Goal: Task Accomplishment & Management: Manage account settings

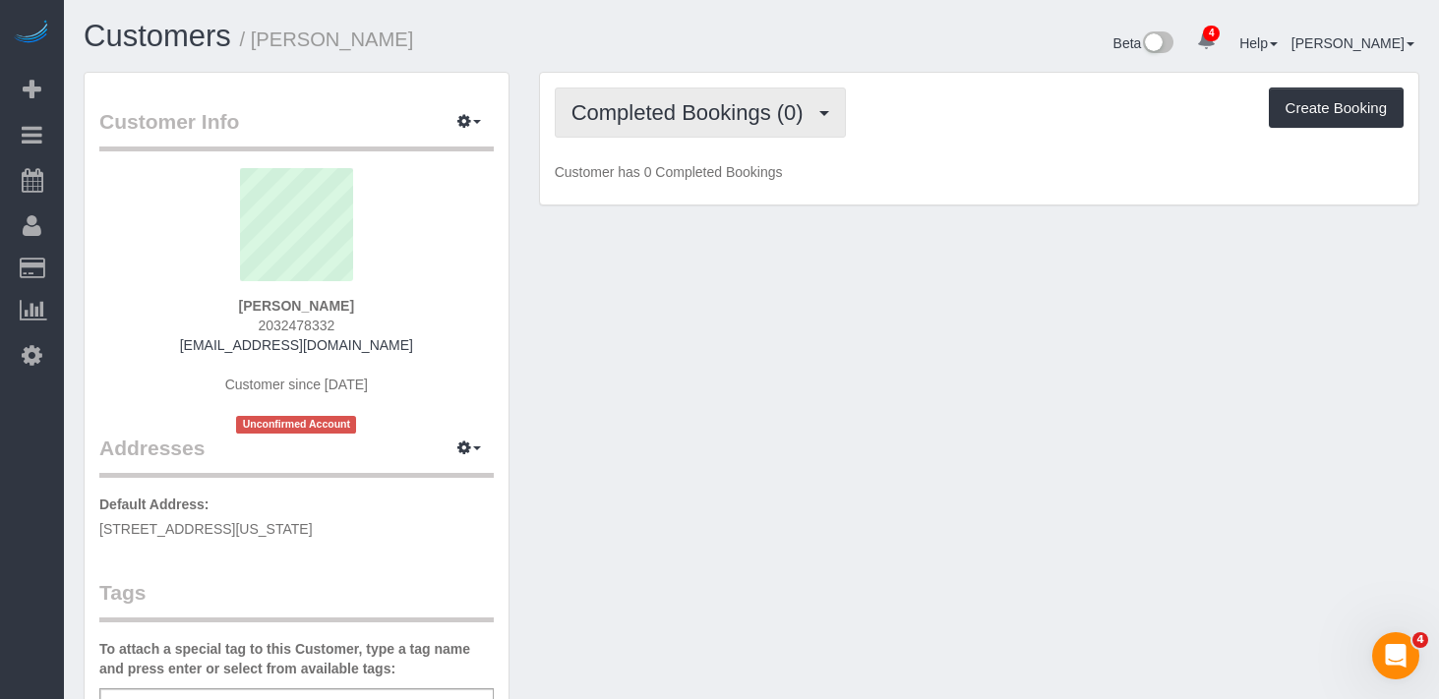
click at [686, 103] on span "Completed Bookings (0)" at bounding box center [692, 112] width 242 height 25
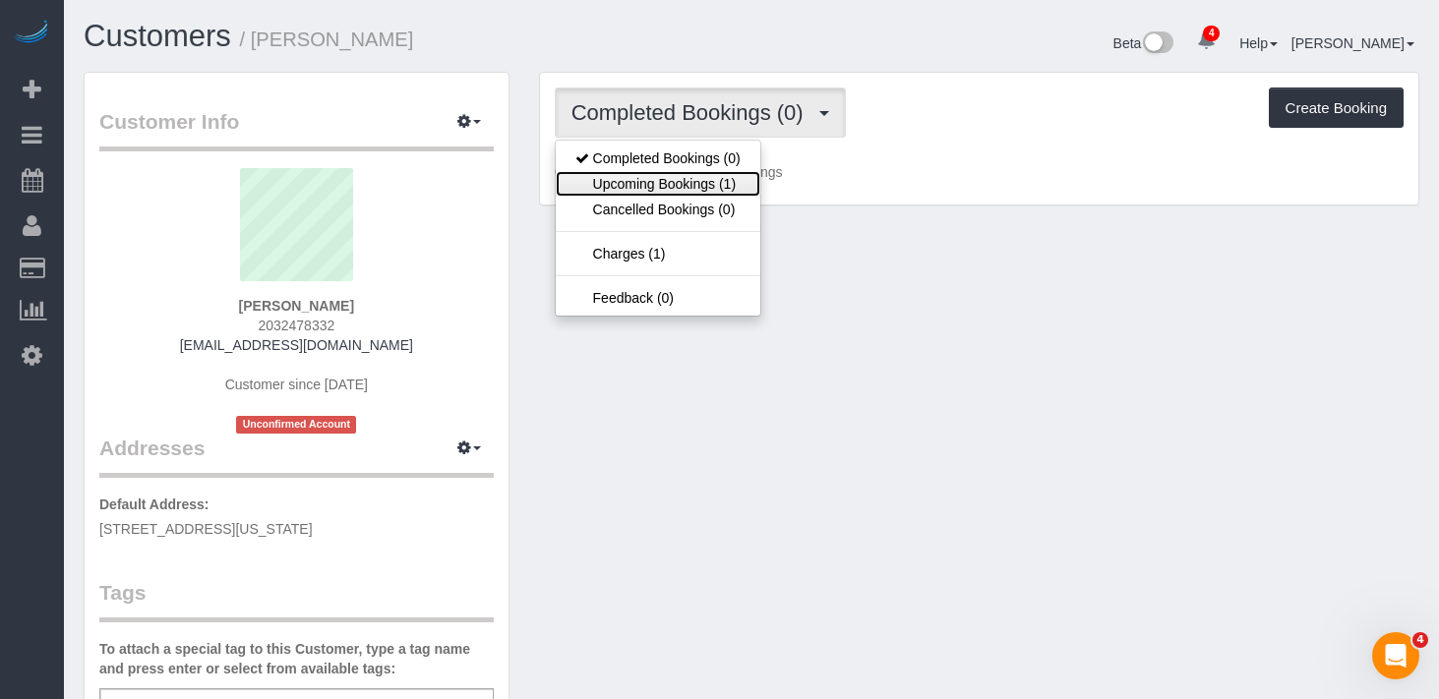
click at [631, 184] on link "Upcoming Bookings (1)" at bounding box center [658, 184] width 205 height 26
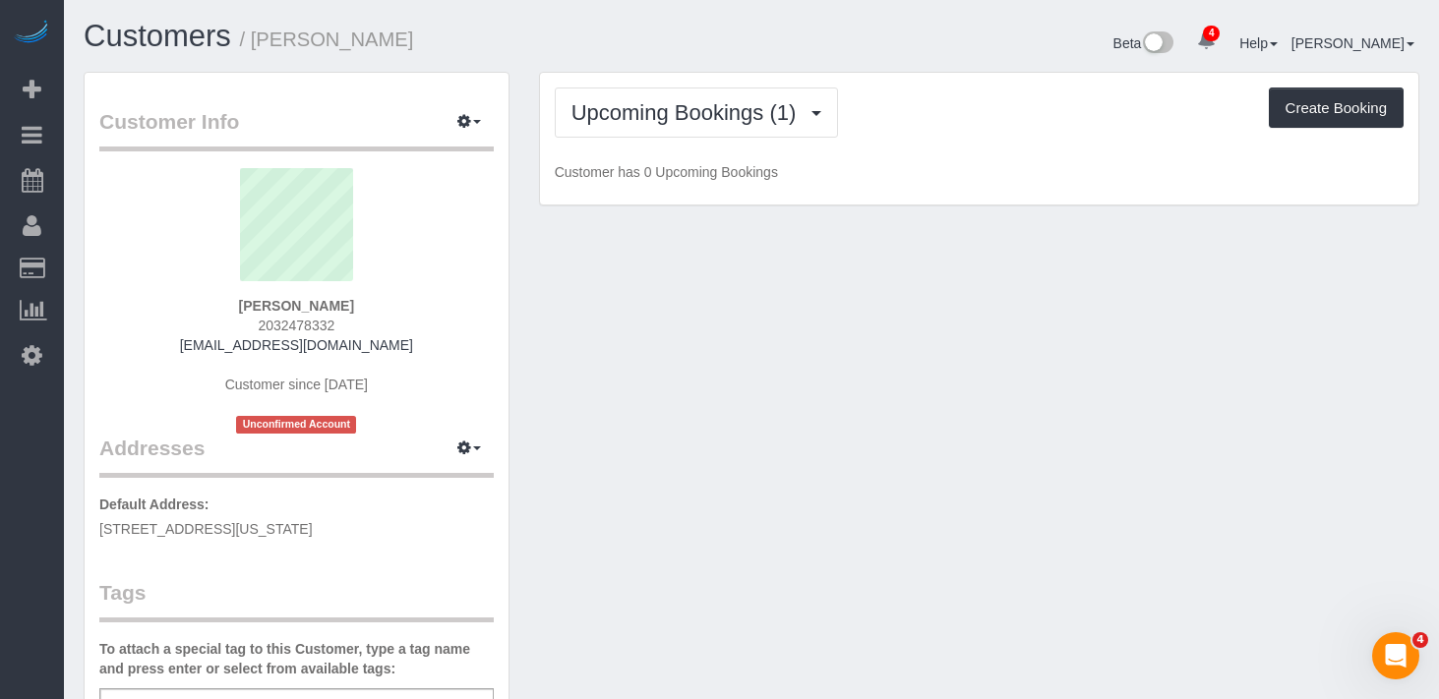
click at [970, 98] on div "Upcoming Bookings (1) Completed Bookings (0) Upcoming Bookings (1) Cancelled Bo…" at bounding box center [979, 113] width 849 height 50
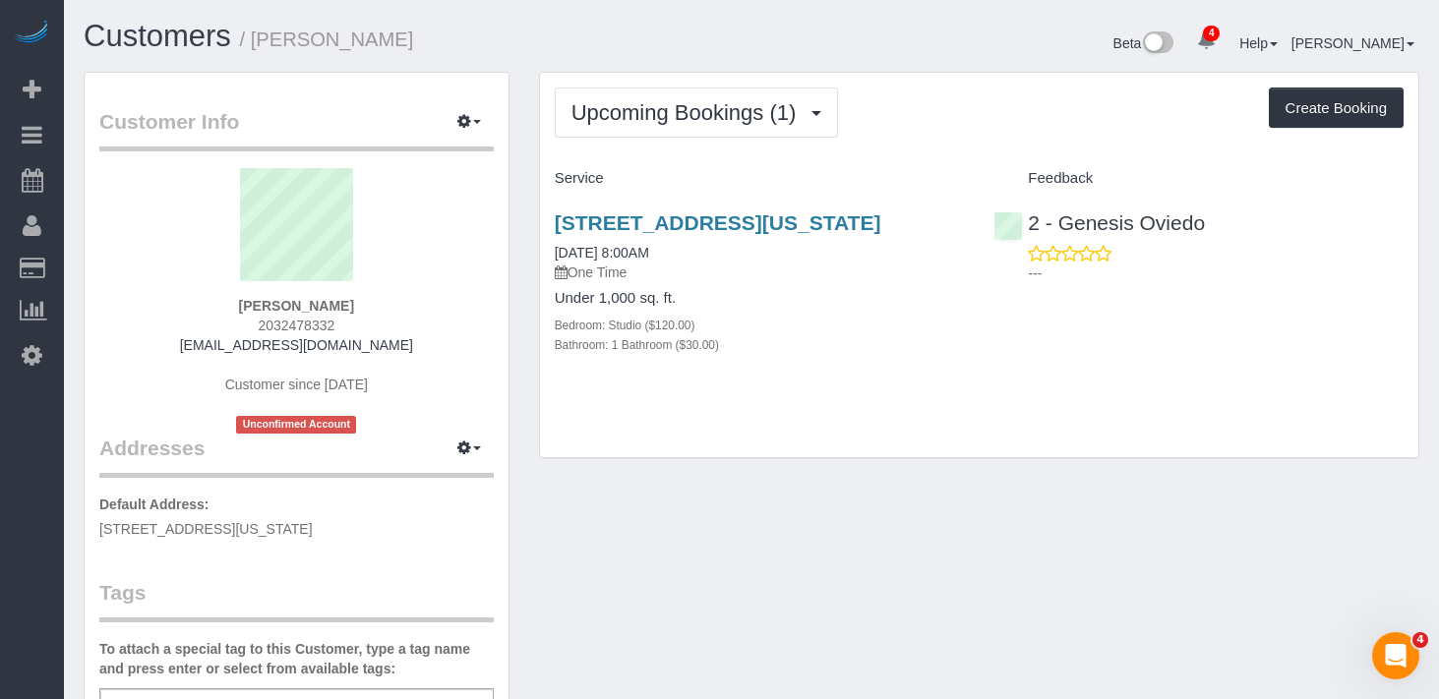
drag, startPoint x: 828, startPoint y: 276, endPoint x: 828, endPoint y: 264, distance: 11.8
click at [828, 276] on div "10 West 15th Street, Apt.924, New York, Ny, NY 10011 08/26/2025 8:00AM One Time" at bounding box center [760, 246] width 410 height 71
drag, startPoint x: 831, startPoint y: 254, endPoint x: 848, endPoint y: 217, distance: 40.0
click at [848, 217] on h3 "10 West 15th Street, Apt.924, New York, Ny, NY 10011" at bounding box center [760, 222] width 410 height 23
copy link "New York, Ny, NY 10011"
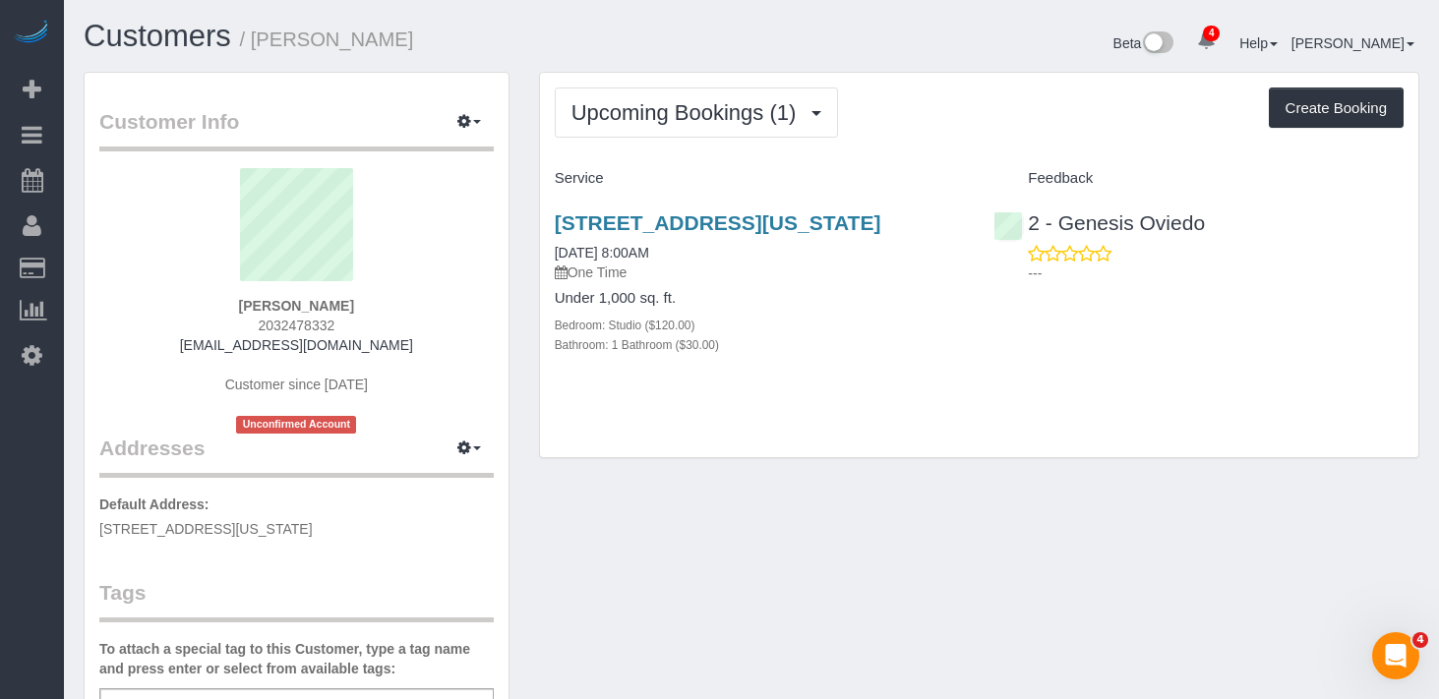
drag, startPoint x: 363, startPoint y: 307, endPoint x: 208, endPoint y: 296, distance: 154.8
click at [208, 296] on div "Nina Chandra 2032478332 nina.chandra@gmail.com Customer since 2025 Unconfirmed …" at bounding box center [296, 300] width 394 height 265
copy strong "Nina Chandra"
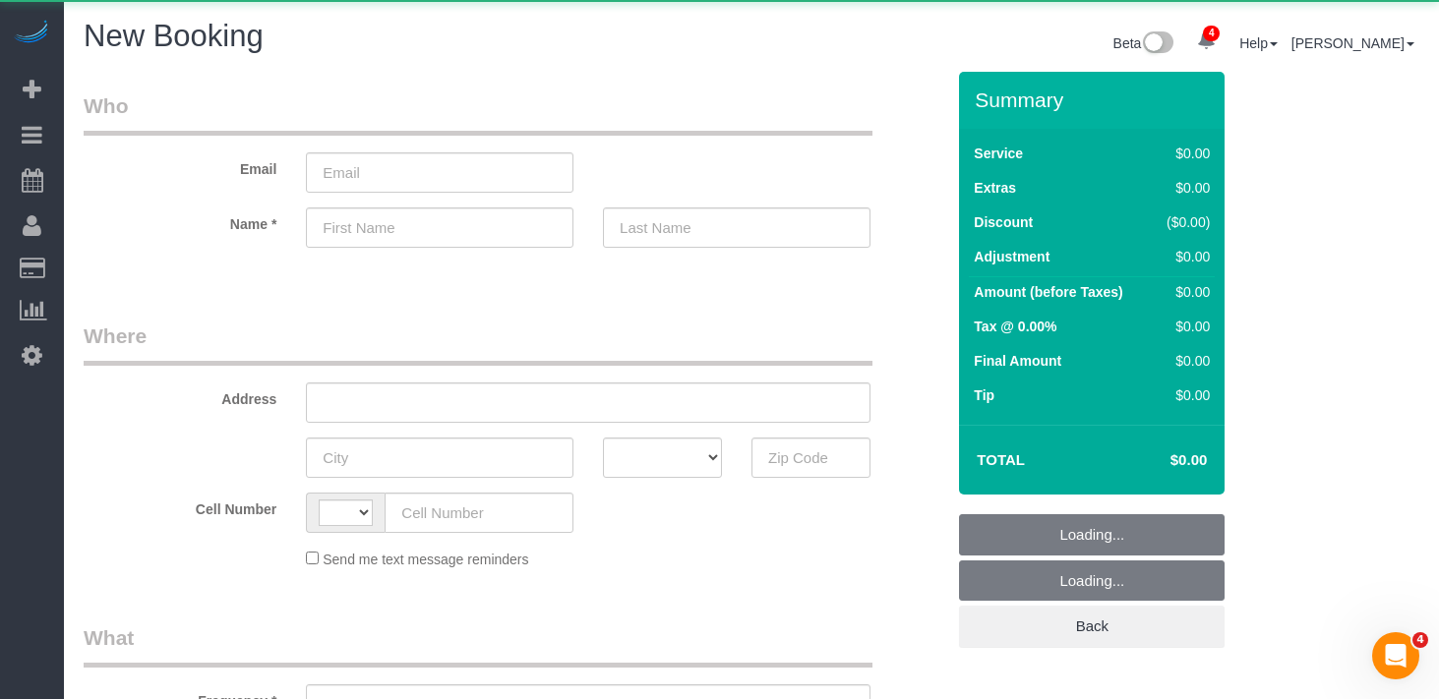
select select "string:[GEOGRAPHIC_DATA]"
select select "object:1749"
select select "number:89"
select select "number:90"
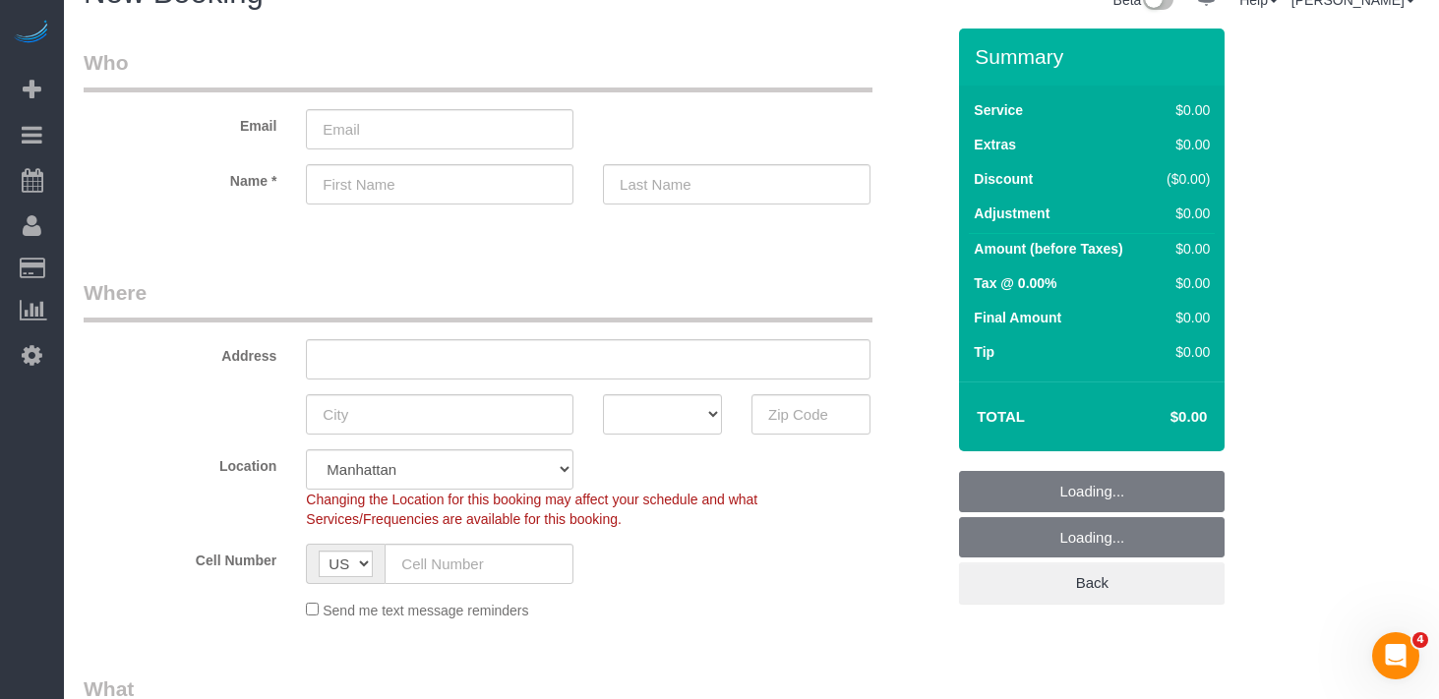
select select "object:2269"
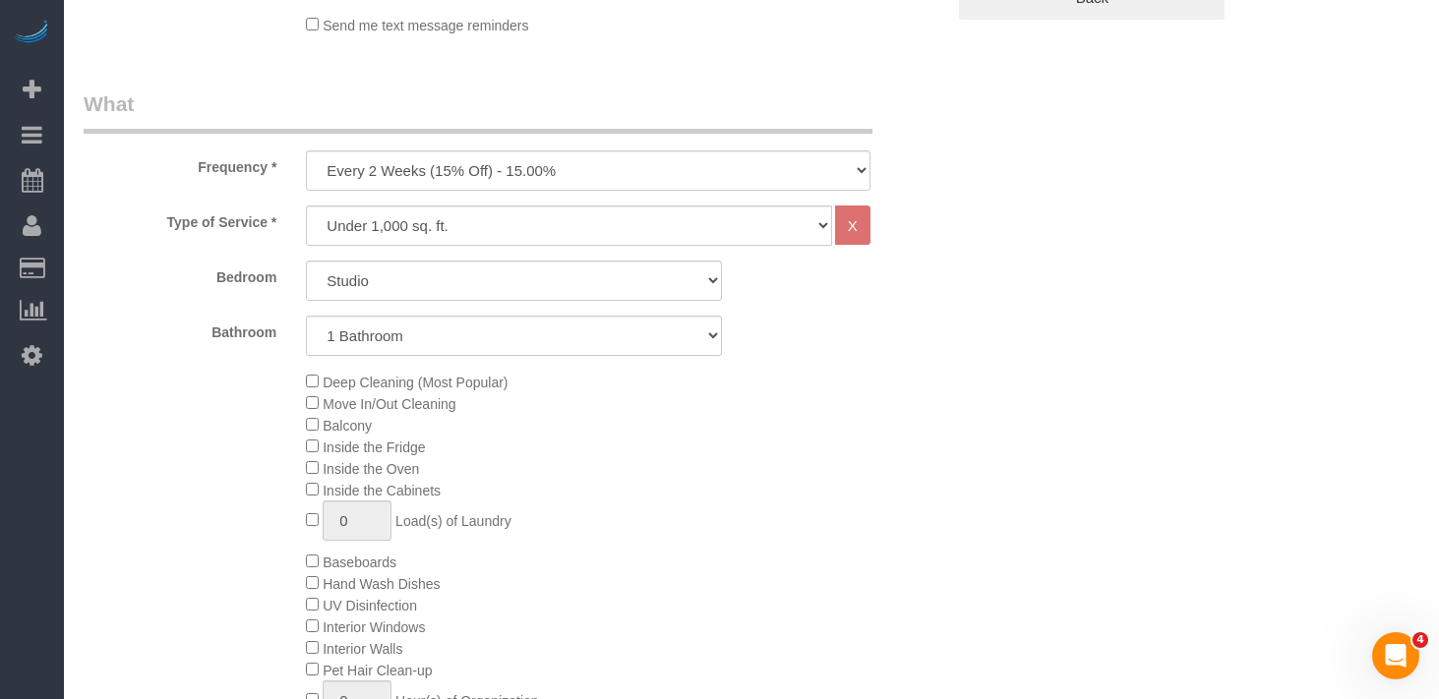
scroll to position [709, 0]
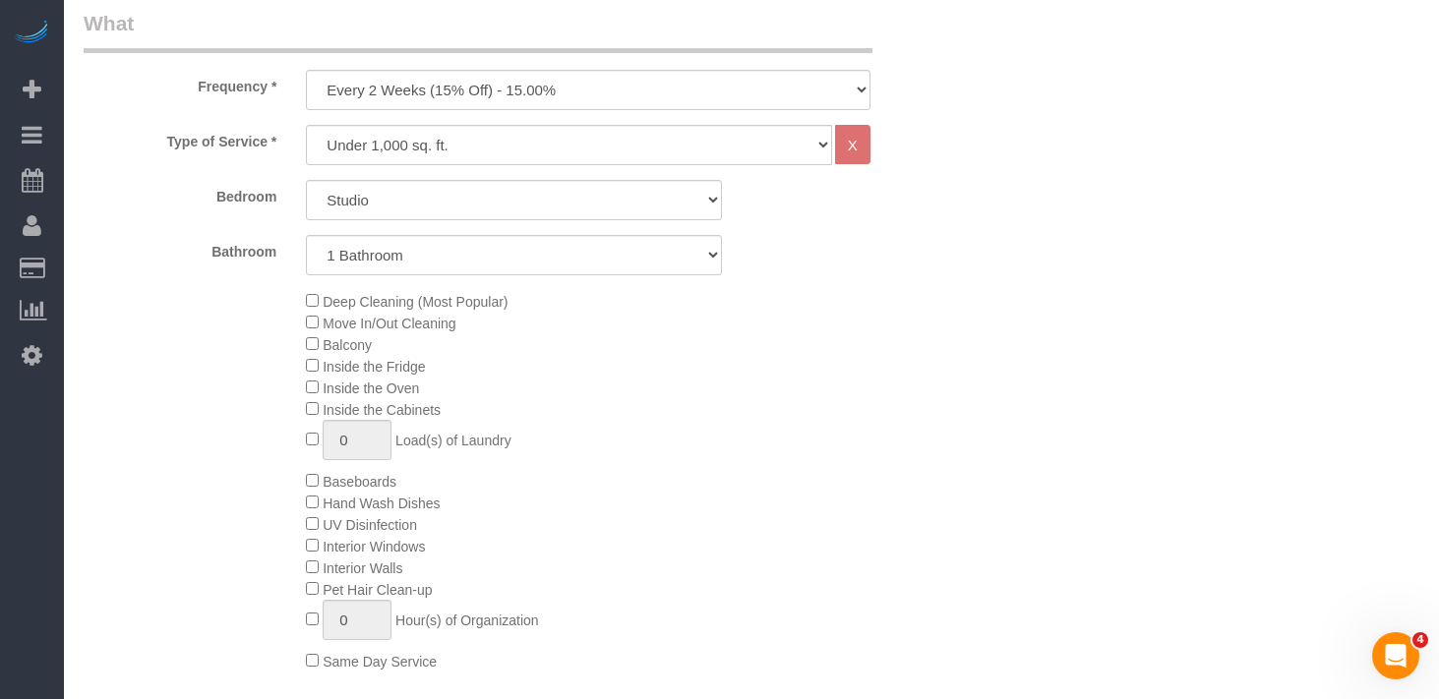
click at [777, 461] on div "Deep Cleaning (Most Popular) Move In/Out Cleaning Balcony Inside the Fridge Ins…" at bounding box center [625, 481] width 668 height 382
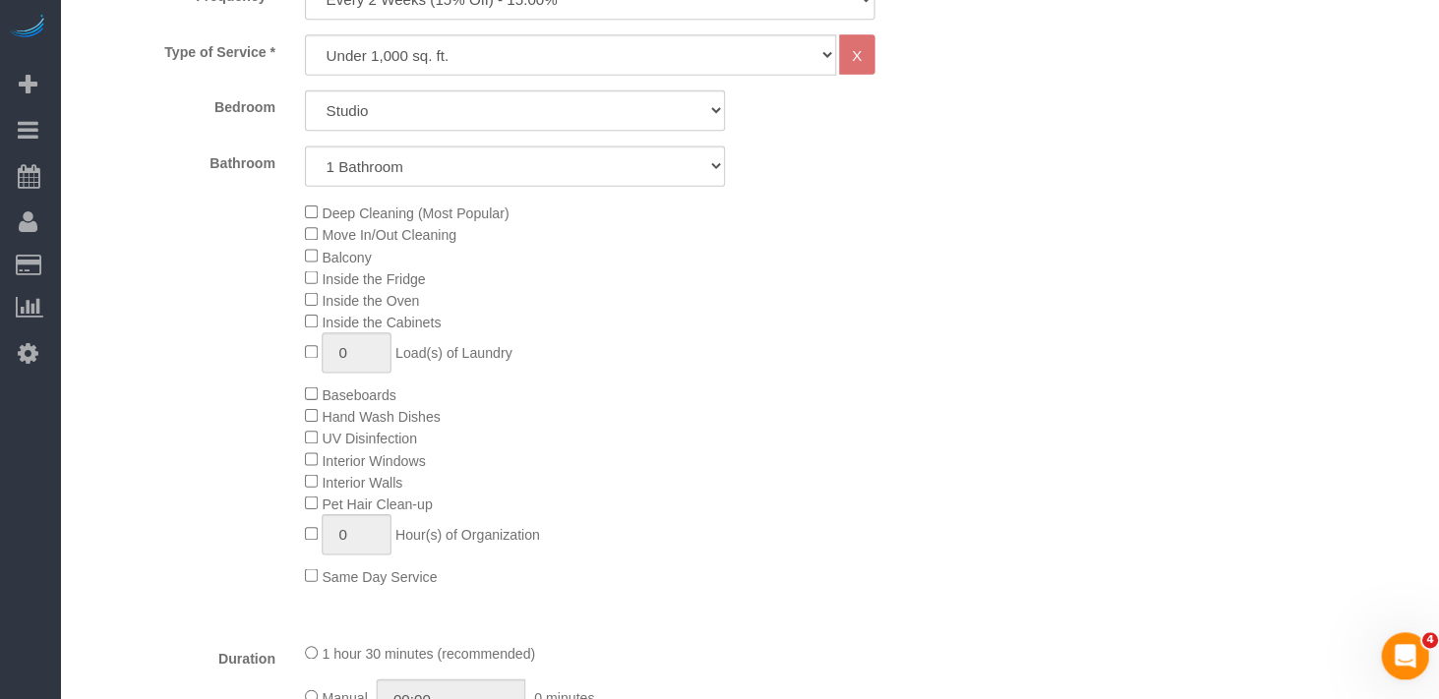
scroll to position [794, 0]
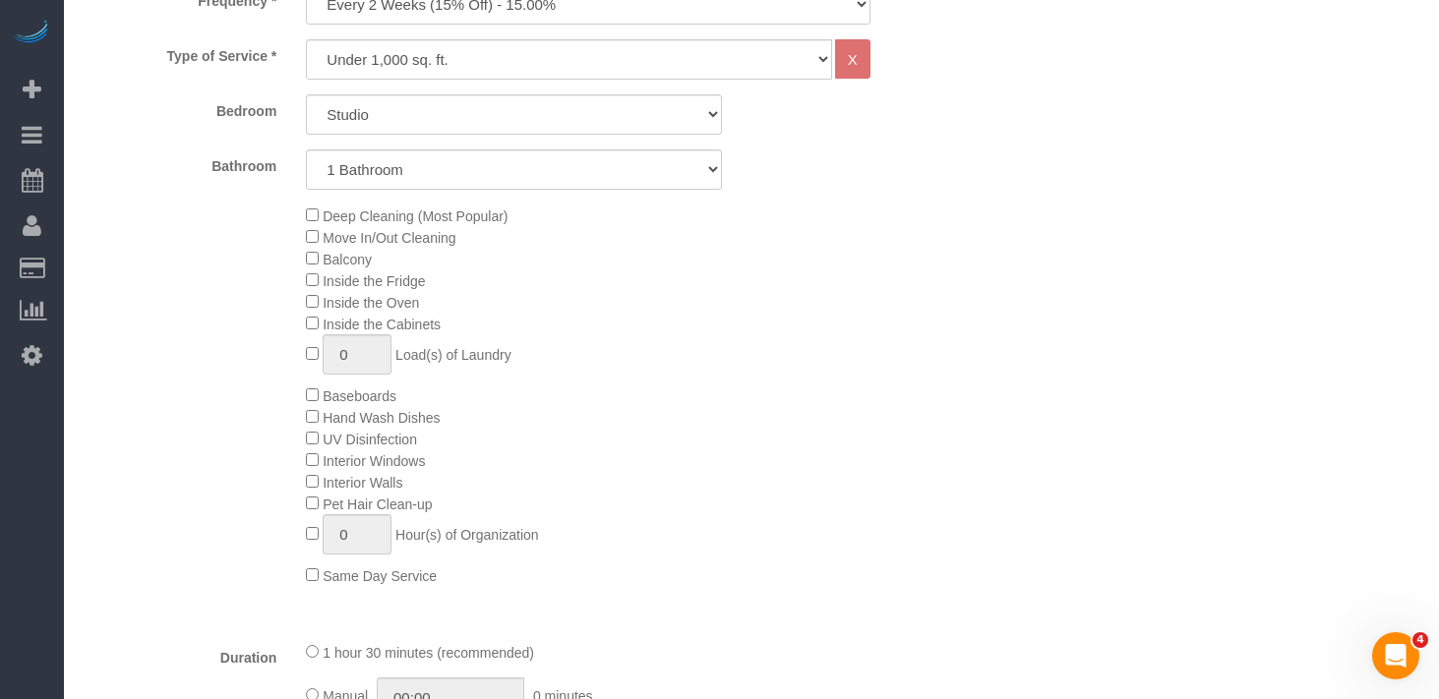
click at [772, 537] on div "Deep Cleaning (Most Popular) Move In/Out Cleaning Balcony Inside the Fridge Ins…" at bounding box center [625, 396] width 668 height 382
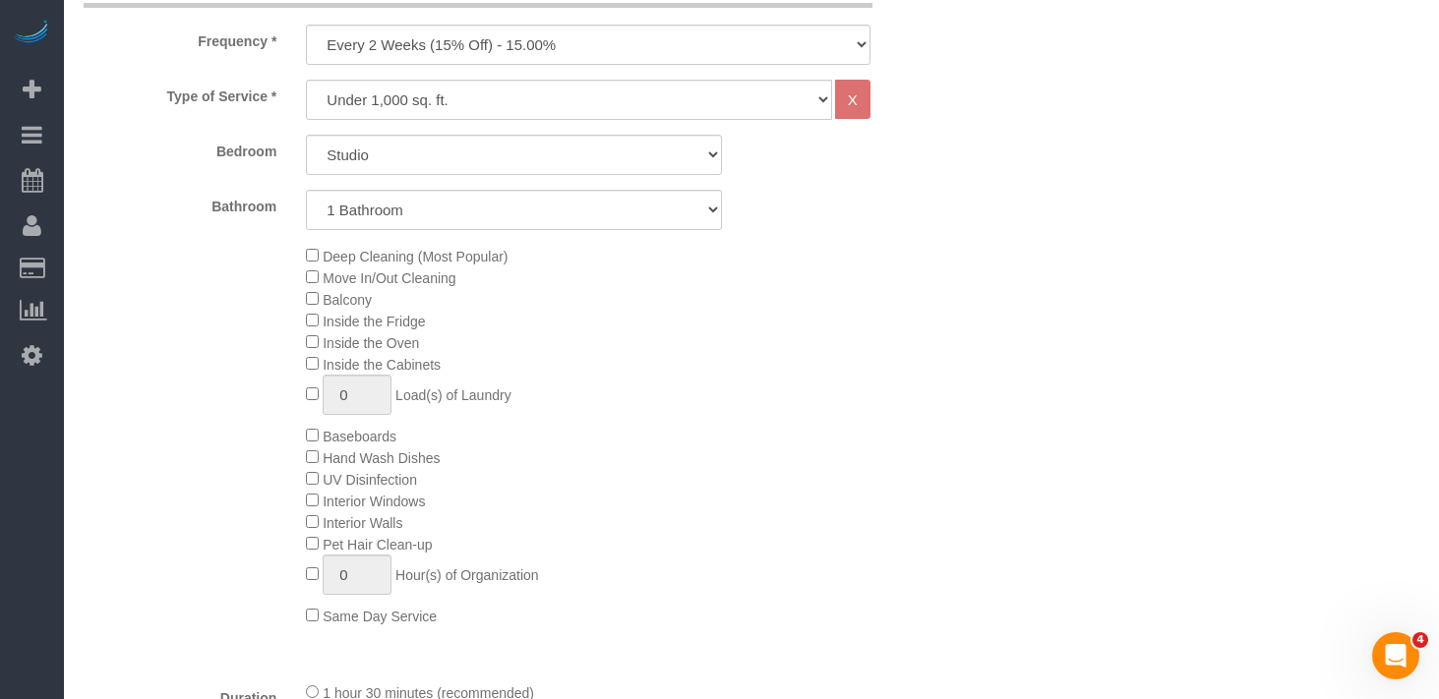
scroll to position [728, 0]
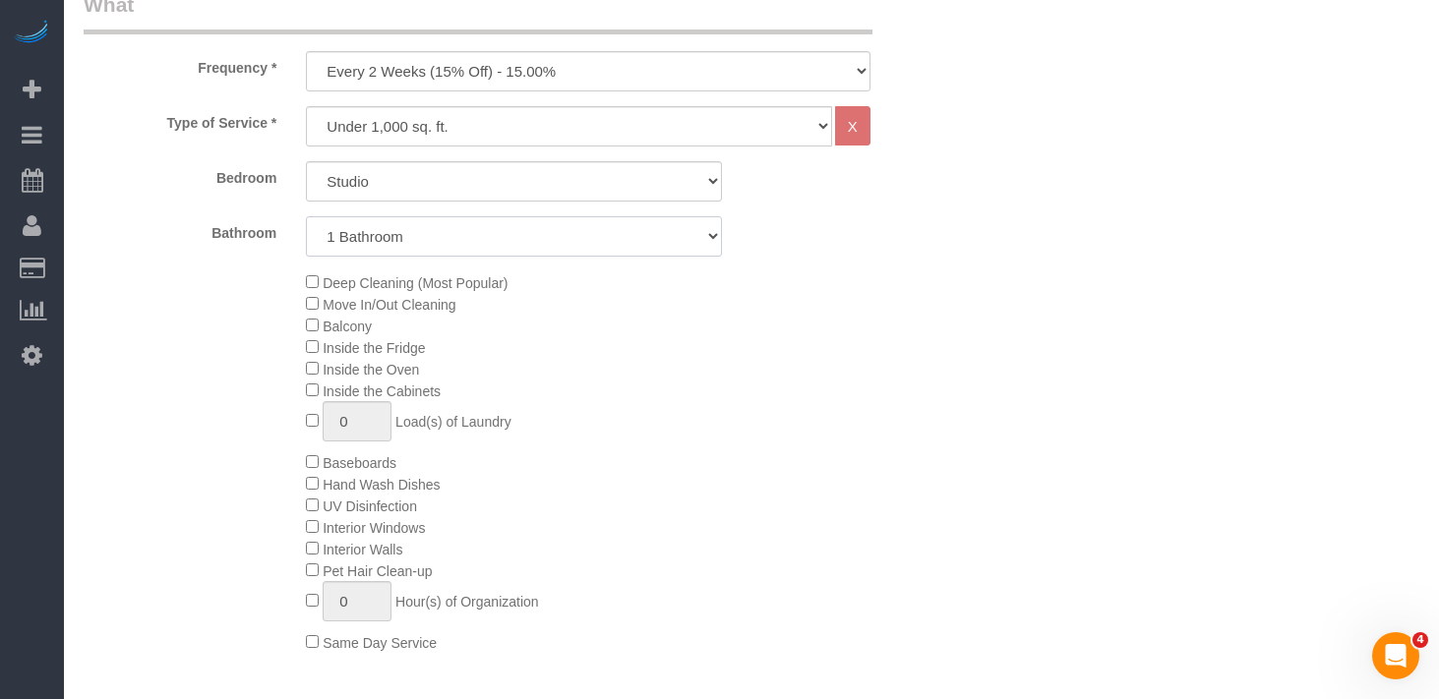
click at [452, 229] on select "1 Bathroom 2 Bathrooms" at bounding box center [514, 236] width 416 height 40
click at [443, 176] on select "Studio 1 Bedroom 2 Bedrooms 3 Bedrooms" at bounding box center [514, 181] width 416 height 40
select select "1"
click at [306, 161] on select "Studio 1 Bedroom 2 Bedrooms 3 Bedrooms" at bounding box center [514, 181] width 416 height 40
click at [539, 77] on select "One Time Weekly (20% Off) - 20.00% Every 2 Weeks (15% Off) - 15.00% Every 4 Wee…" at bounding box center [588, 71] width 564 height 40
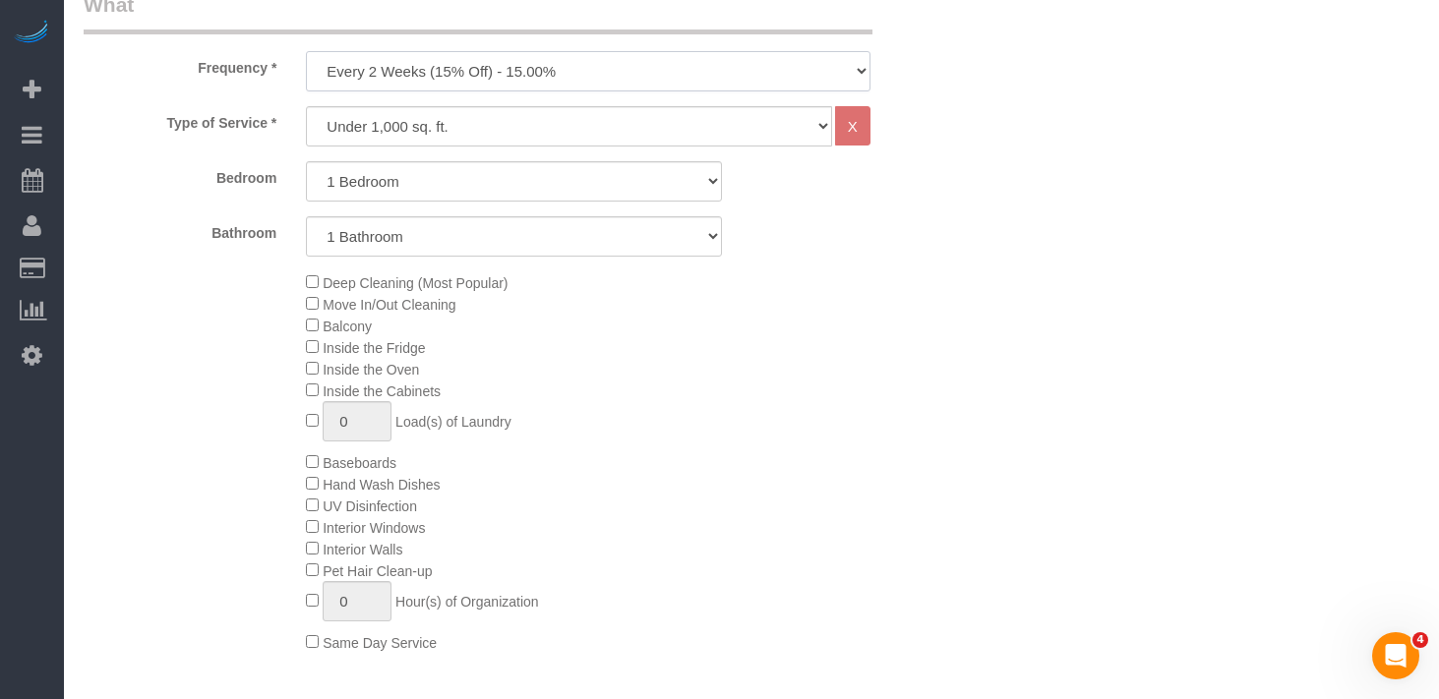
select select "object:2270"
click at [306, 51] on select "One Time Weekly (20% Off) - 20.00% Every 2 Weeks (15% Off) - 15.00% Every 4 Wee…" at bounding box center [588, 71] width 564 height 40
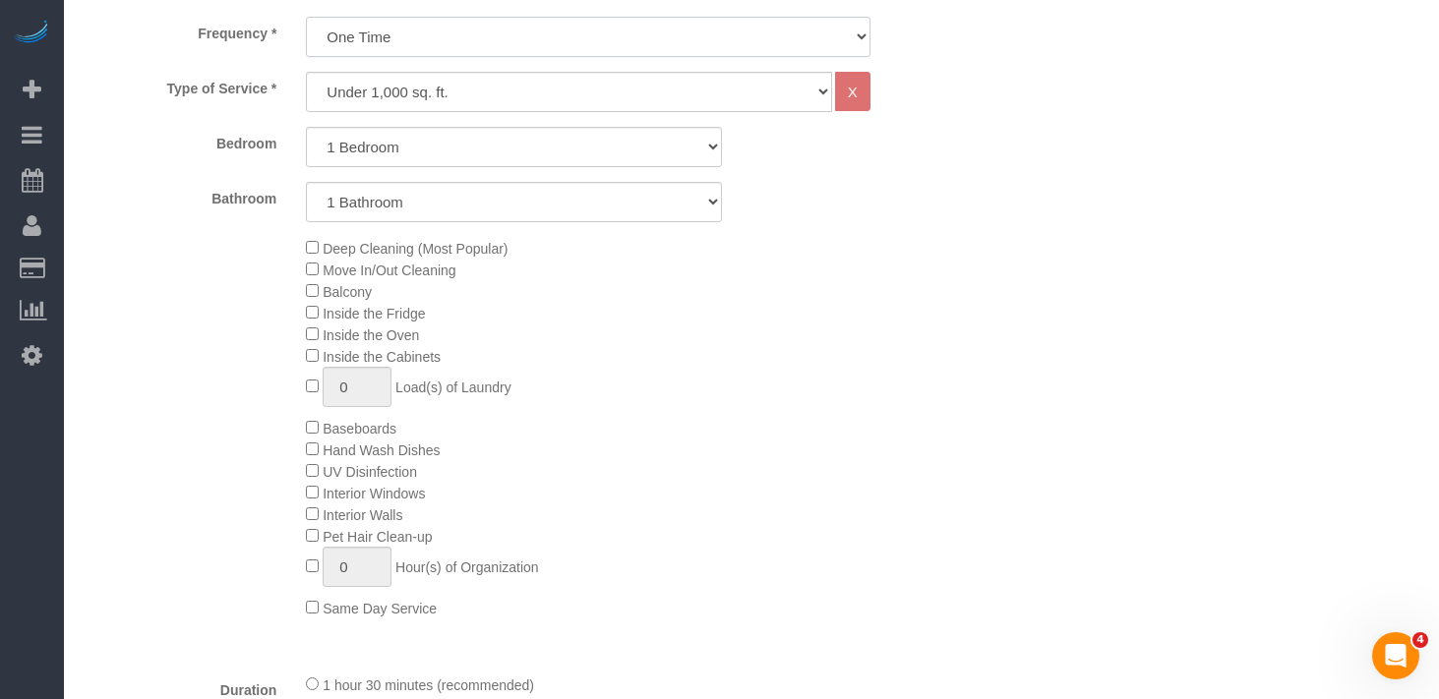
scroll to position [773, 0]
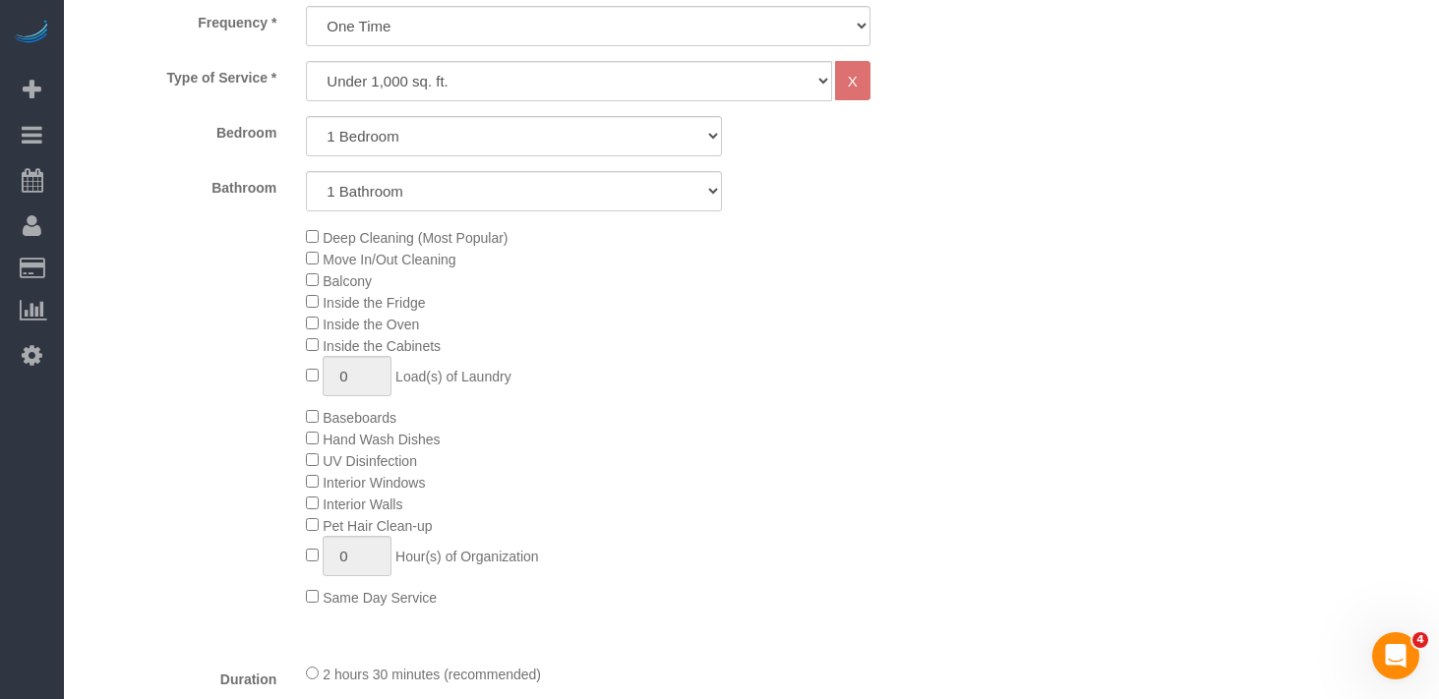
click at [866, 353] on div "Deep Cleaning (Most Popular) Move In/Out Cleaning Balcony Inside the Fridge Ins…" at bounding box center [625, 417] width 668 height 382
click at [956, 487] on div "Deep Cleaning (Most Popular) Move In/Out Cleaning Balcony Inside the Fridge Ins…" at bounding box center [625, 417] width 668 height 382
drag, startPoint x: 833, startPoint y: 401, endPoint x: 814, endPoint y: 386, distance: 23.8
click at [833, 400] on div "Deep Cleaning (Most Popular) Move In/Out Cleaning Balcony Inside the Fridge Ins…" at bounding box center [625, 417] width 668 height 382
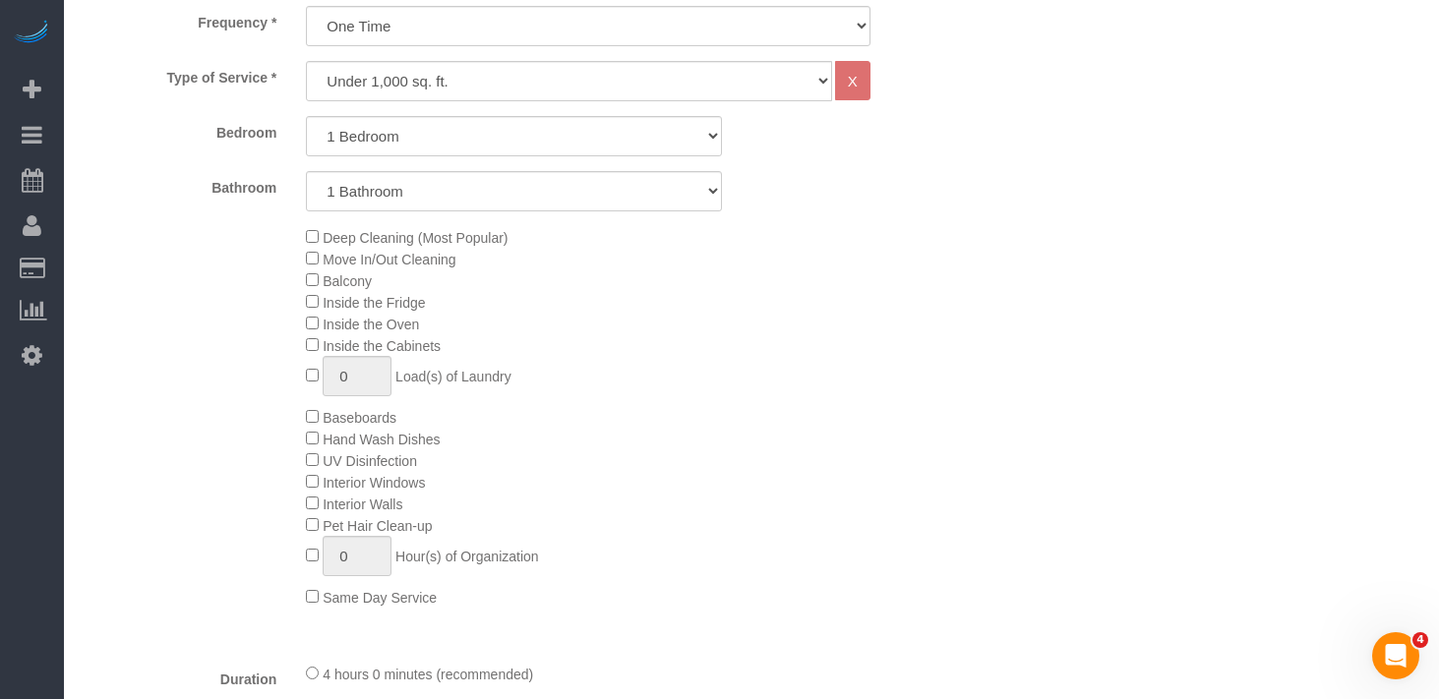
click at [781, 439] on div "Deep Cleaning (Most Popular) Move In/Out Cleaning Balcony Inside the Fridge Ins…" at bounding box center [625, 417] width 668 height 382
click at [304, 340] on div "Deep Cleaning (Most Popular) Move In/Out Cleaning Balcony Inside the Fridge Ins…" at bounding box center [625, 417] width 668 height 382
click at [318, 344] on span "Inside the Cabinets" at bounding box center [373, 346] width 135 height 16
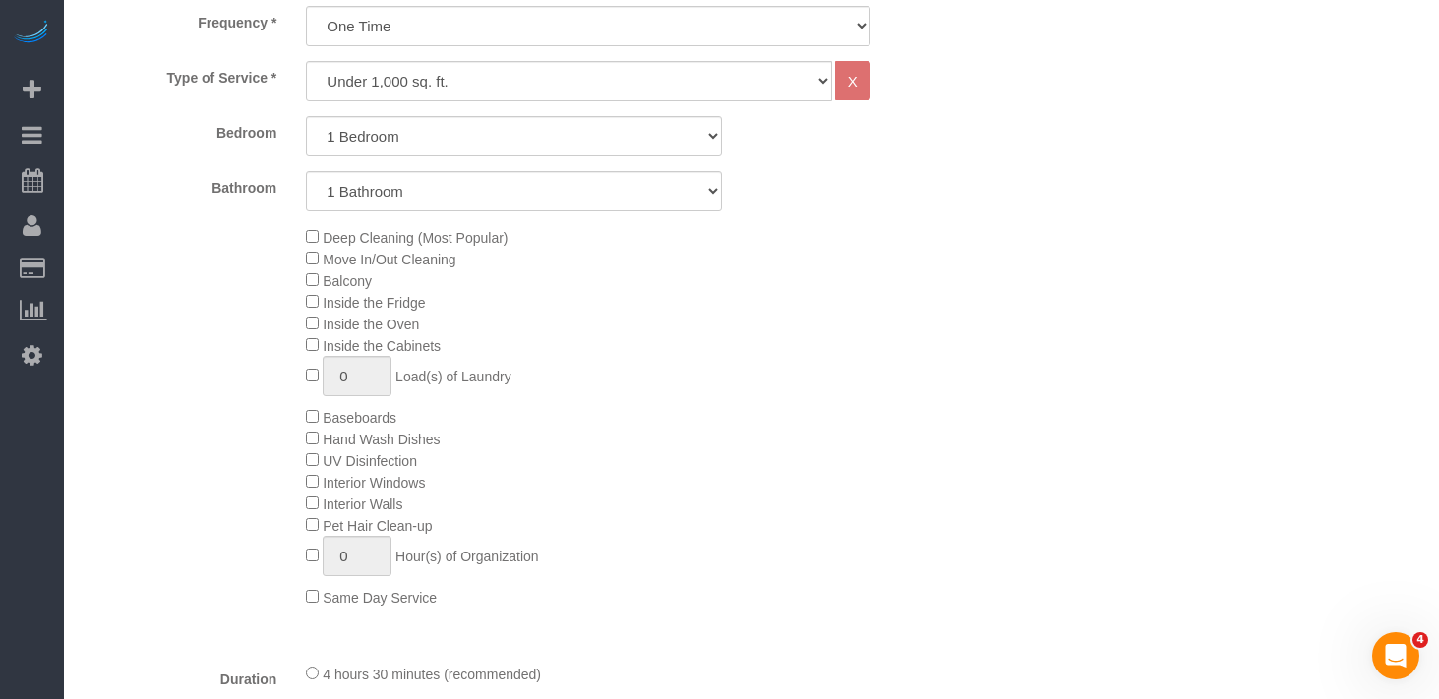
click at [900, 357] on div "Deep Cleaning (Most Popular) Move In/Out Cleaning Balcony Inside the Fridge Ins…" at bounding box center [625, 417] width 668 height 382
click at [905, 384] on div "Deep Cleaning (Most Popular) Move In/Out Cleaning Balcony Inside the Fridge Ins…" at bounding box center [625, 417] width 668 height 382
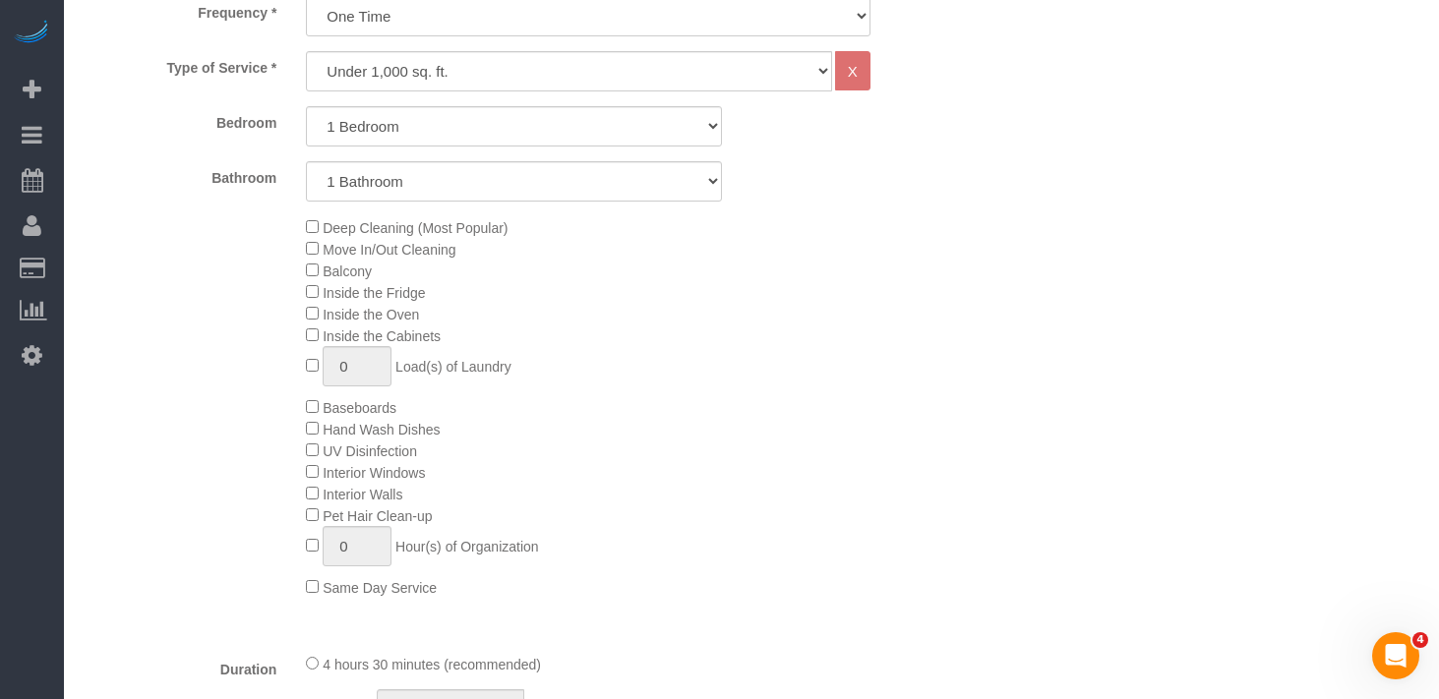
scroll to position [788, 0]
click at [746, 366] on div "Deep Cleaning (Most Popular) Move In/Out Cleaning Balcony Inside the Fridge Ins…" at bounding box center [625, 402] width 668 height 382
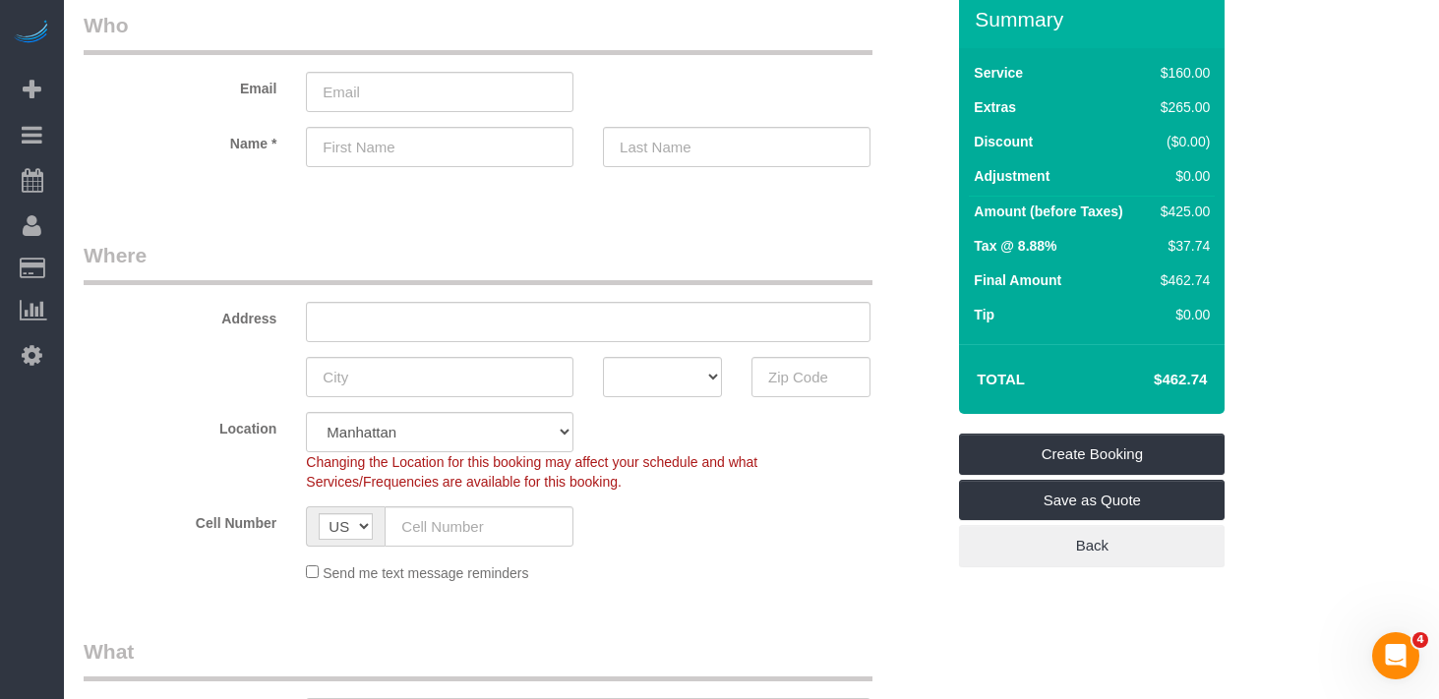
scroll to position [188, 0]
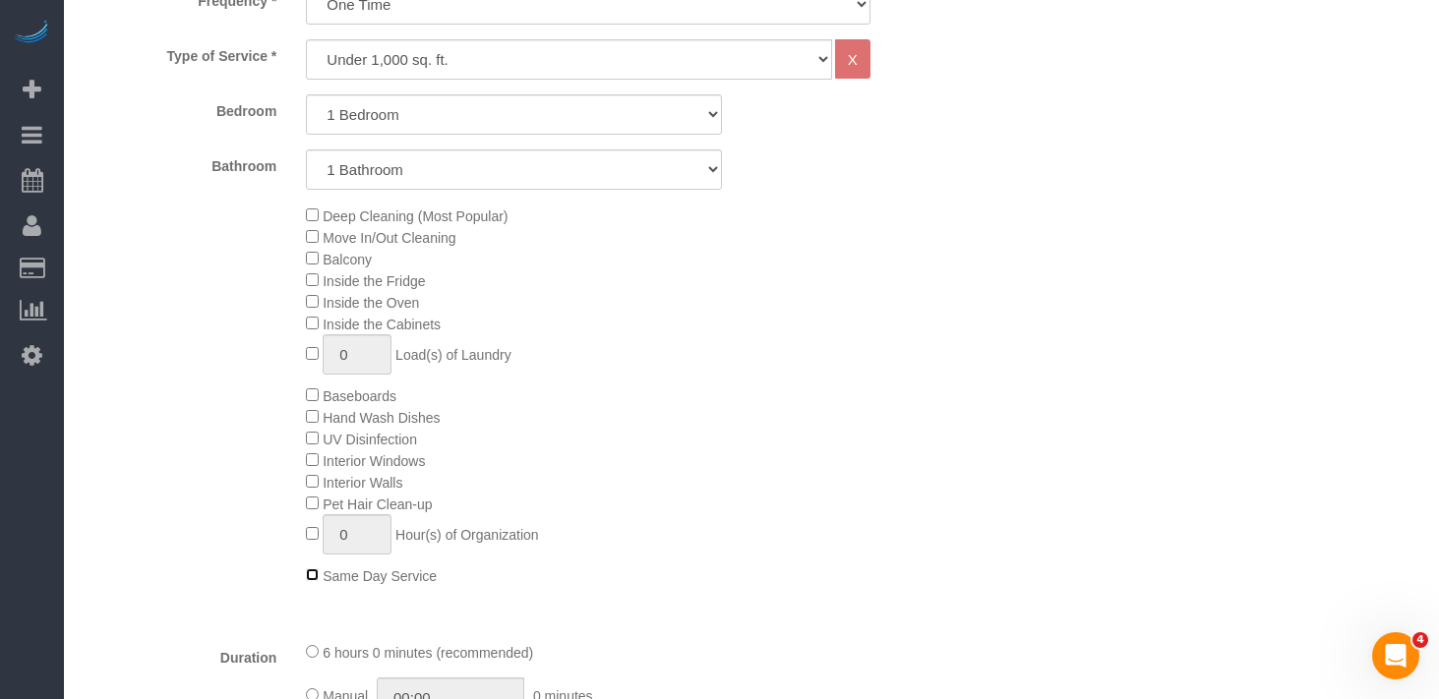
scroll to position [0, 0]
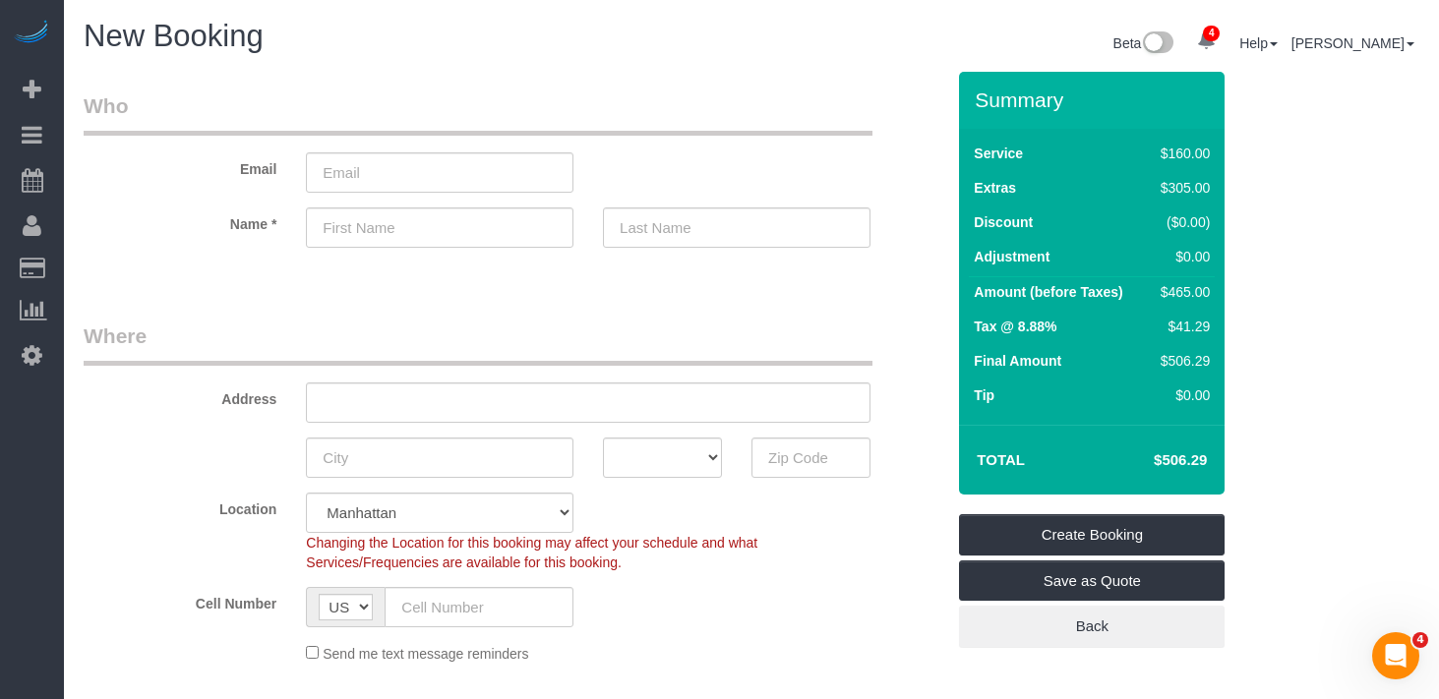
click at [1183, 464] on h4 "$506.29" at bounding box center [1150, 460] width 112 height 17
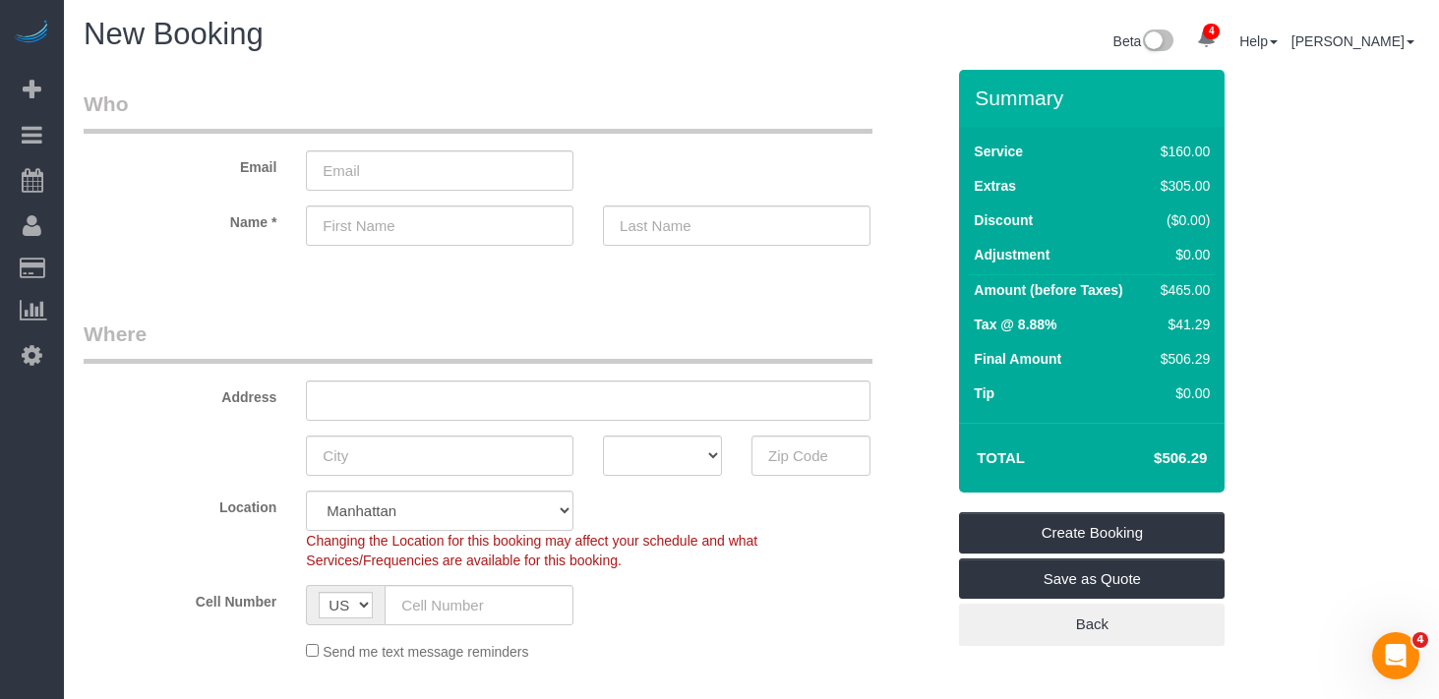
click at [1194, 453] on h4 "$506.29" at bounding box center [1150, 458] width 112 height 17
click at [1161, 453] on h4 "$506.29" at bounding box center [1150, 458] width 112 height 17
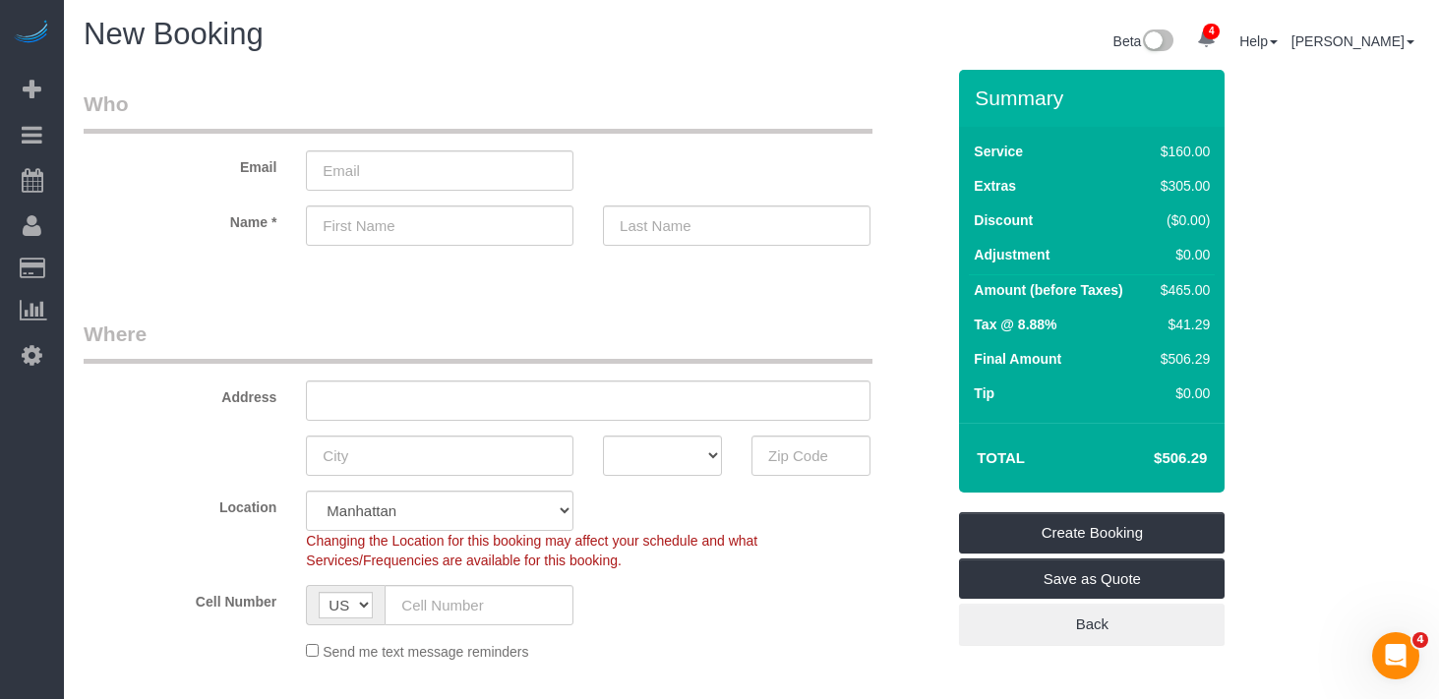
click at [1161, 453] on h4 "$506.29" at bounding box center [1150, 458] width 112 height 17
click at [1238, 451] on div "Summary Service $160.00 Extras $305.00 Discount ($0.00) Adjustment $0.00 Amount…" at bounding box center [1111, 378] width 334 height 616
click at [1160, 456] on h4 "$506.29" at bounding box center [1150, 458] width 112 height 17
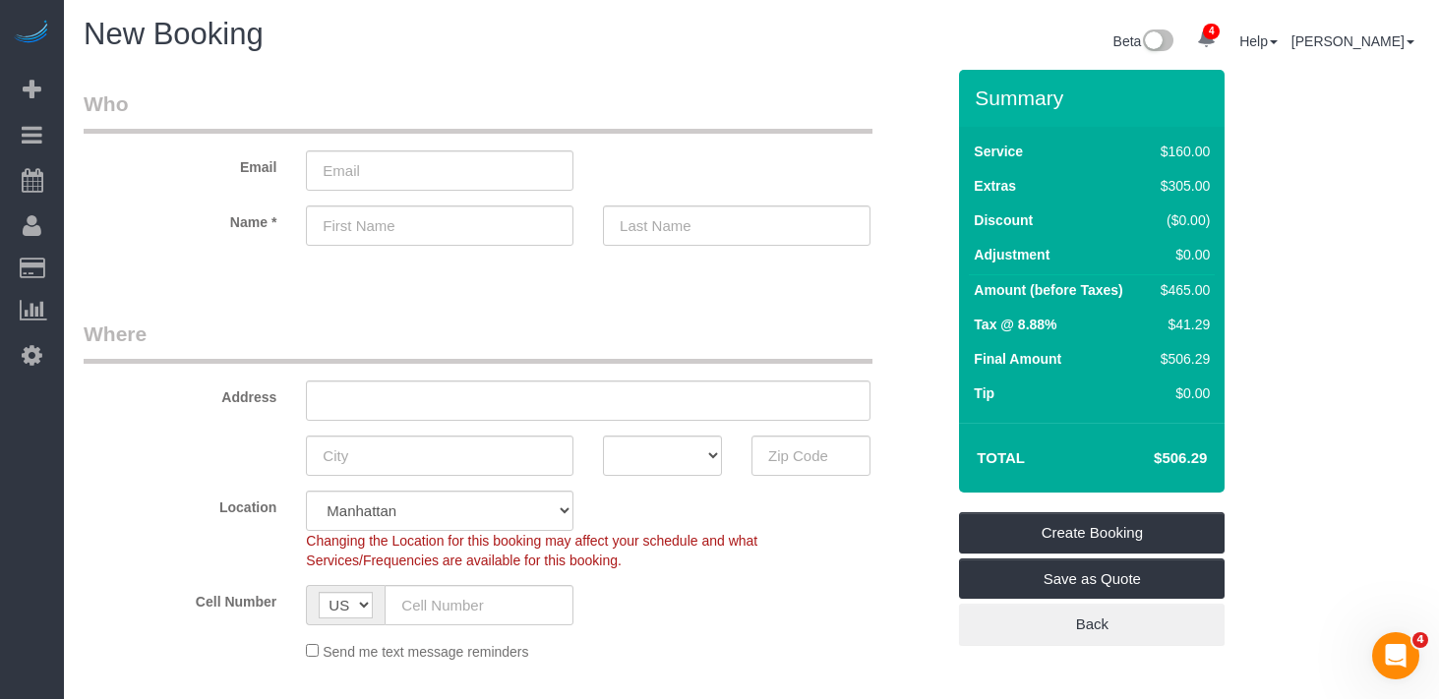
click at [792, 605] on div "Cell Number AF AL DZ AD AO AI AQ AG AR AM AW AU AT AZ BS BH BD BB BY BE BZ BJ B…" at bounding box center [514, 605] width 890 height 40
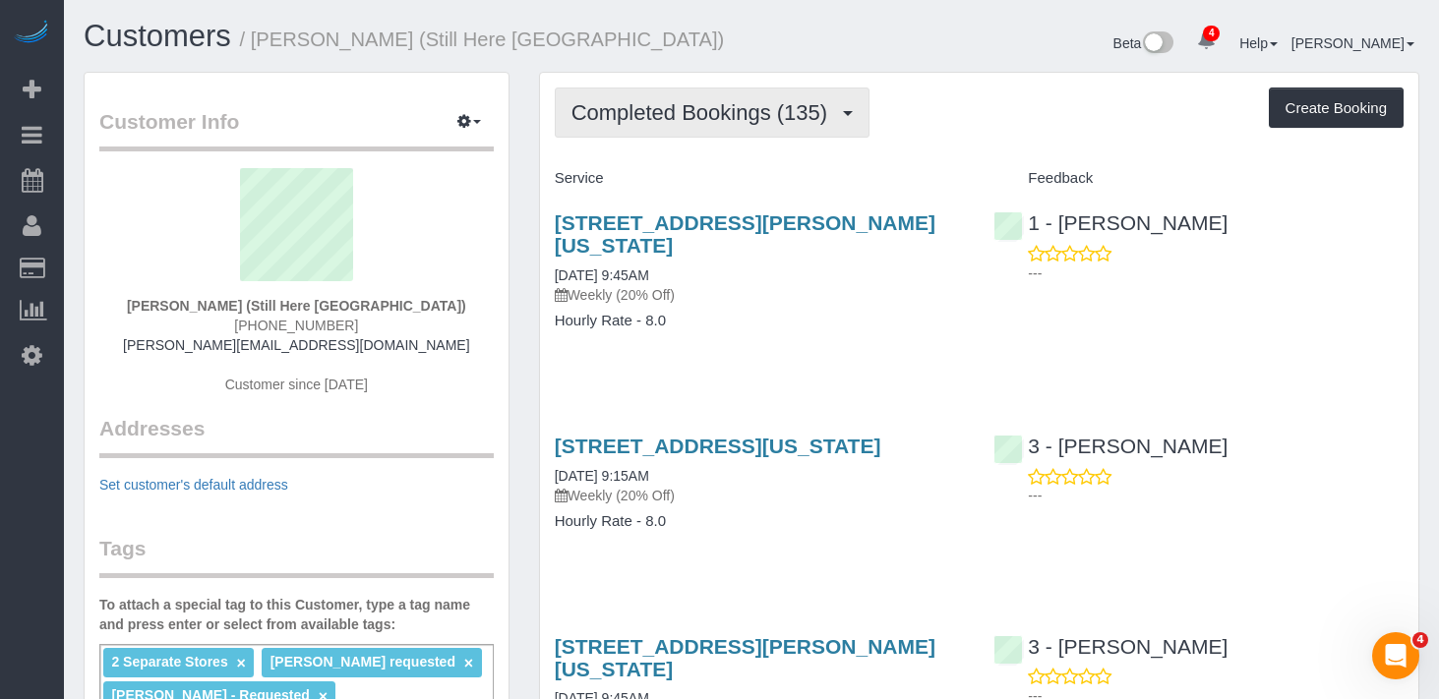
click at [696, 95] on button "Completed Bookings (135)" at bounding box center [713, 113] width 316 height 50
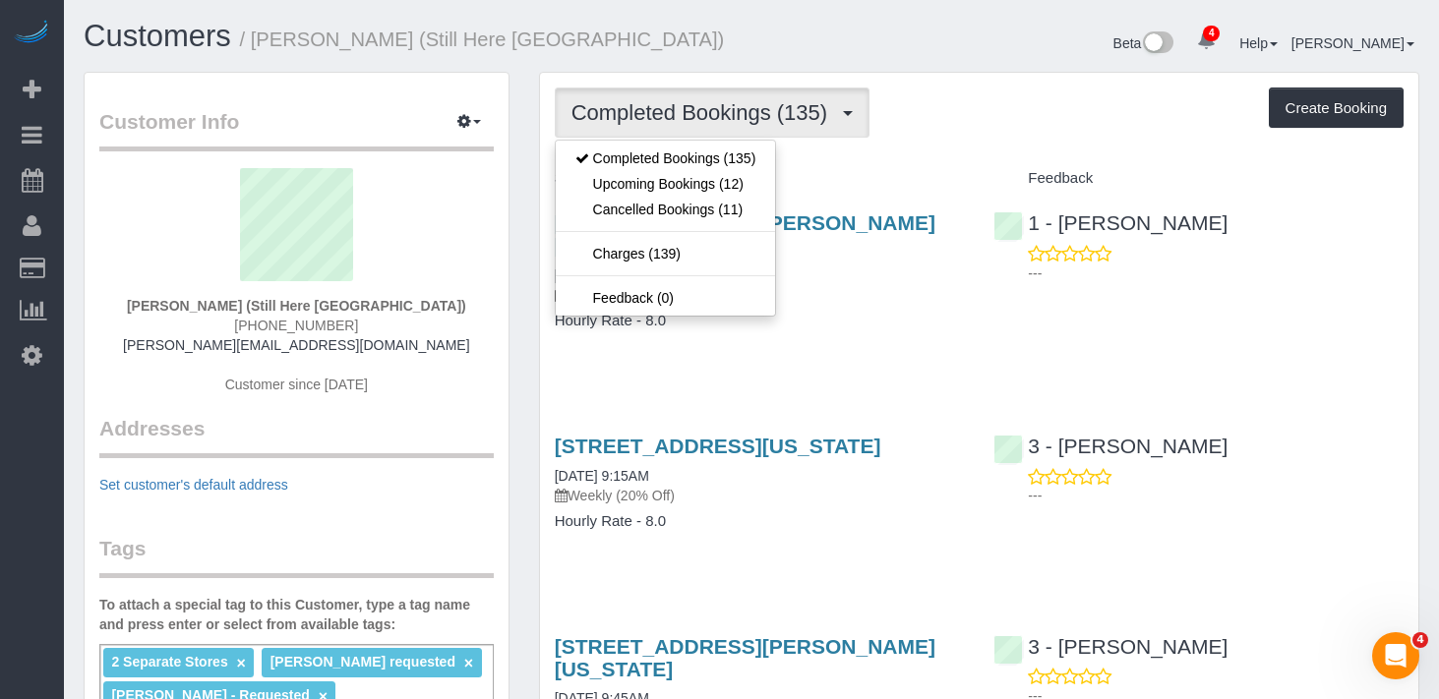
click at [972, 96] on div "Completed Bookings (135) Completed Bookings (135) Upcoming Bookings (12) Cancel…" at bounding box center [979, 113] width 849 height 50
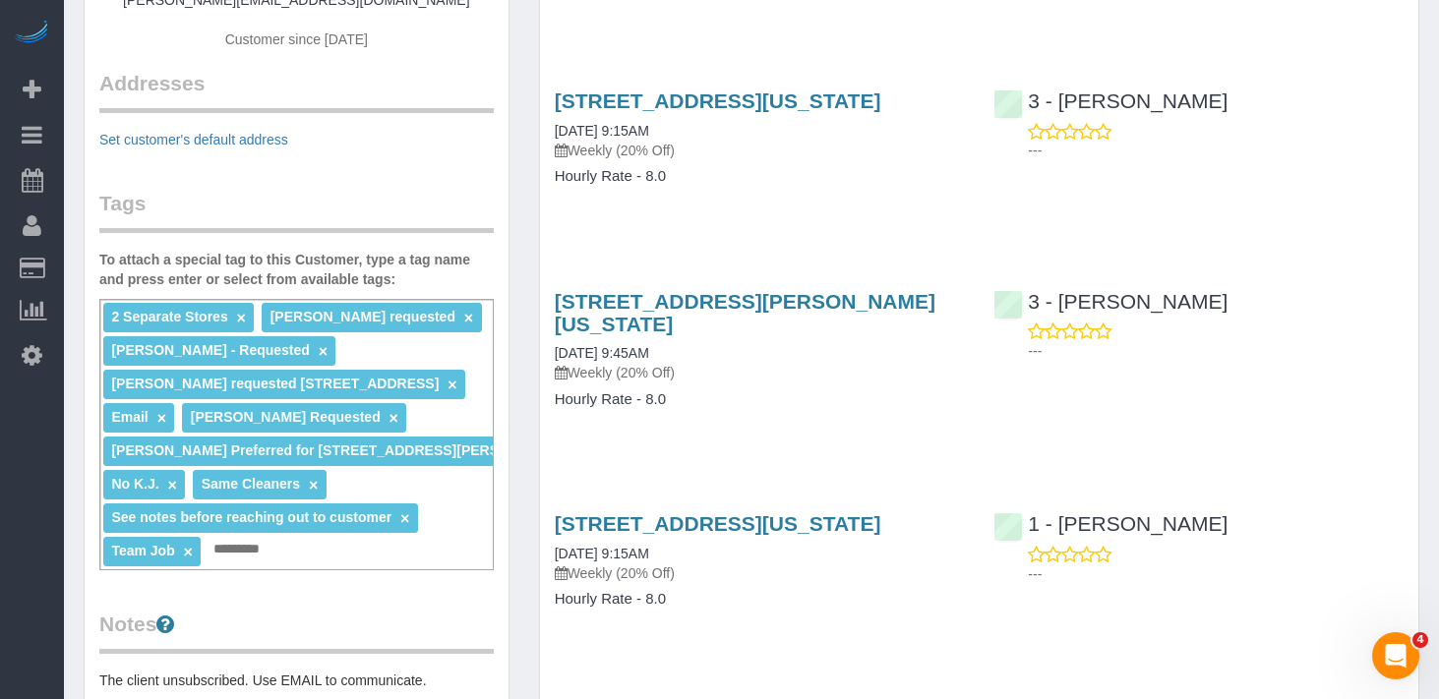
scroll to position [354, 0]
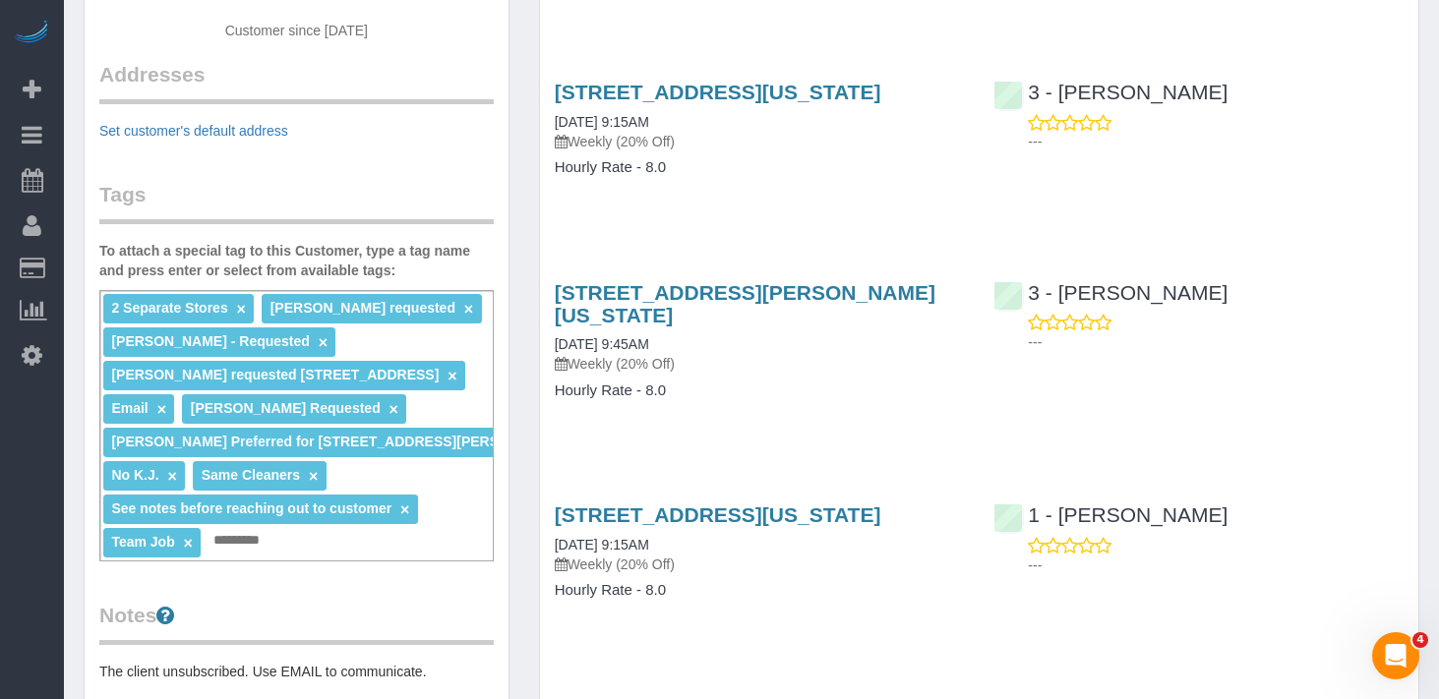
click at [265, 542] on input "text" at bounding box center [242, 541] width 68 height 26
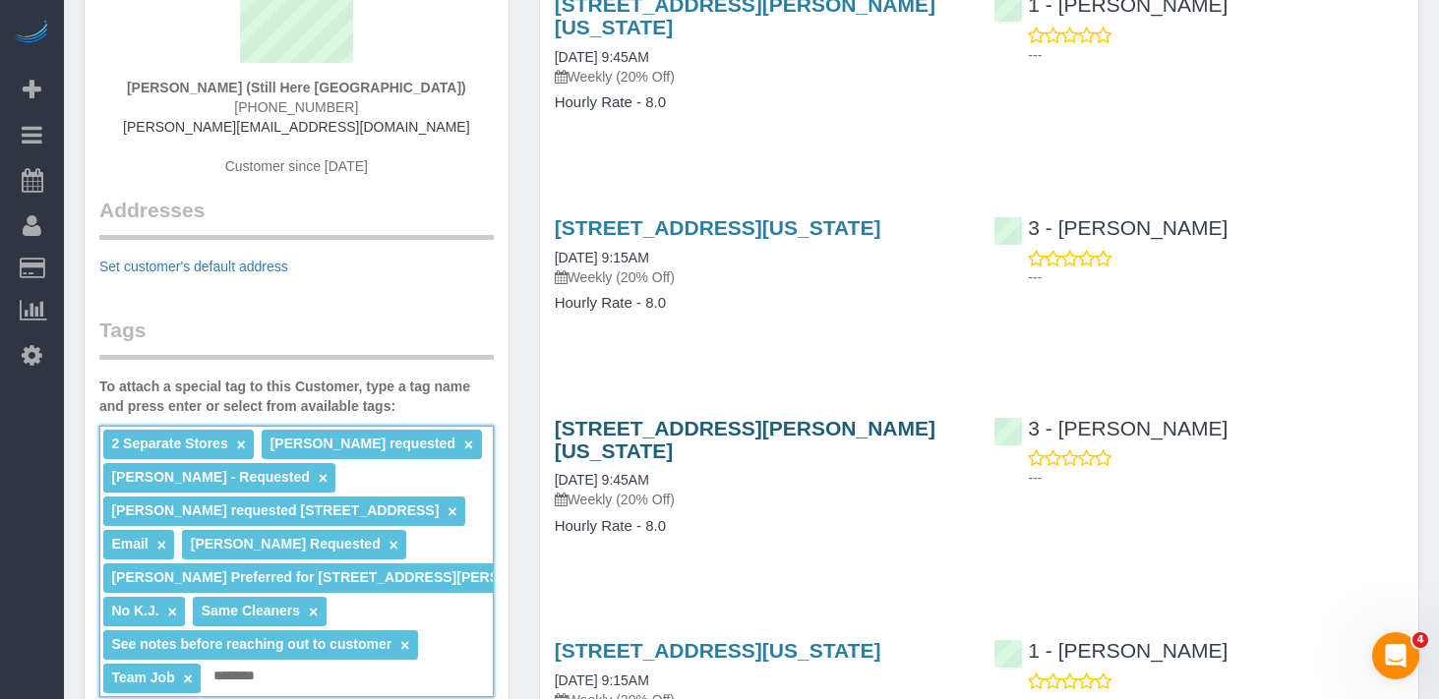
scroll to position [215, 0]
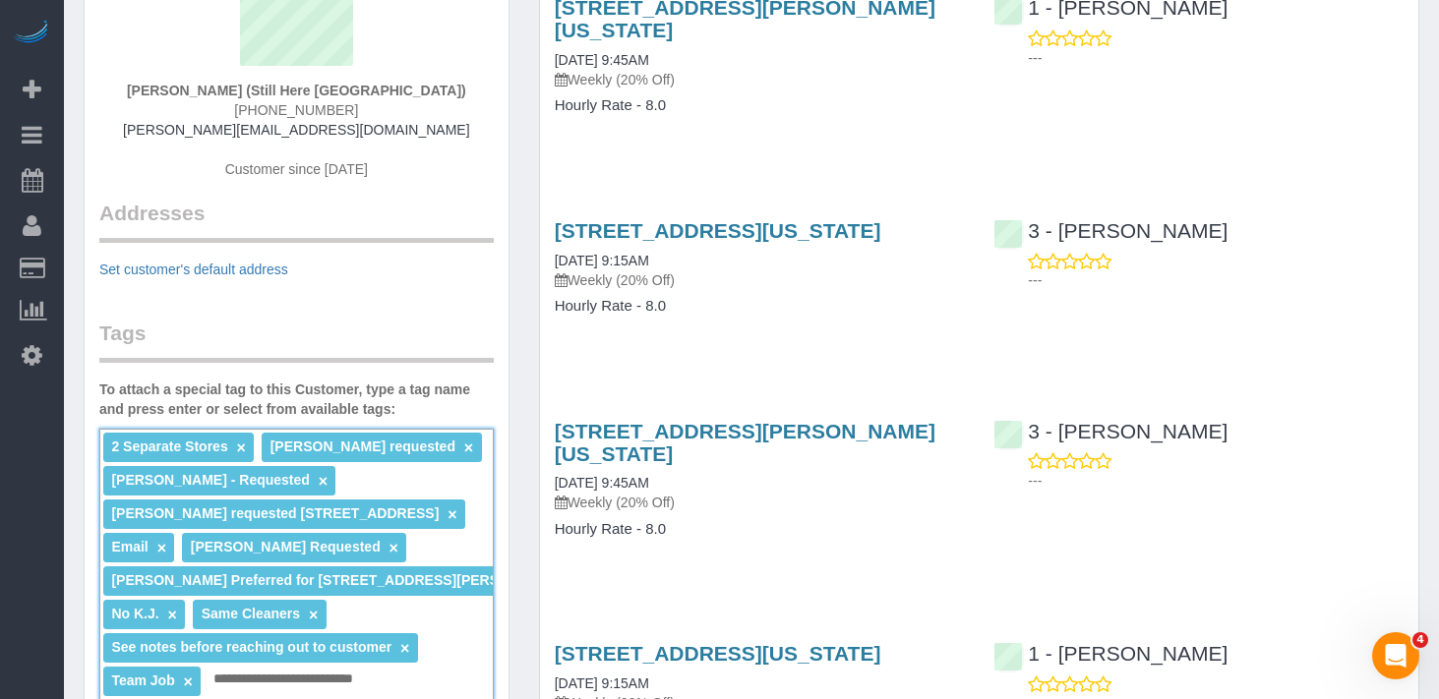
type input "**********"
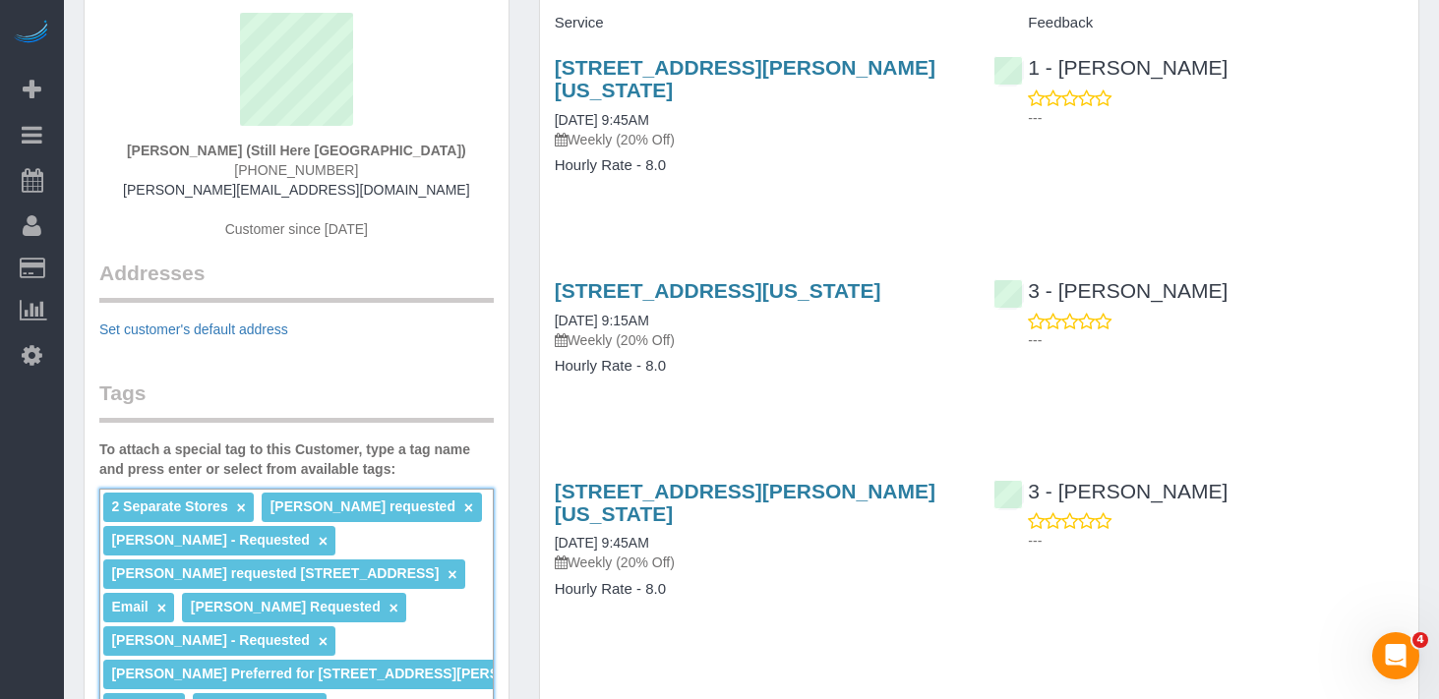
scroll to position [145, 0]
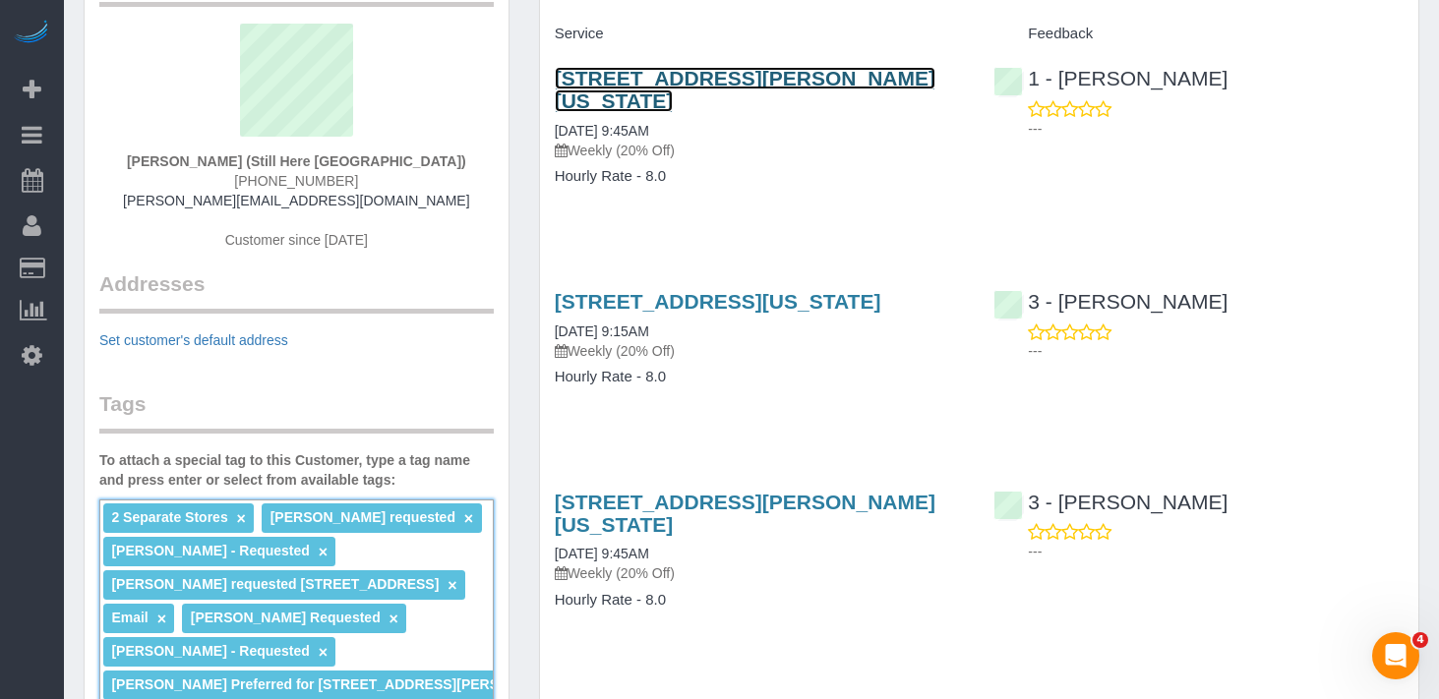
click at [714, 73] on link "268 Elizabeth Street, New York, NY 10012" at bounding box center [745, 89] width 381 height 45
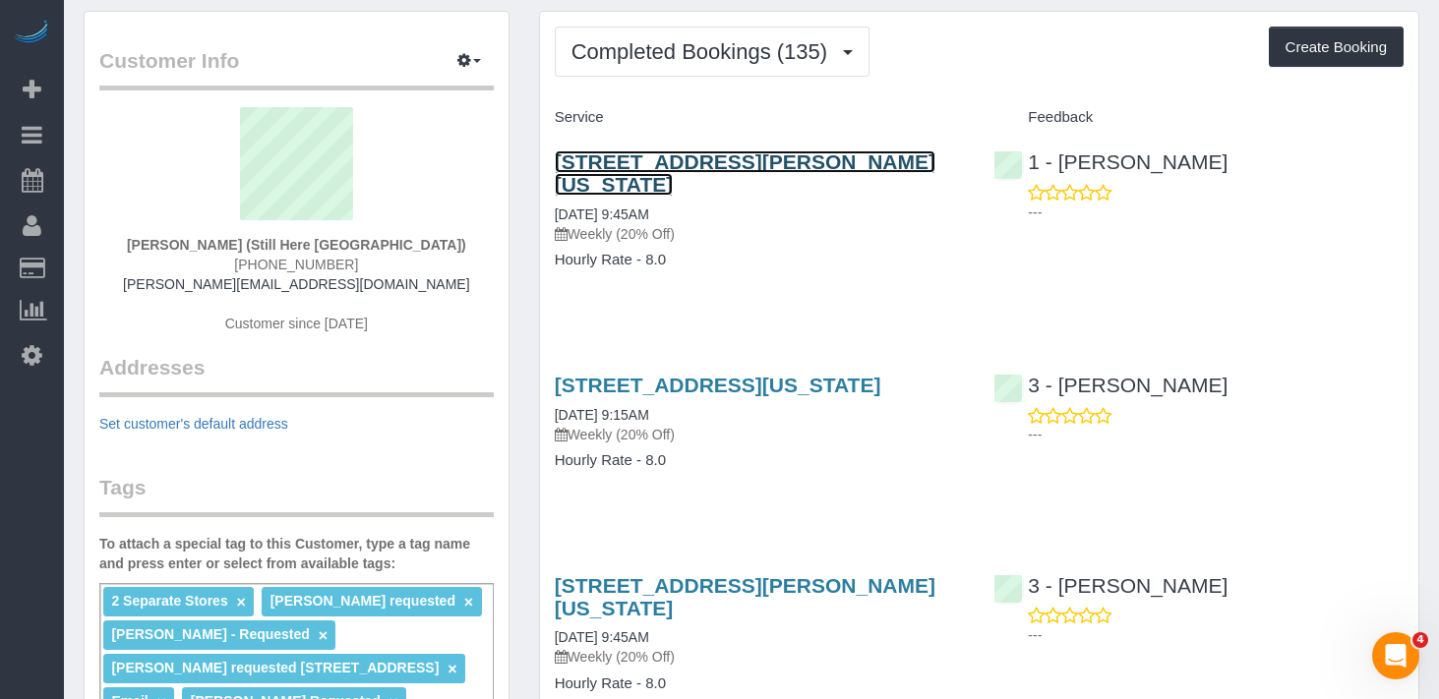
scroll to position [0, 0]
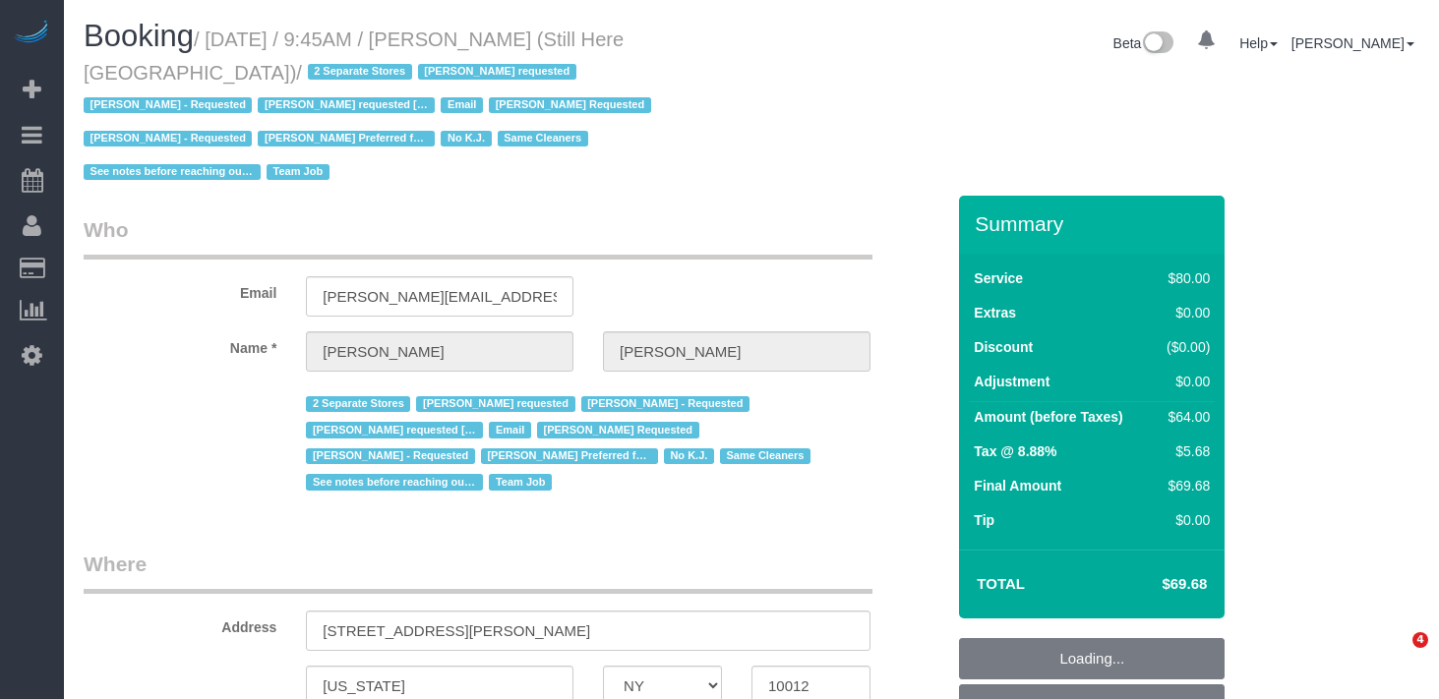
select select "NY"
select select "string:[GEOGRAPHIC_DATA]"
select select "number:89"
select select "number:90"
select select "number:15"
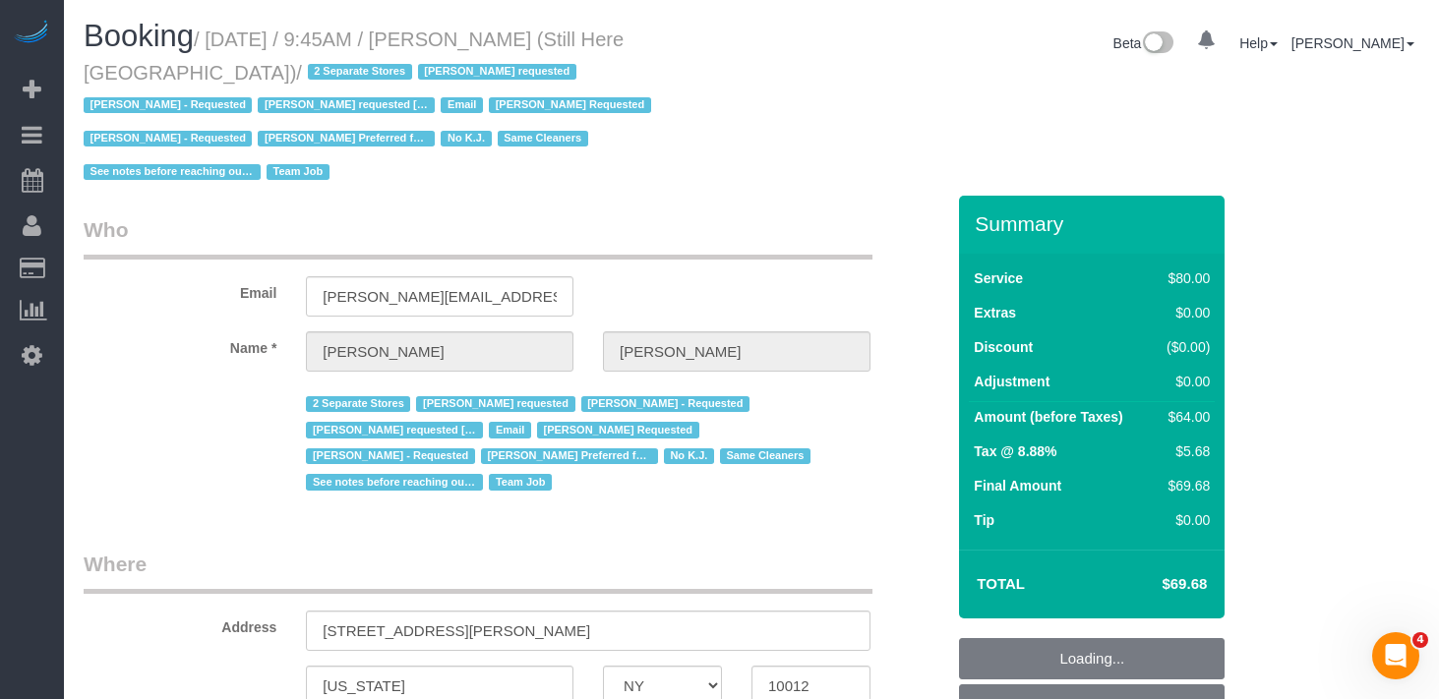
select select "number:5"
select select "string:stripe-pm_1Oyz8t4VGloSiKo71skqOF54"
select select "object:1439"
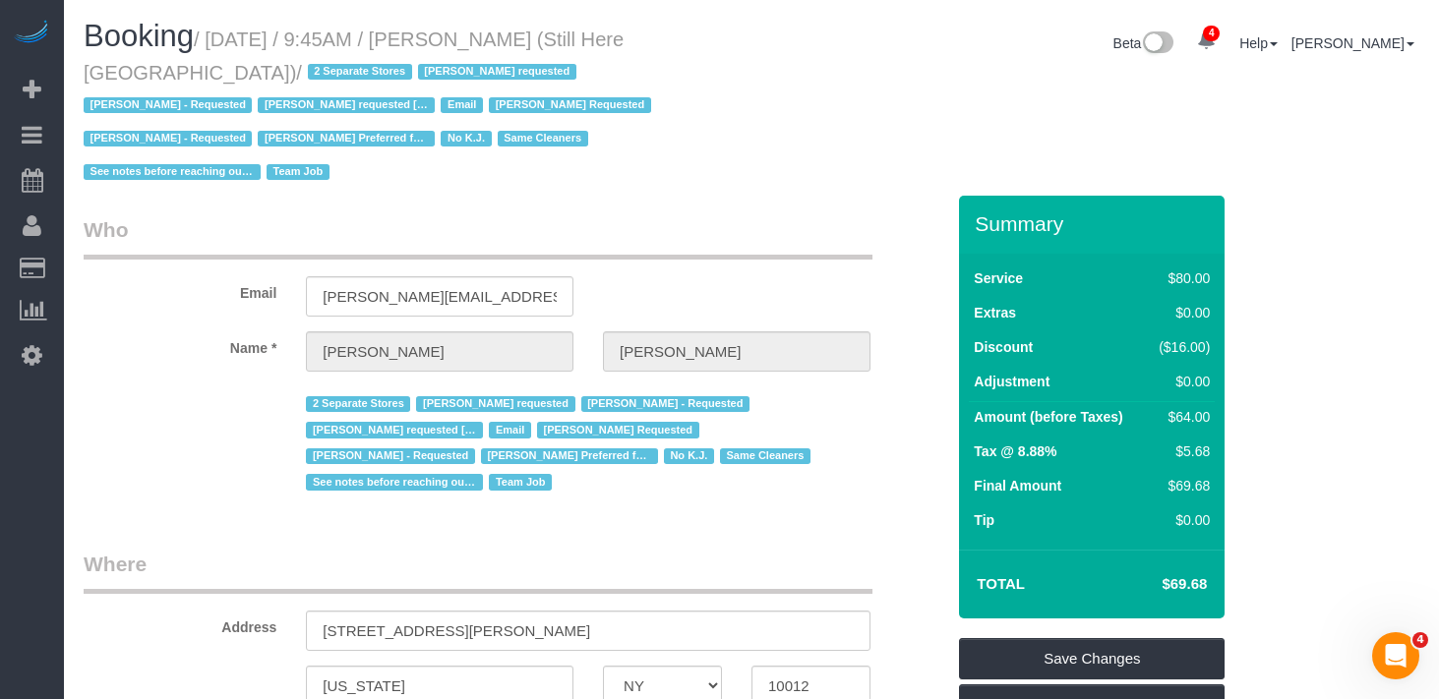
click at [258, 103] on span "[PERSON_NAME] requested [STREET_ADDRESS]" at bounding box center [346, 105] width 177 height 16
drag, startPoint x: 179, startPoint y: 65, endPoint x: 216, endPoint y: 42, distance: 43.7
click at [216, 42] on small "/ [DATE] / 9:45AM / [PERSON_NAME] (Still Here [GEOGRAPHIC_DATA]) / 2 Separate S…" at bounding box center [370, 106] width 573 height 155
copy small "[DATE] / 9:45AM / [PERSON_NAME] (Still Here [GEOGRAPHIC_DATA])"
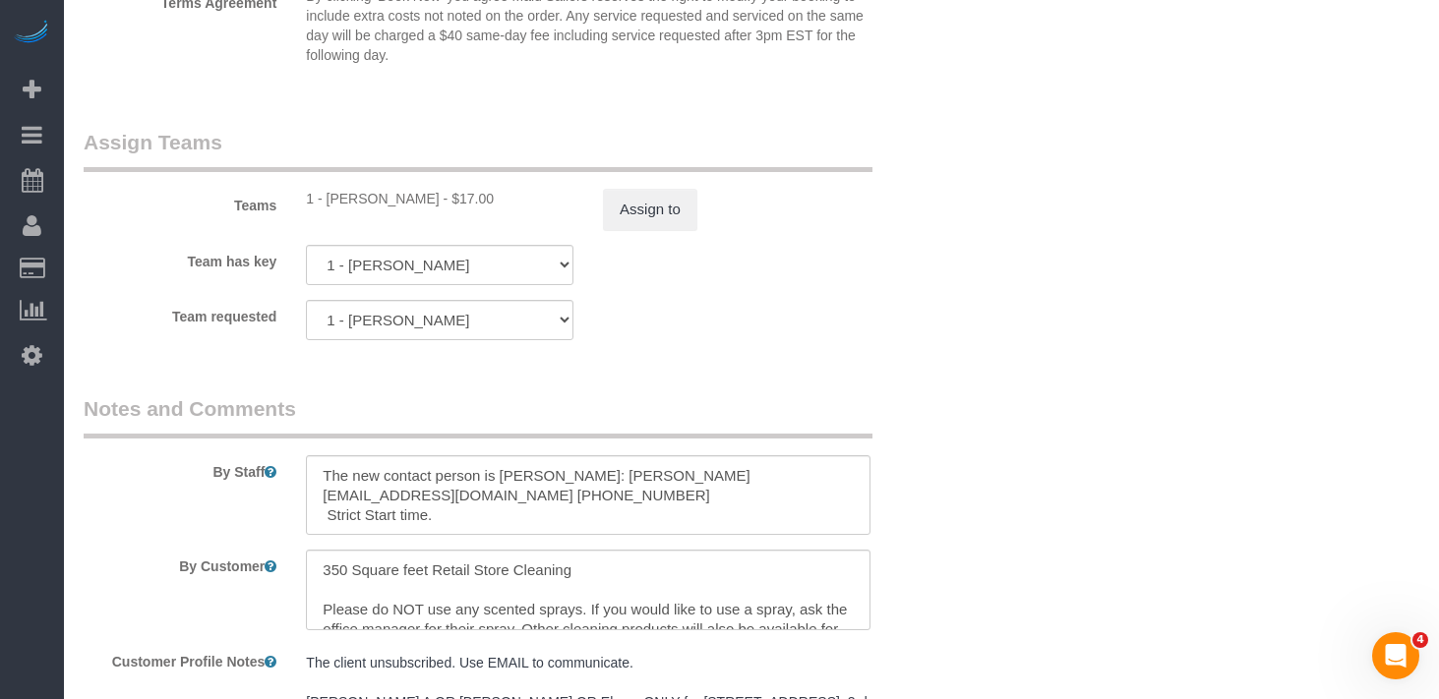
scroll to position [3, 0]
click at [486, 471] on textarea at bounding box center [588, 495] width 564 height 81
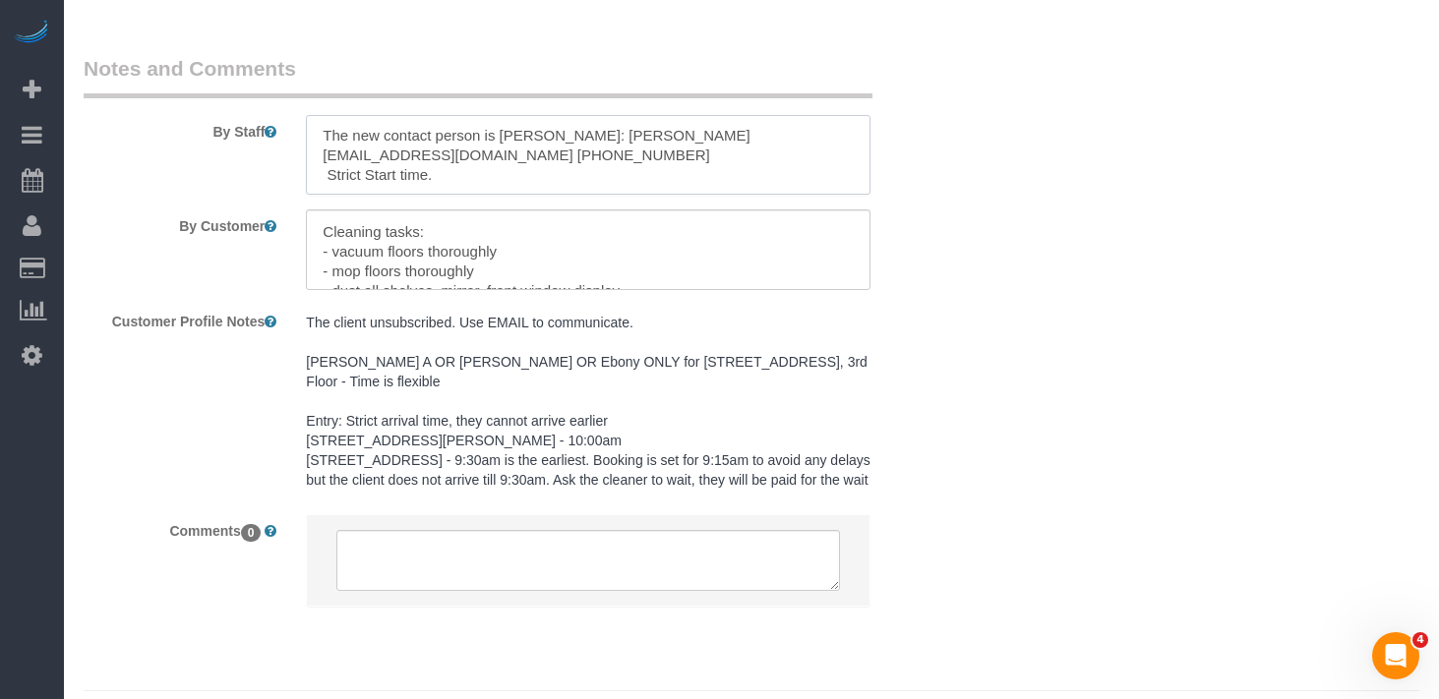
scroll to position [2862, 0]
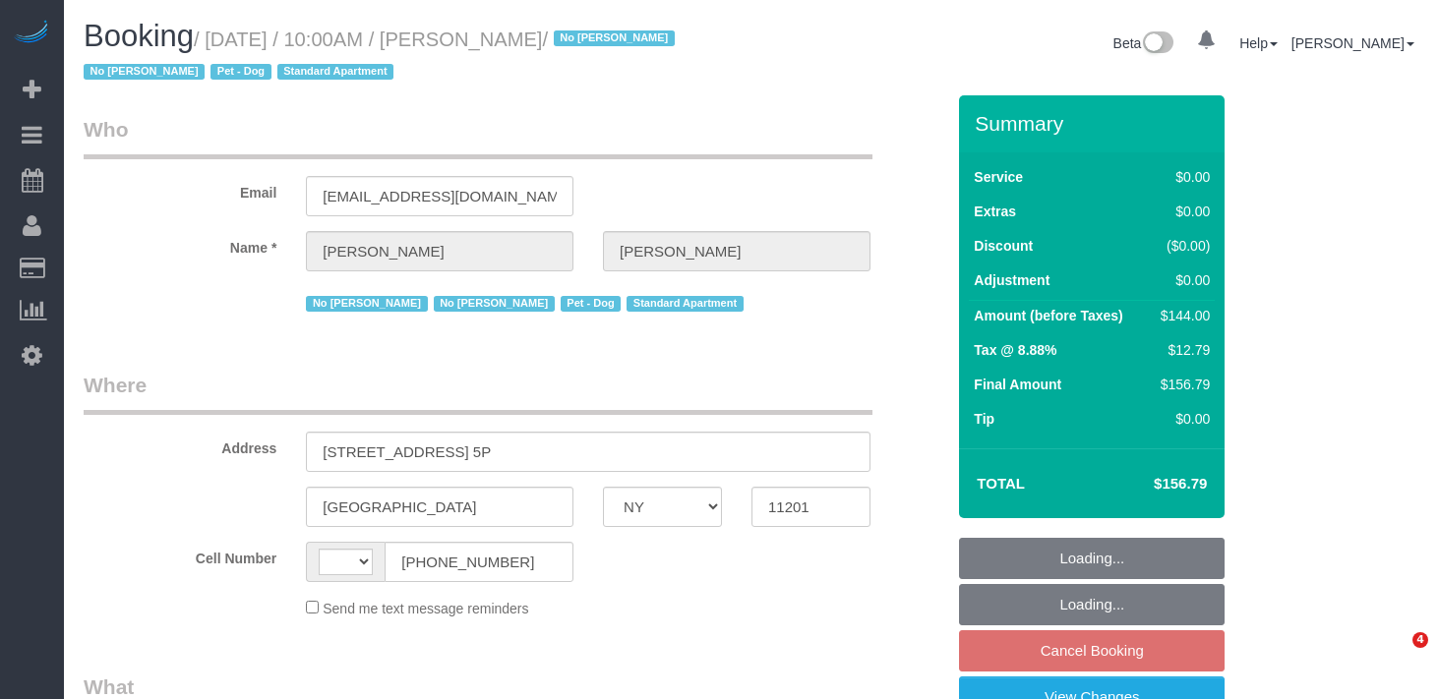
select select "NY"
select select "object:421"
select select "number:57"
select select "number:72"
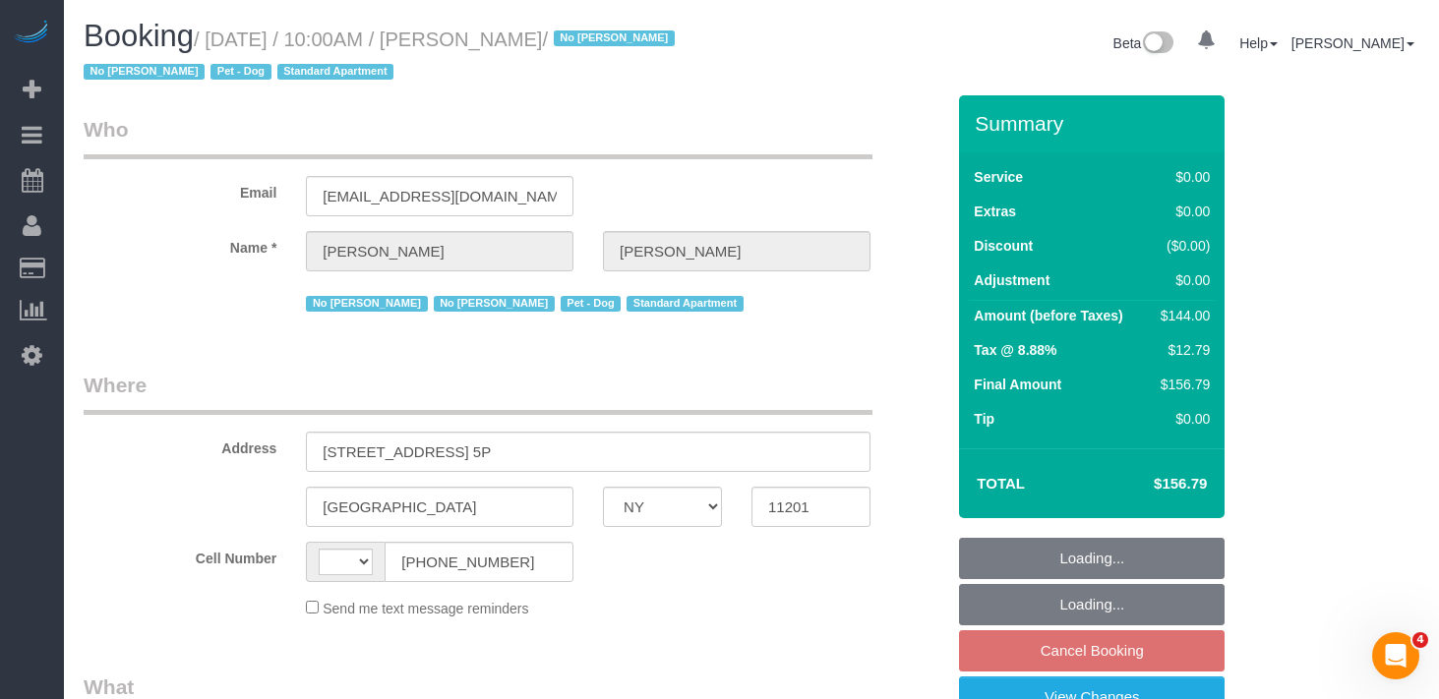
select select "number:13"
select select "number:7"
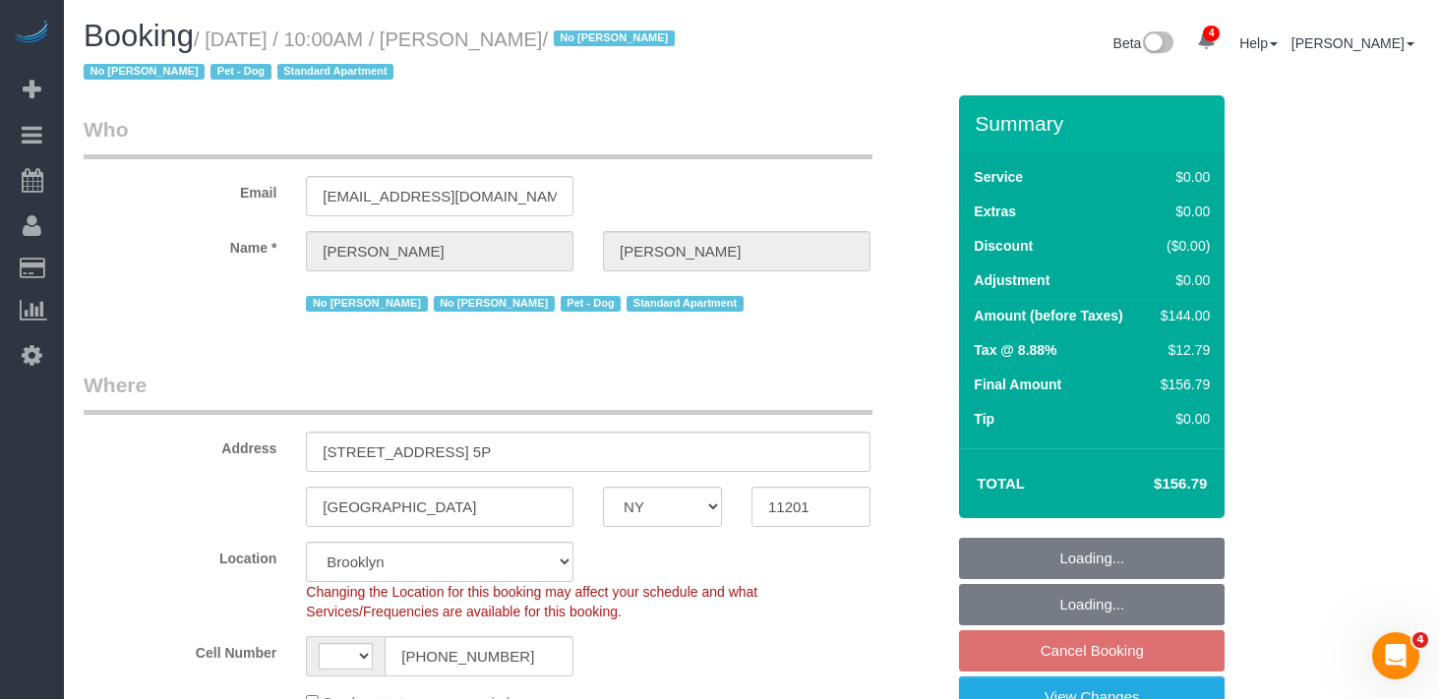
select select "object:679"
select select "string:stripe-pm_1OPBB04VGloSiKo7D189H04L"
select select "1"
select select "string:US"
select select "spot1"
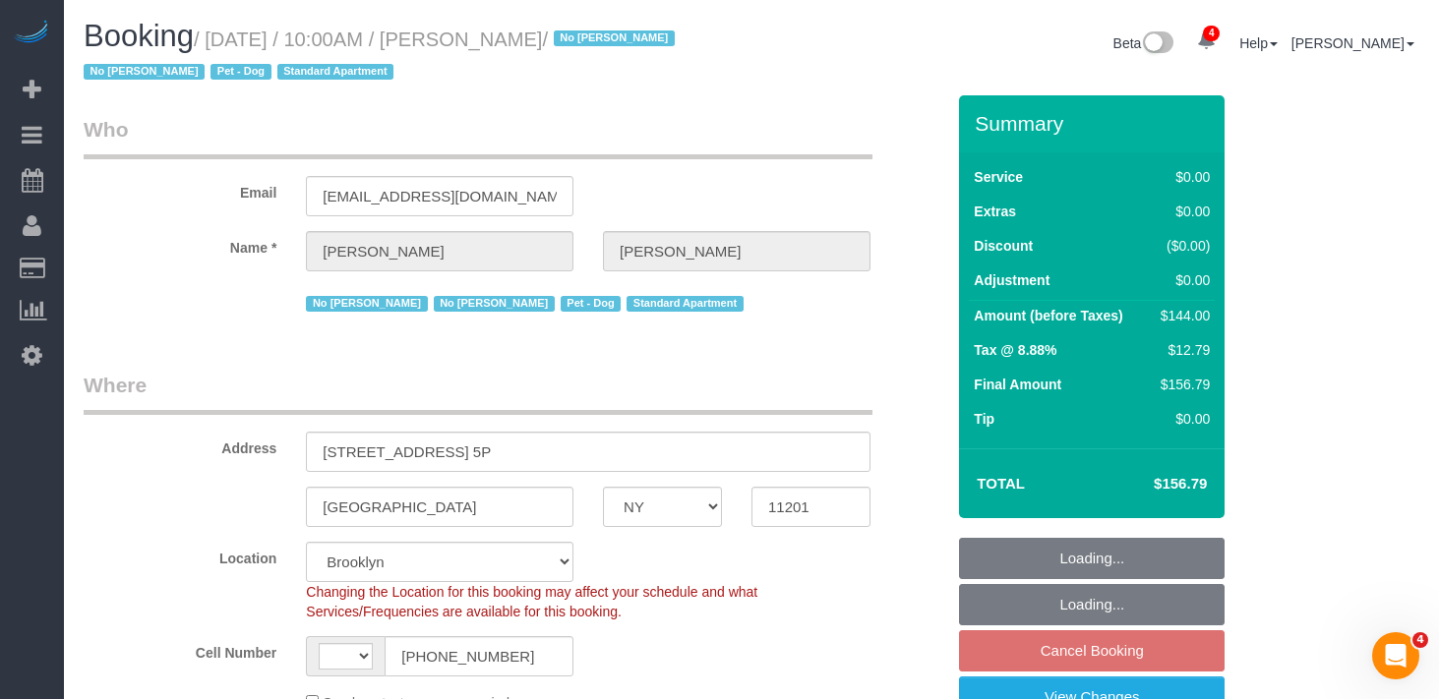
select select "1"
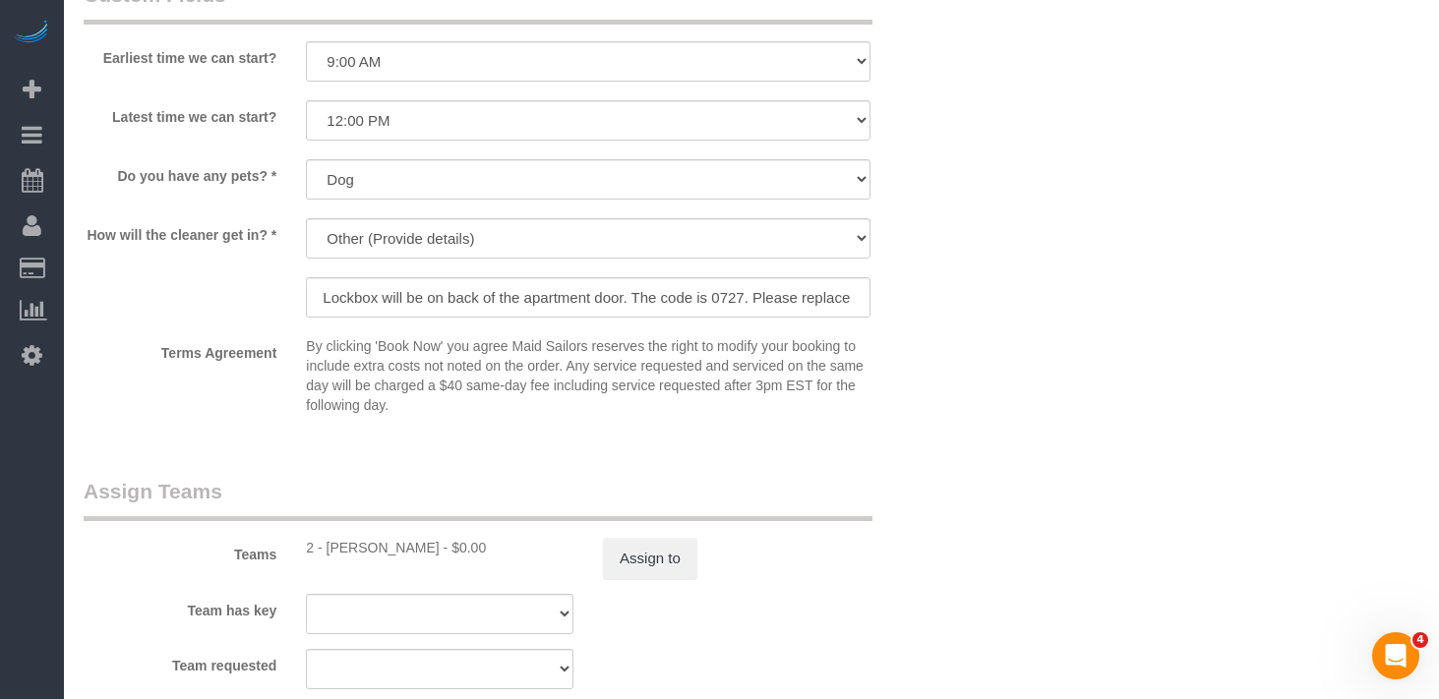
scroll to position [2267, 0]
click at [680, 566] on button "Assign to" at bounding box center [650, 556] width 94 height 41
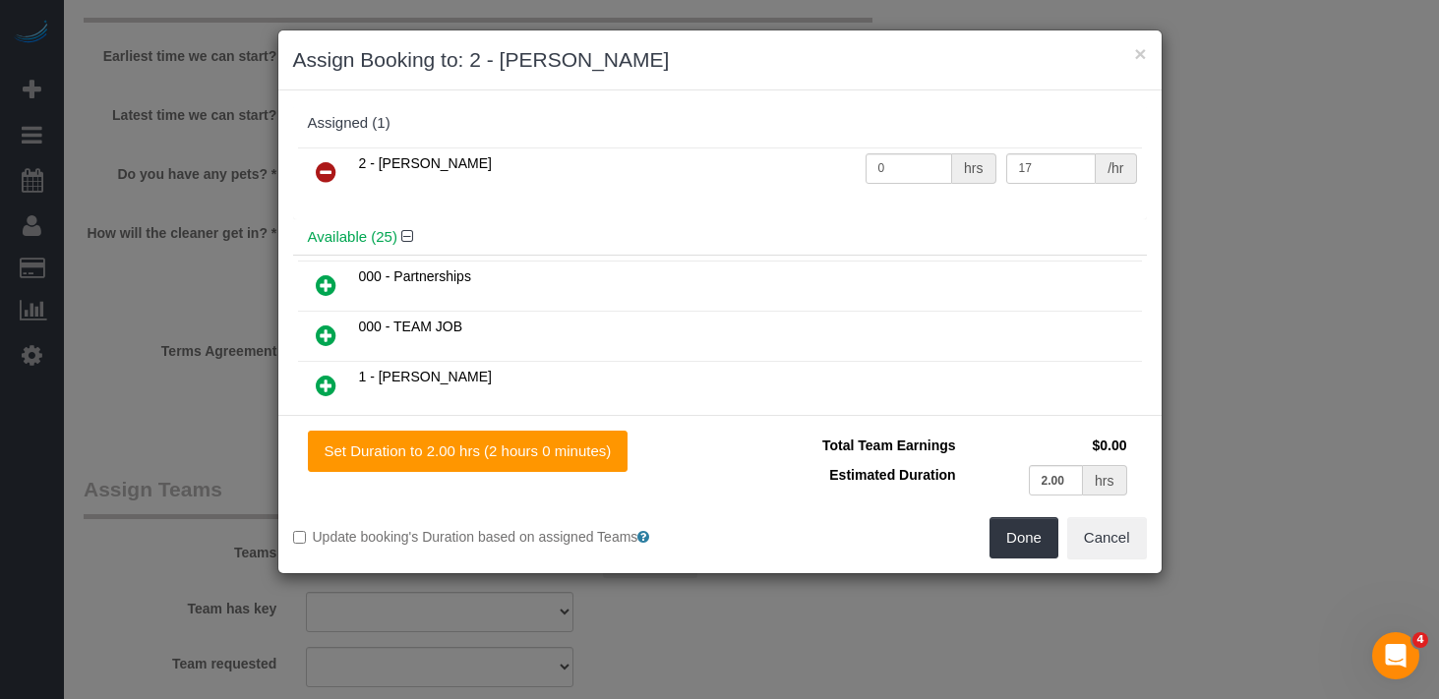
click at [326, 173] on icon at bounding box center [326, 172] width 21 height 24
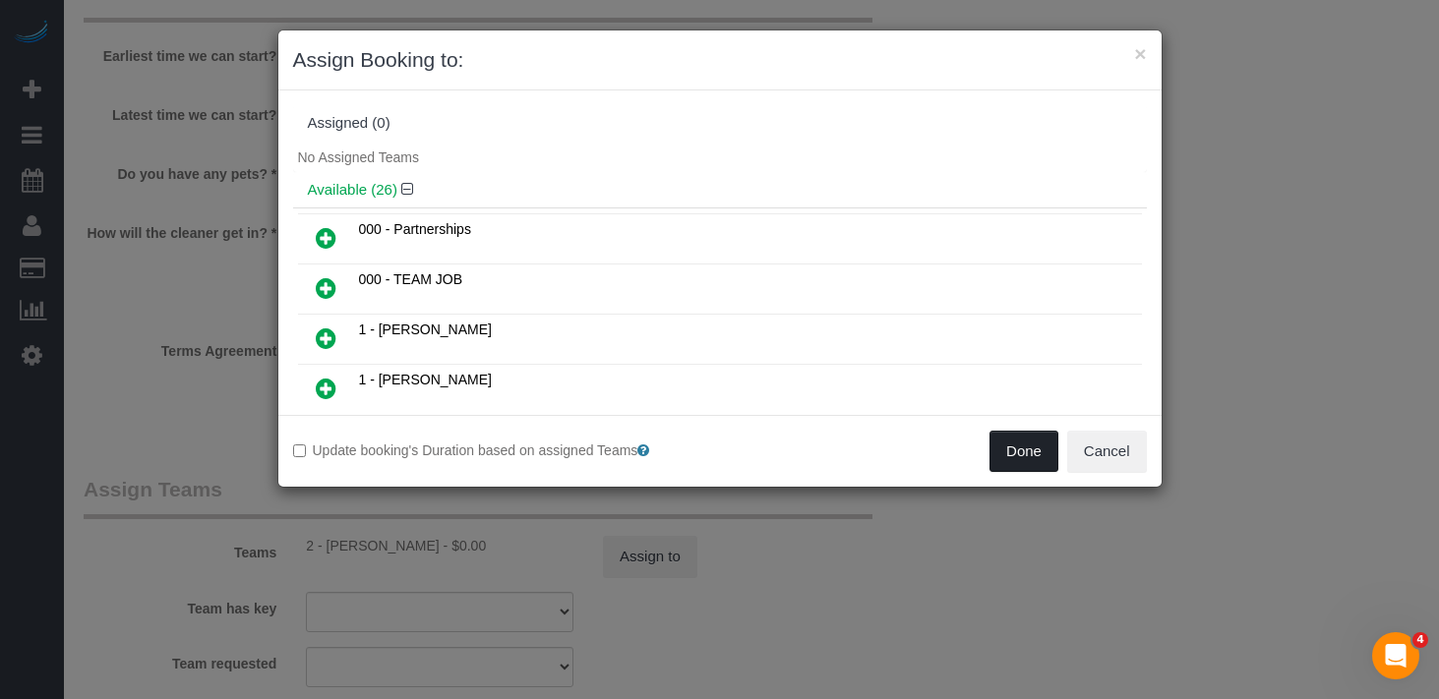
click at [1015, 453] on button "Done" at bounding box center [1023, 451] width 69 height 41
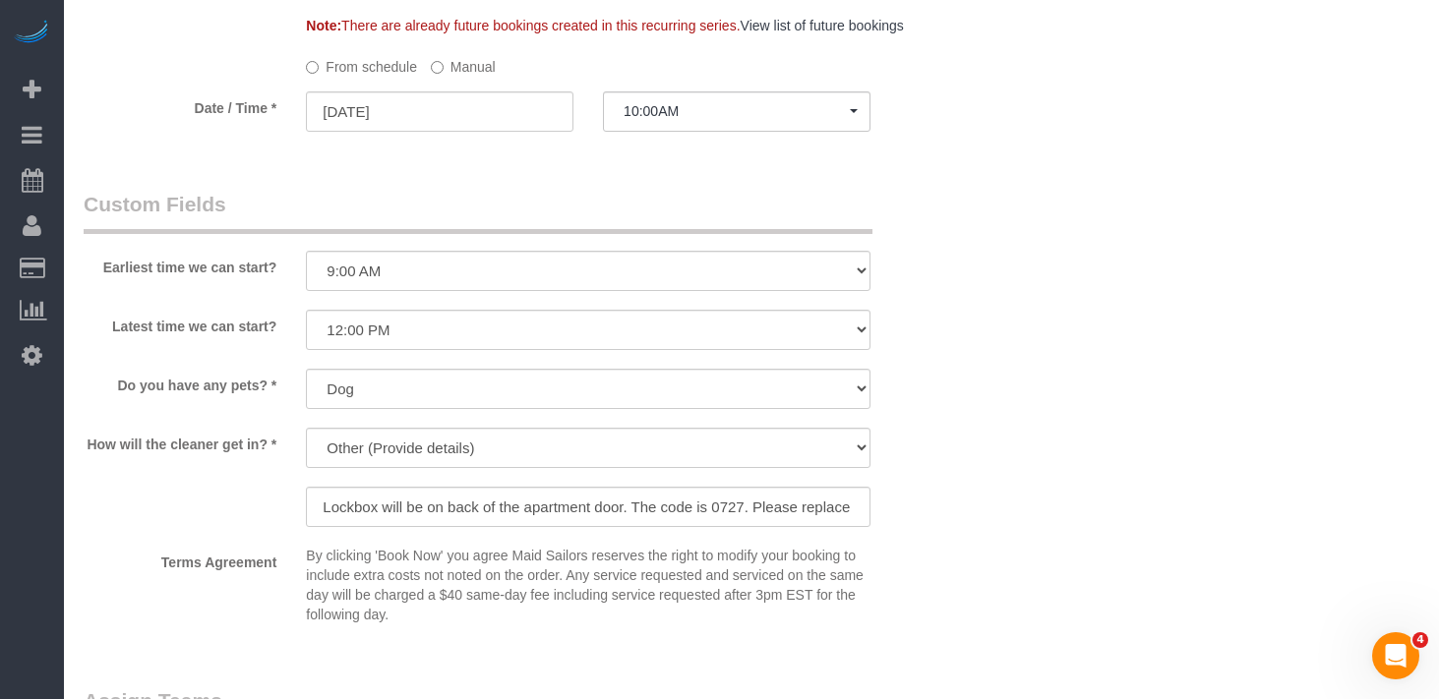
scroll to position [2045, 0]
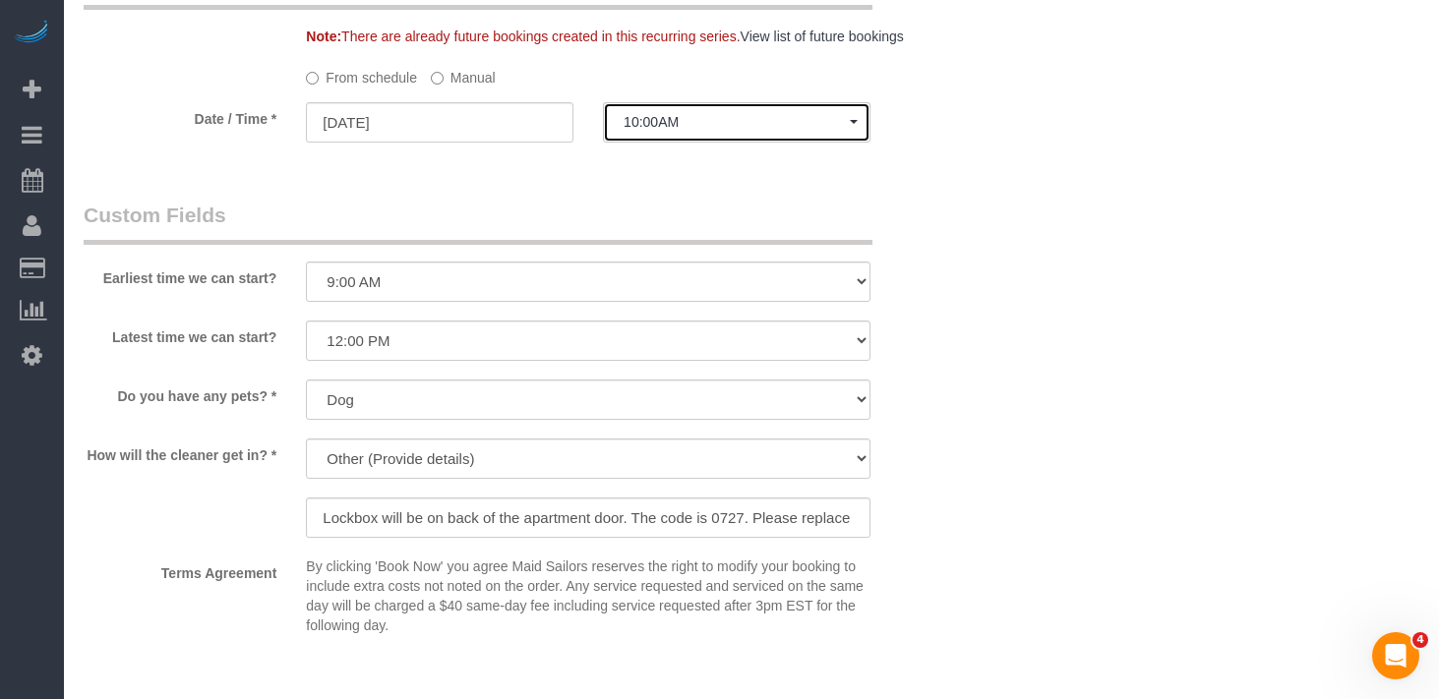
click at [654, 131] on button "10:00AM" at bounding box center [736, 122] width 267 height 40
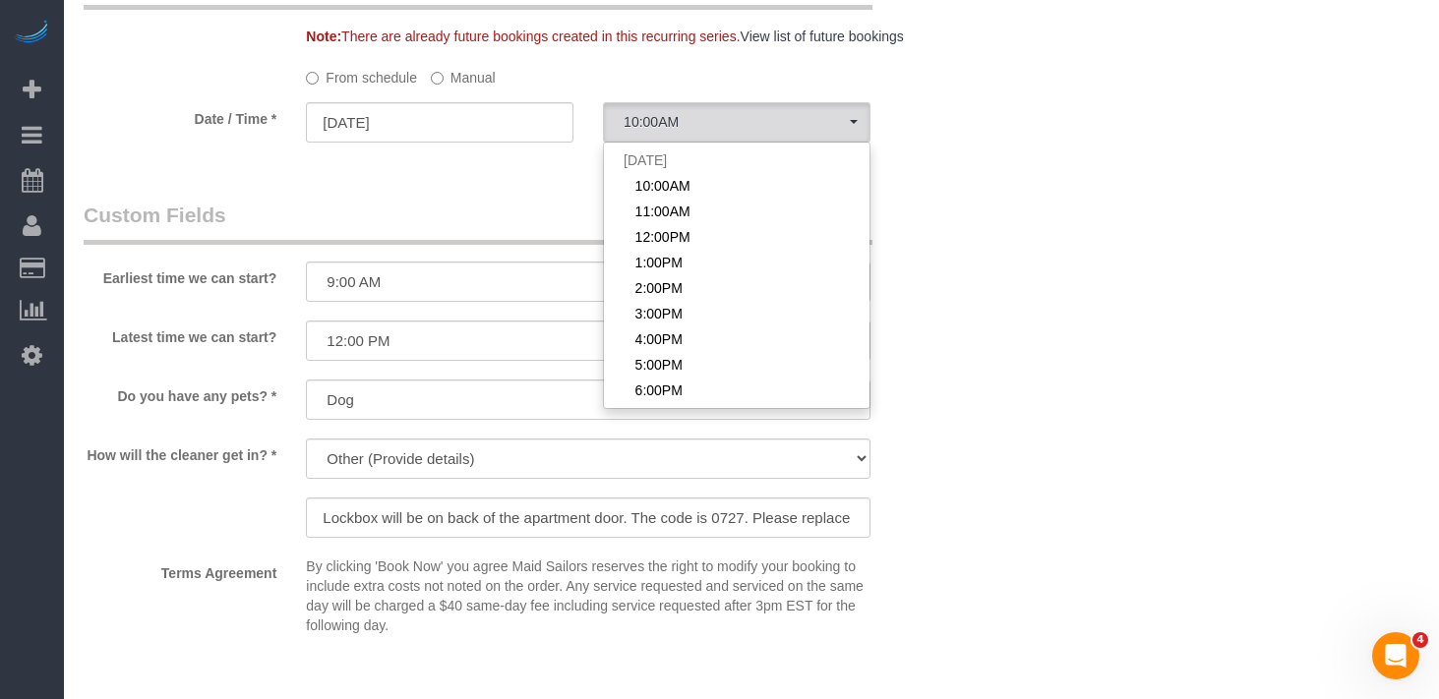
drag, startPoint x: 490, startPoint y: 198, endPoint x: 477, endPoint y: 128, distance: 71.0
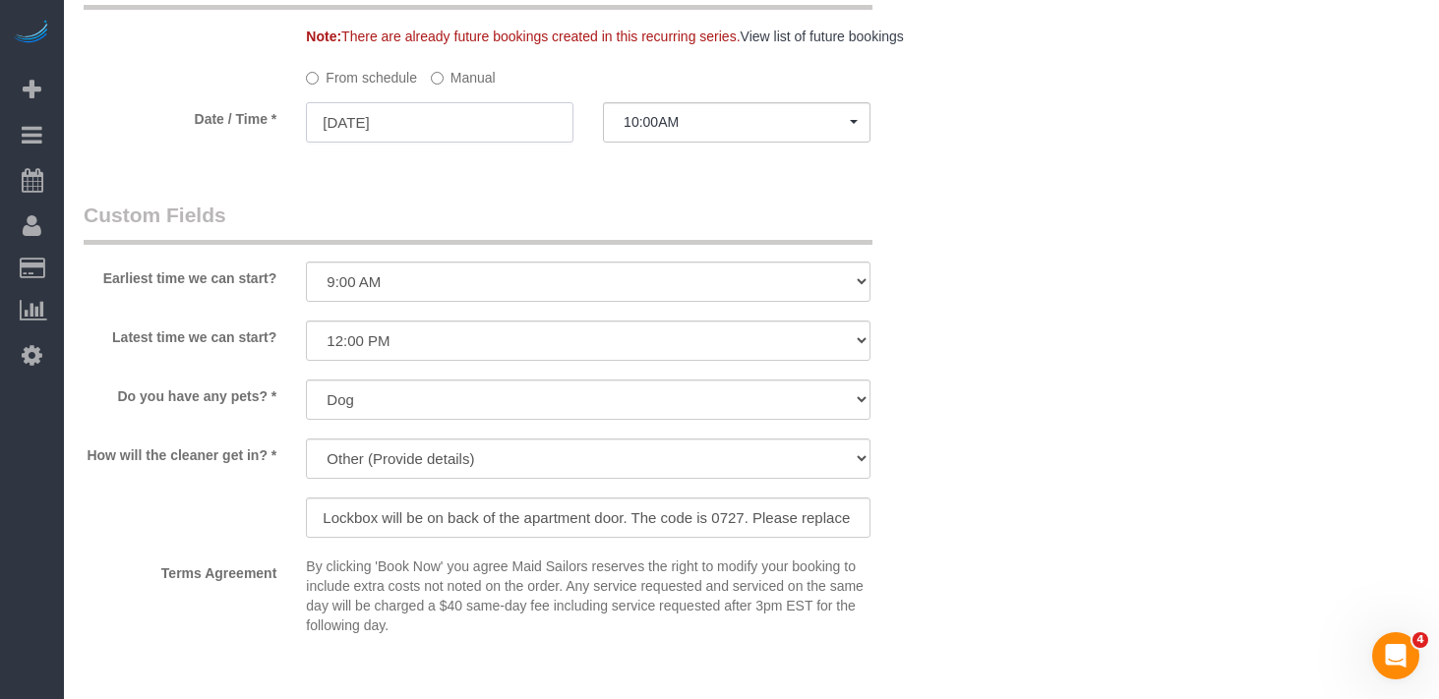
click at [435, 109] on input "08/27/2025" at bounding box center [439, 122] width 267 height 40
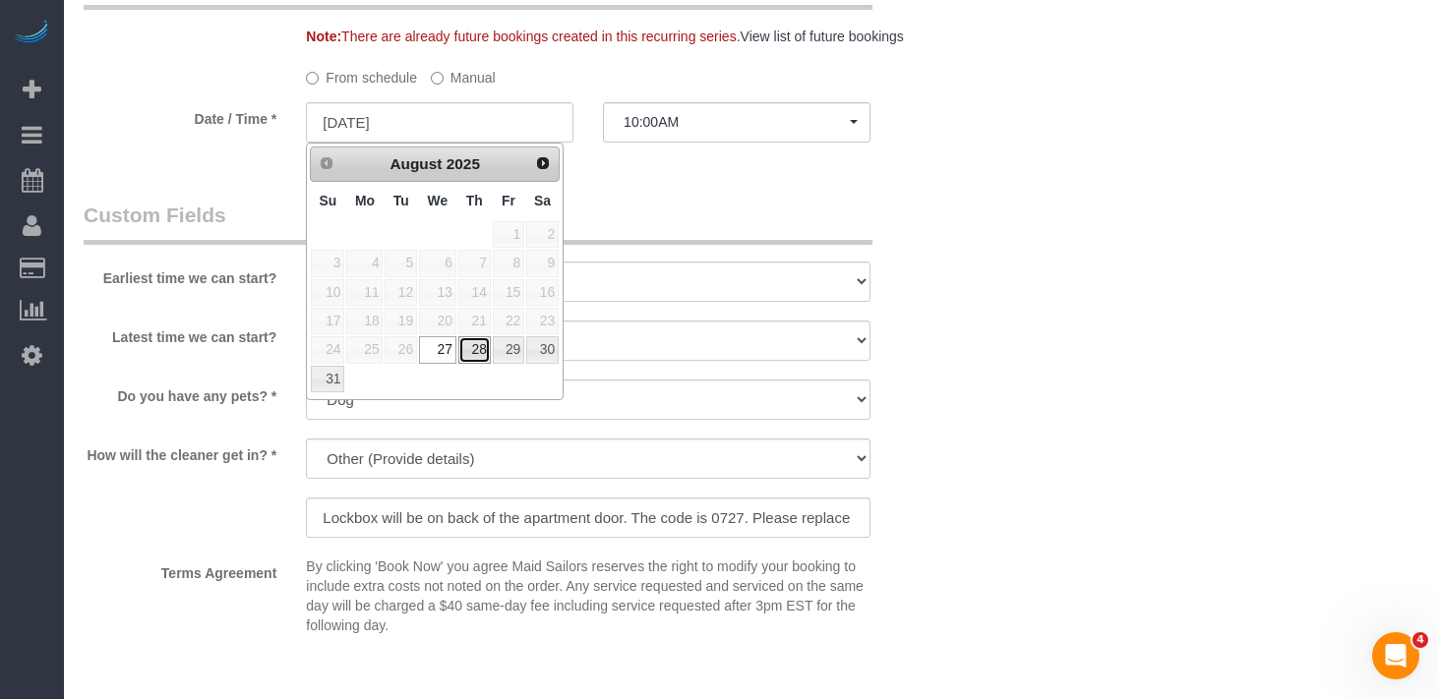
drag, startPoint x: 479, startPoint y: 353, endPoint x: 567, endPoint y: 265, distance: 124.5
click at [478, 353] on link "28" at bounding box center [474, 349] width 32 height 27
type input "08/28/2025"
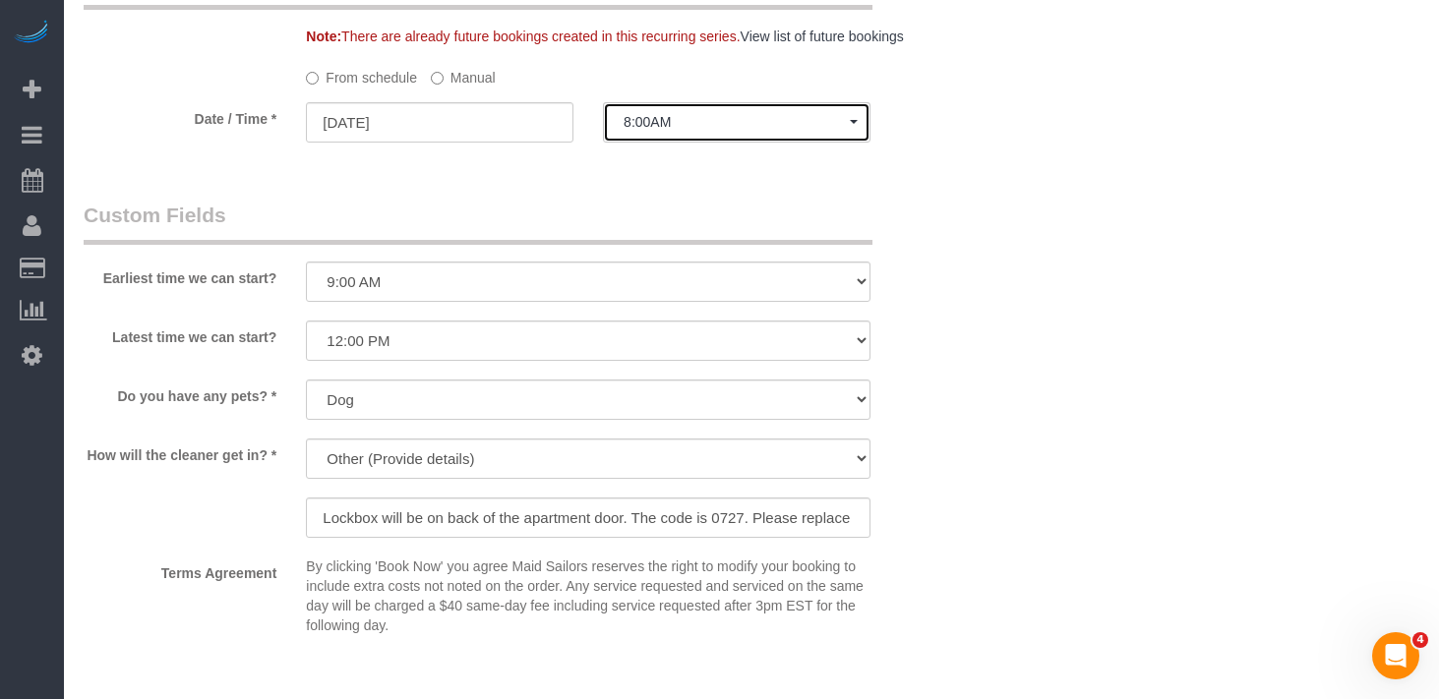
click at [708, 118] on span "8:00AM" at bounding box center [736, 122] width 226 height 16
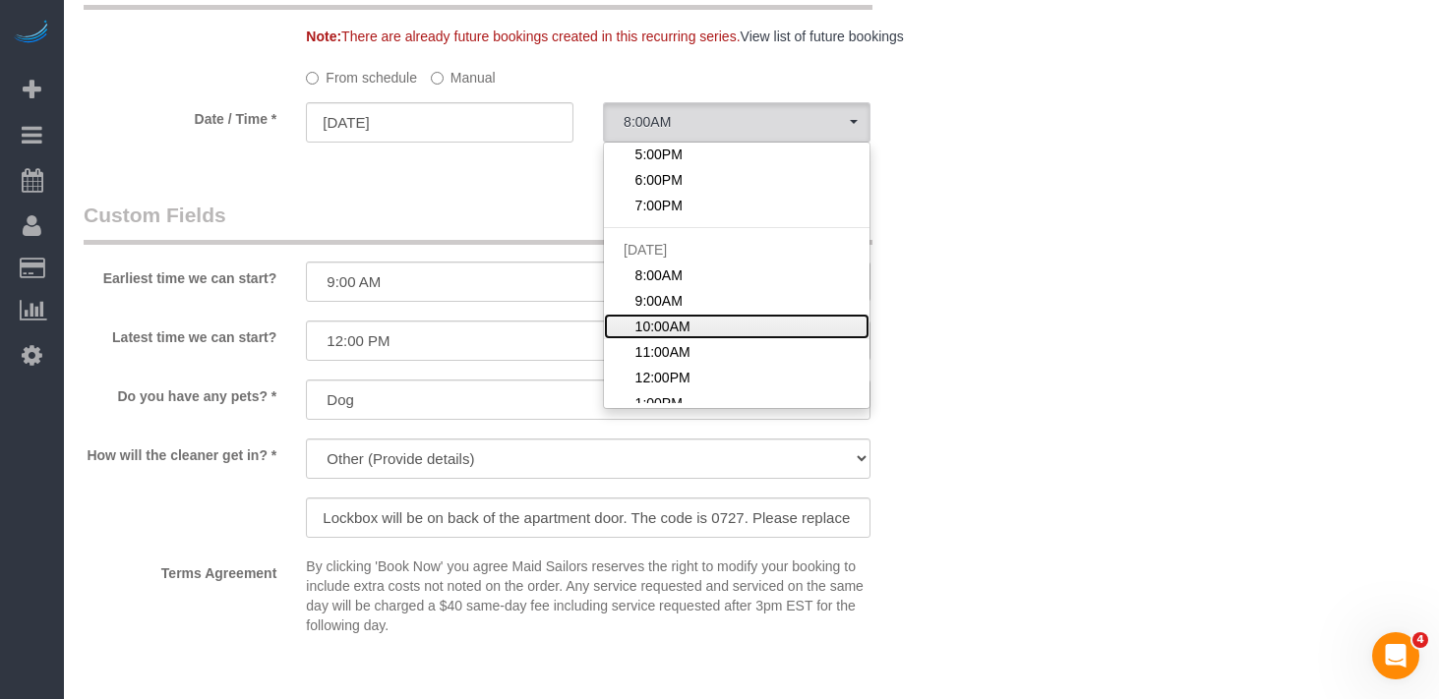
click at [668, 328] on span "10:00AM" at bounding box center [662, 327] width 55 height 20
select select "spot13"
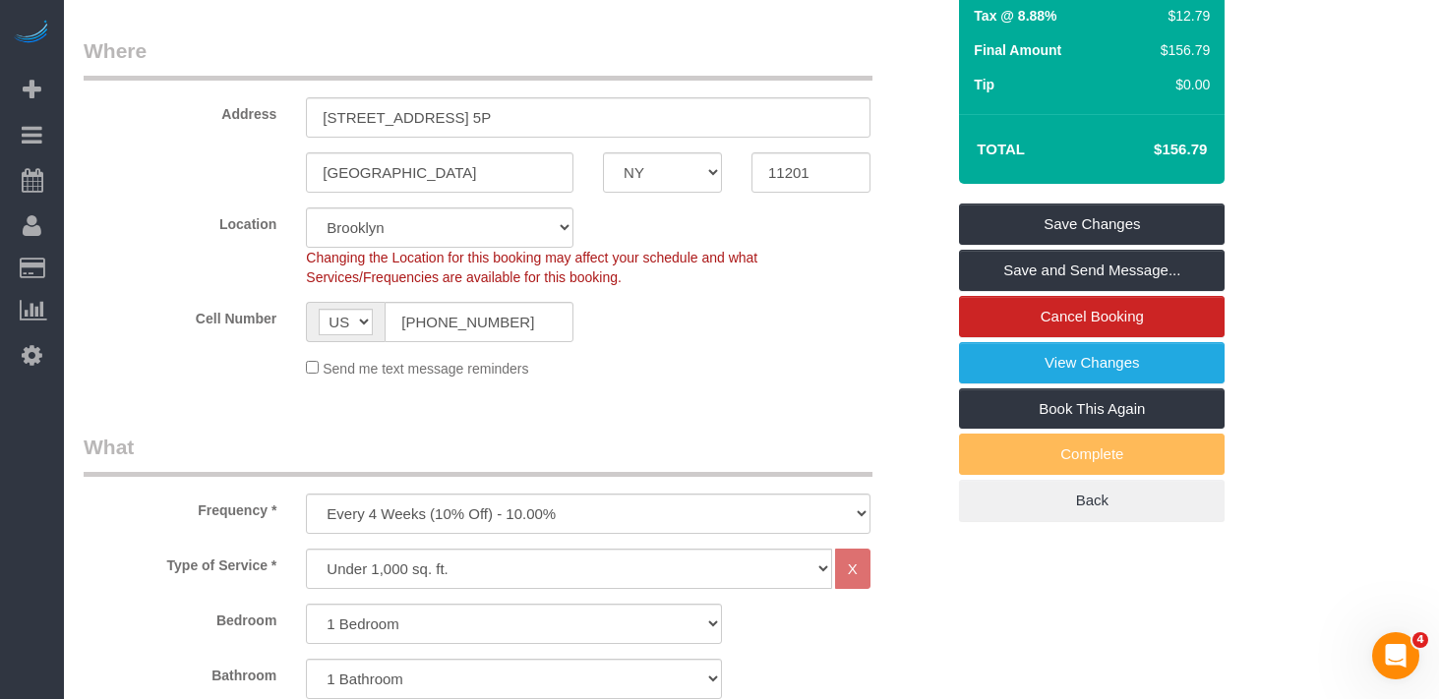
scroll to position [240, 0]
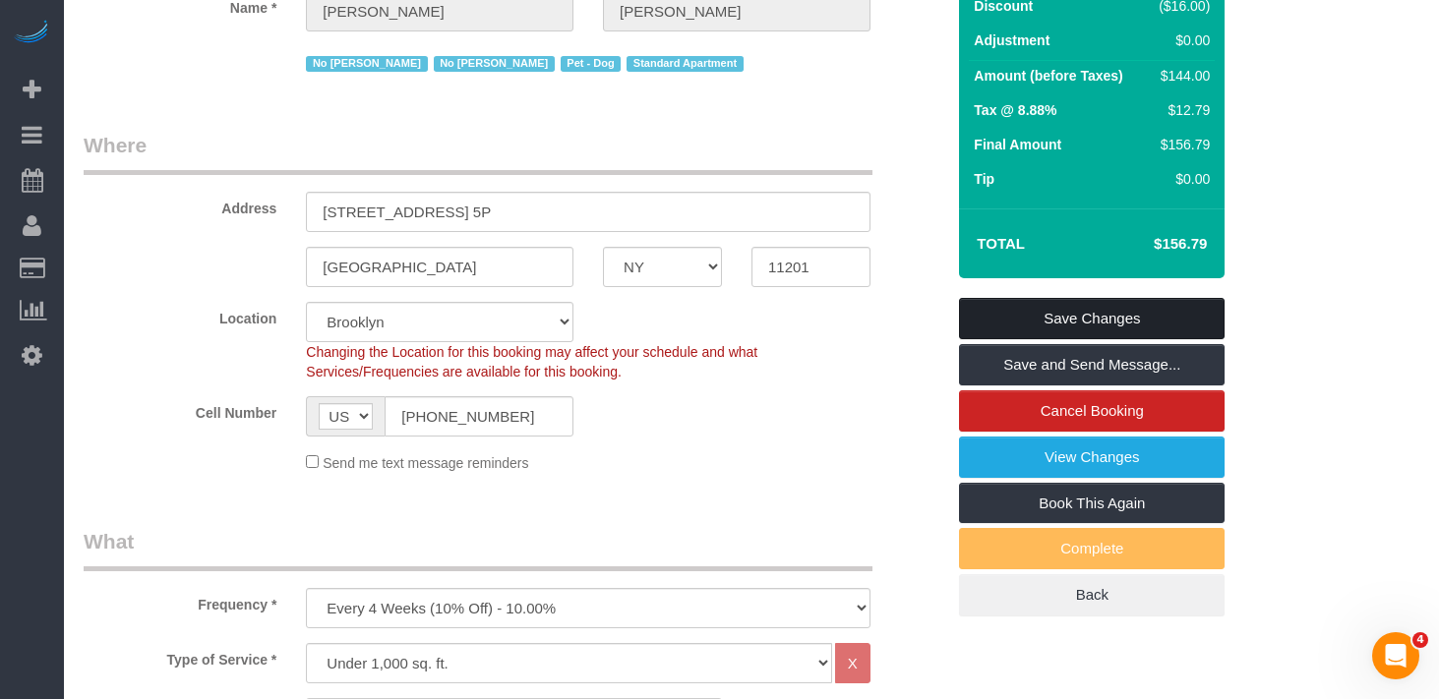
click at [1011, 307] on link "Save Changes" at bounding box center [1091, 318] width 265 height 41
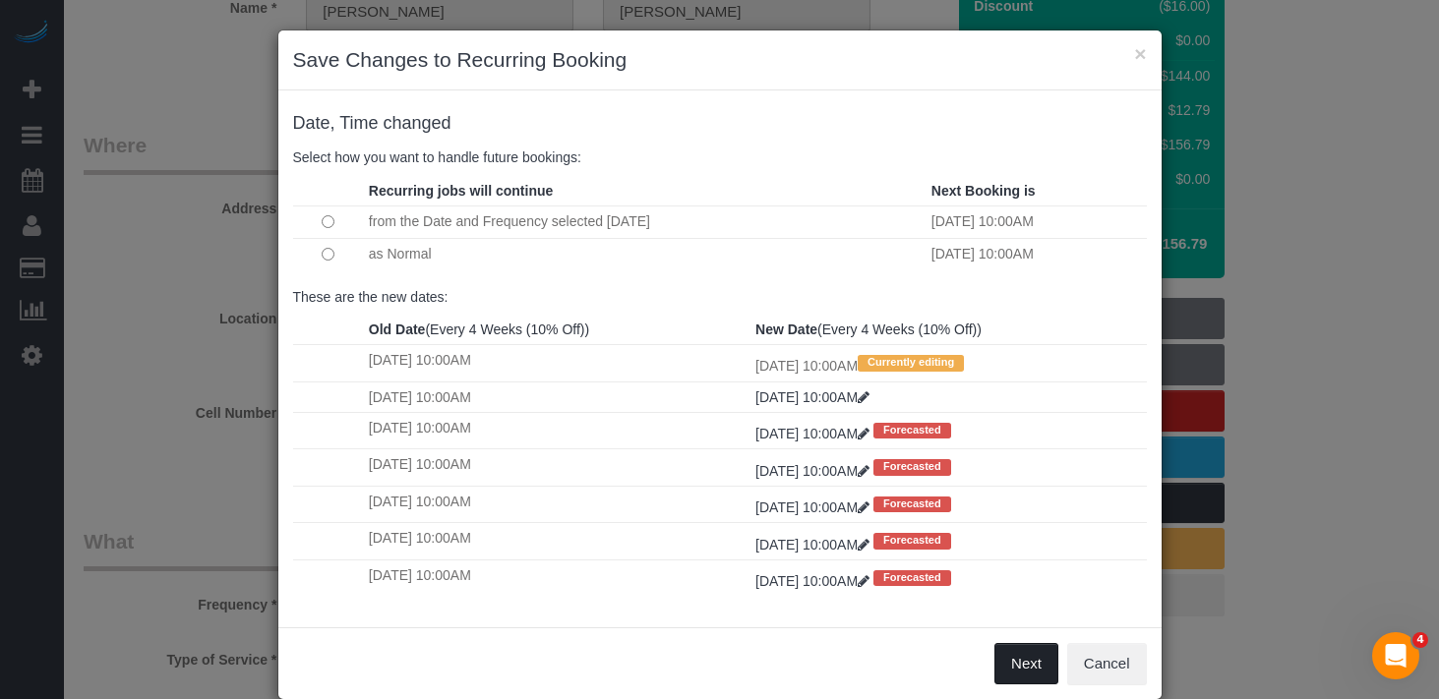
click at [1029, 664] on button "Next" at bounding box center [1026, 663] width 64 height 41
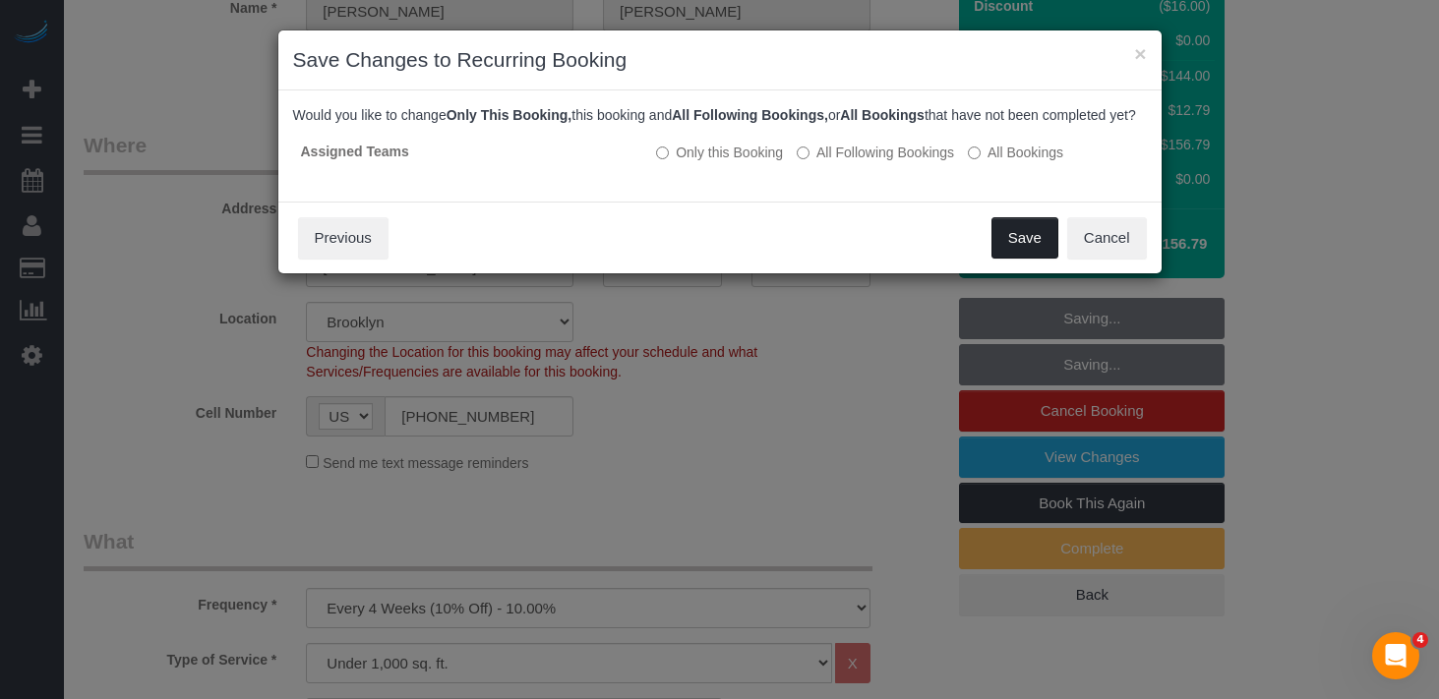
click at [1021, 258] on button "Save" at bounding box center [1024, 237] width 67 height 41
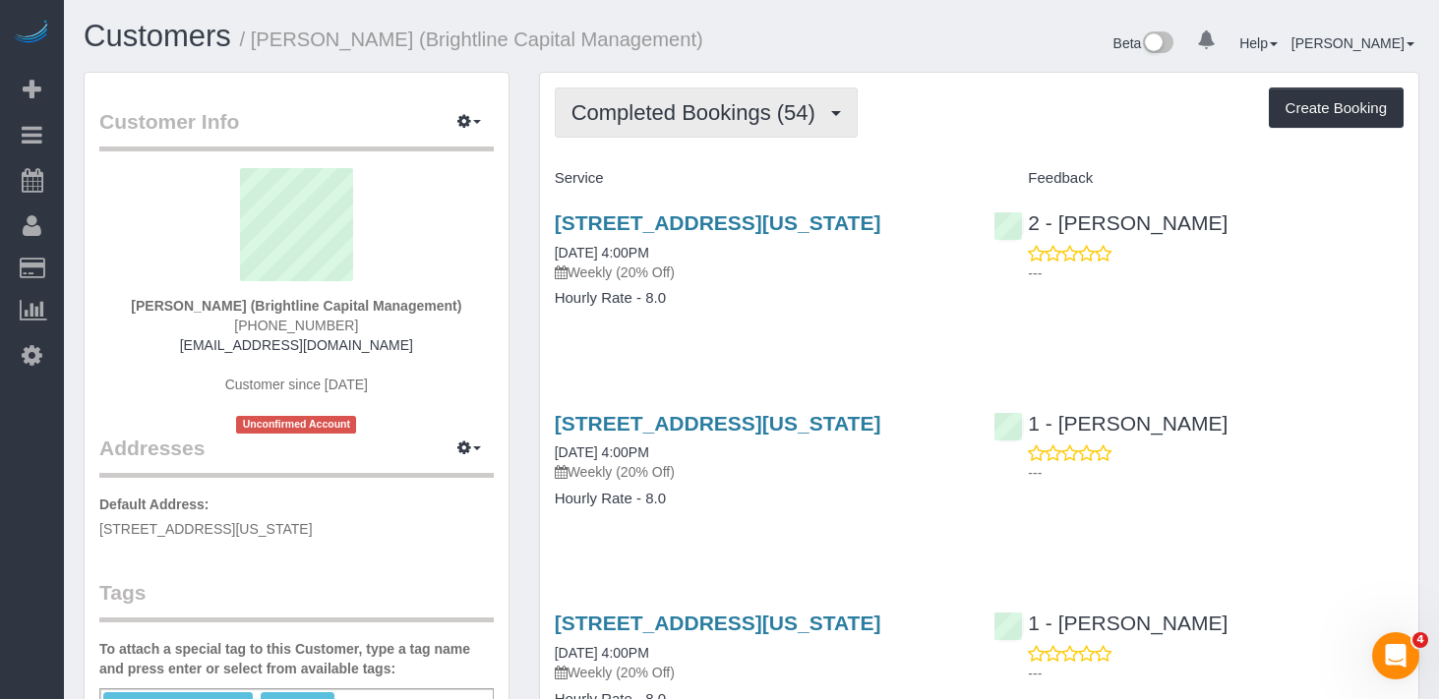
drag, startPoint x: 627, startPoint y: 108, endPoint x: 656, endPoint y: 183, distance: 80.0
click at [627, 109] on span "Completed Bookings (54)" at bounding box center [698, 112] width 254 height 25
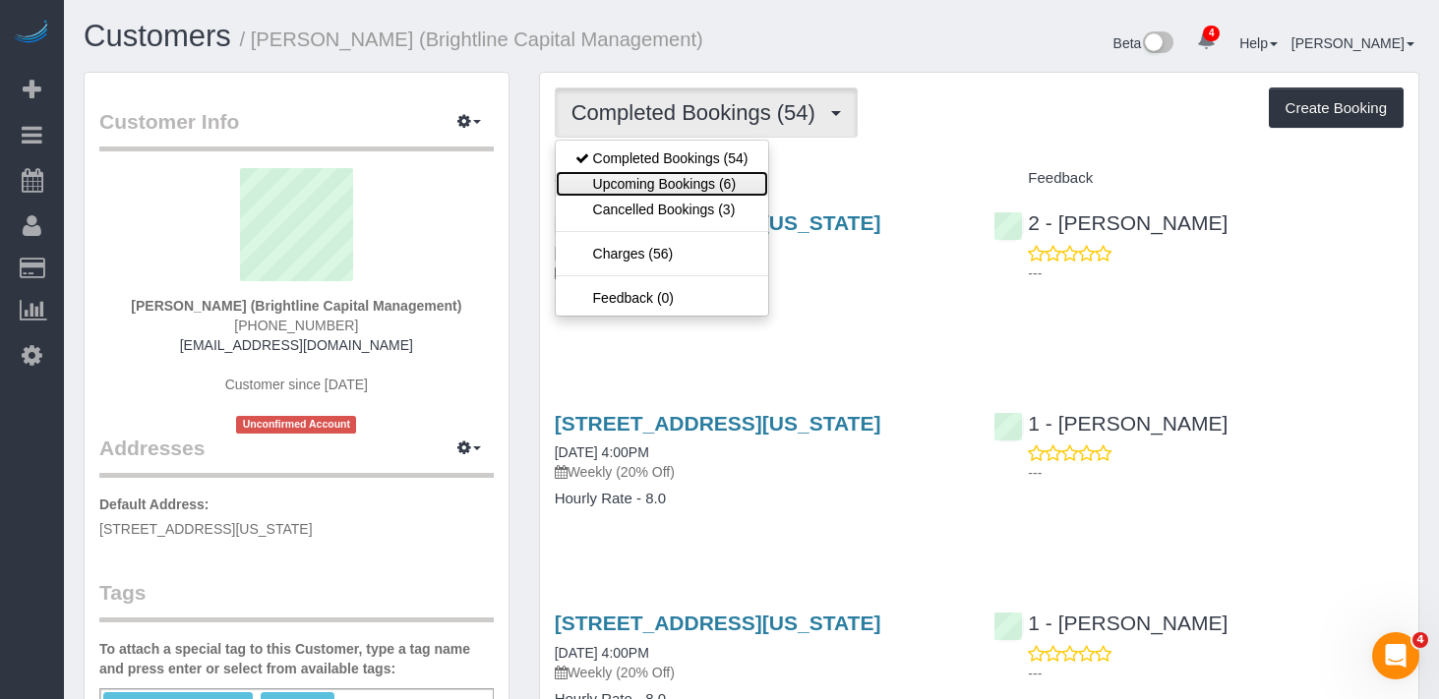
click at [659, 178] on link "Upcoming Bookings (6)" at bounding box center [662, 184] width 212 height 26
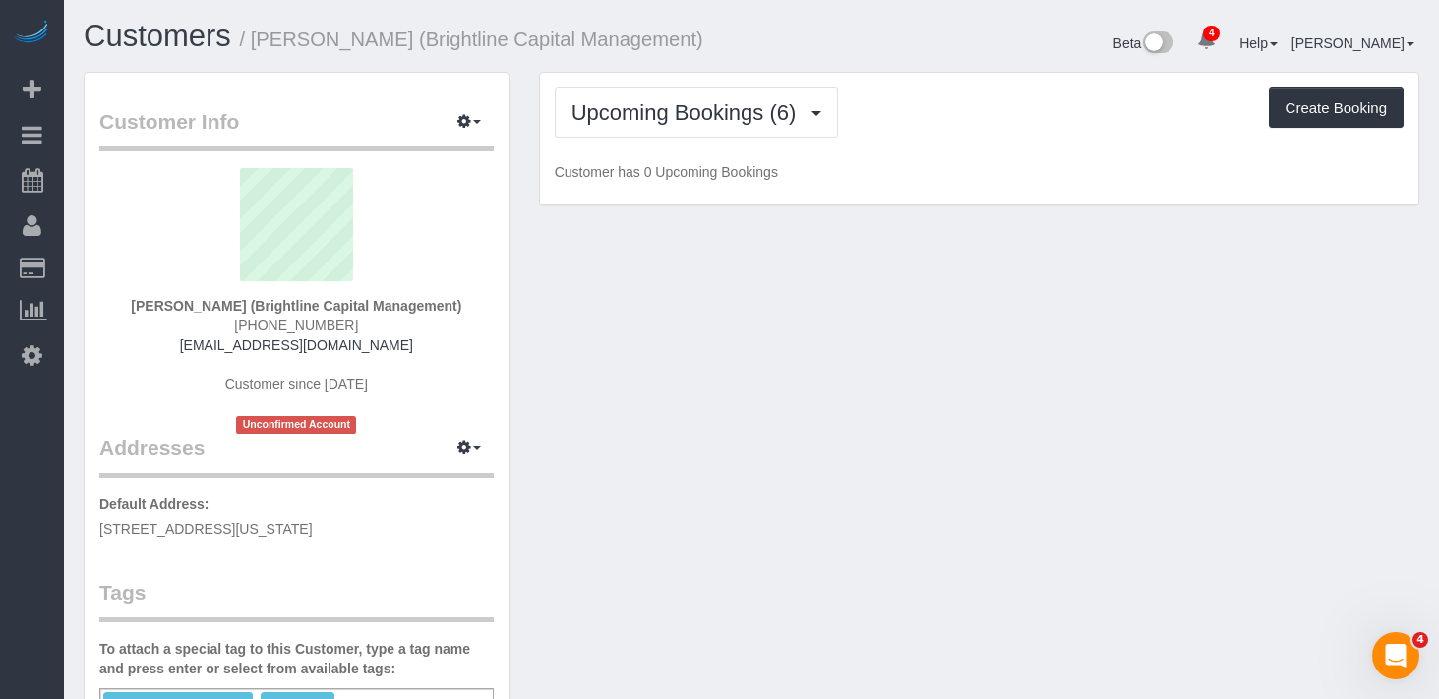
click at [979, 78] on div "Upcoming Bookings (6) Completed Bookings (54) Upcoming Bookings (6) Cancelled B…" at bounding box center [979, 139] width 878 height 133
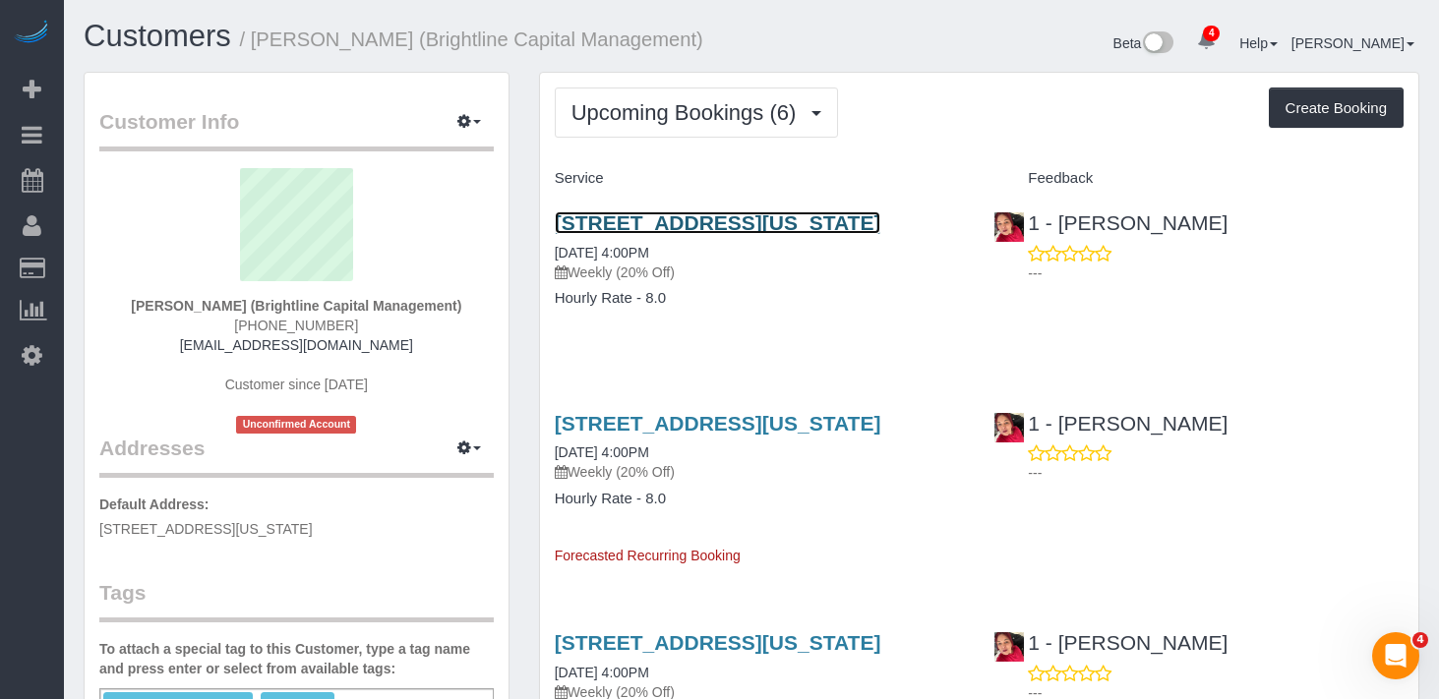
click at [652, 223] on link "461 Park Ave South, 8th Floor, New York, NY 10016" at bounding box center [718, 222] width 326 height 23
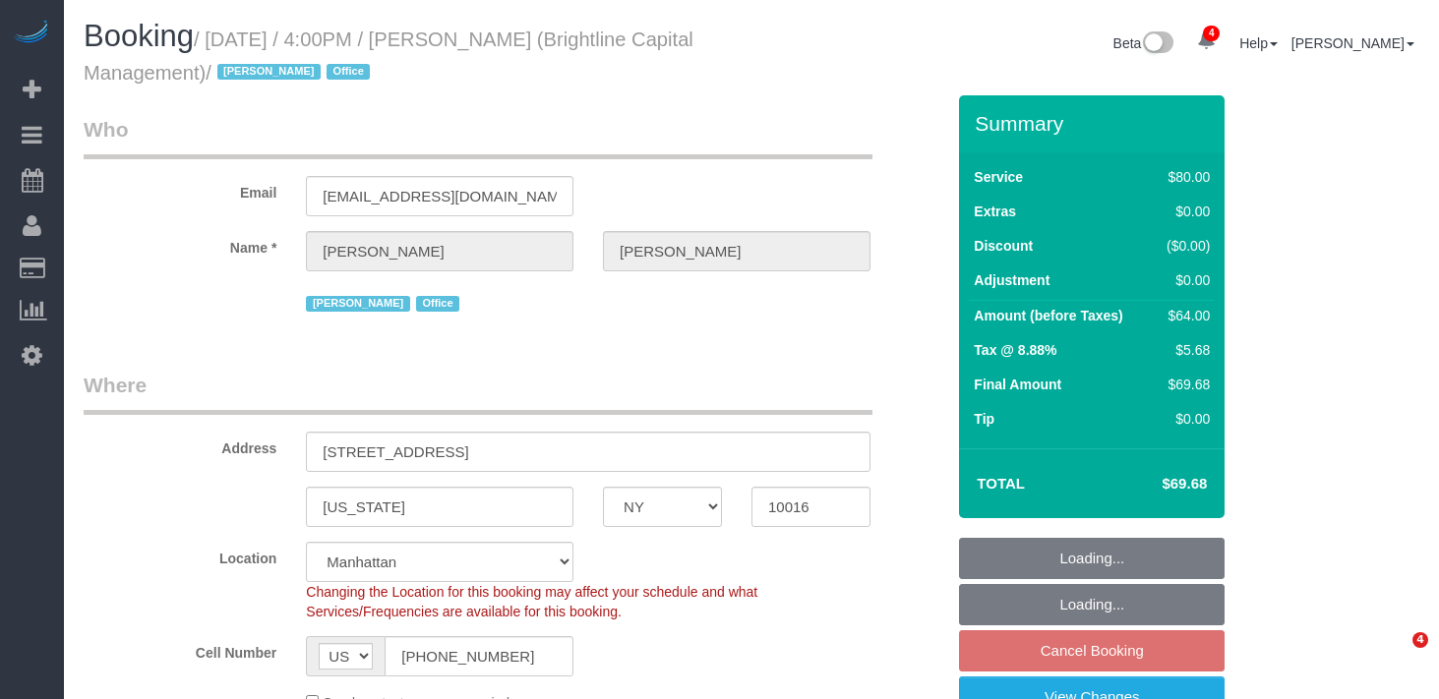
select select "NY"
select select "number:89"
select select "number:90"
select select "number:15"
select select "number:7"
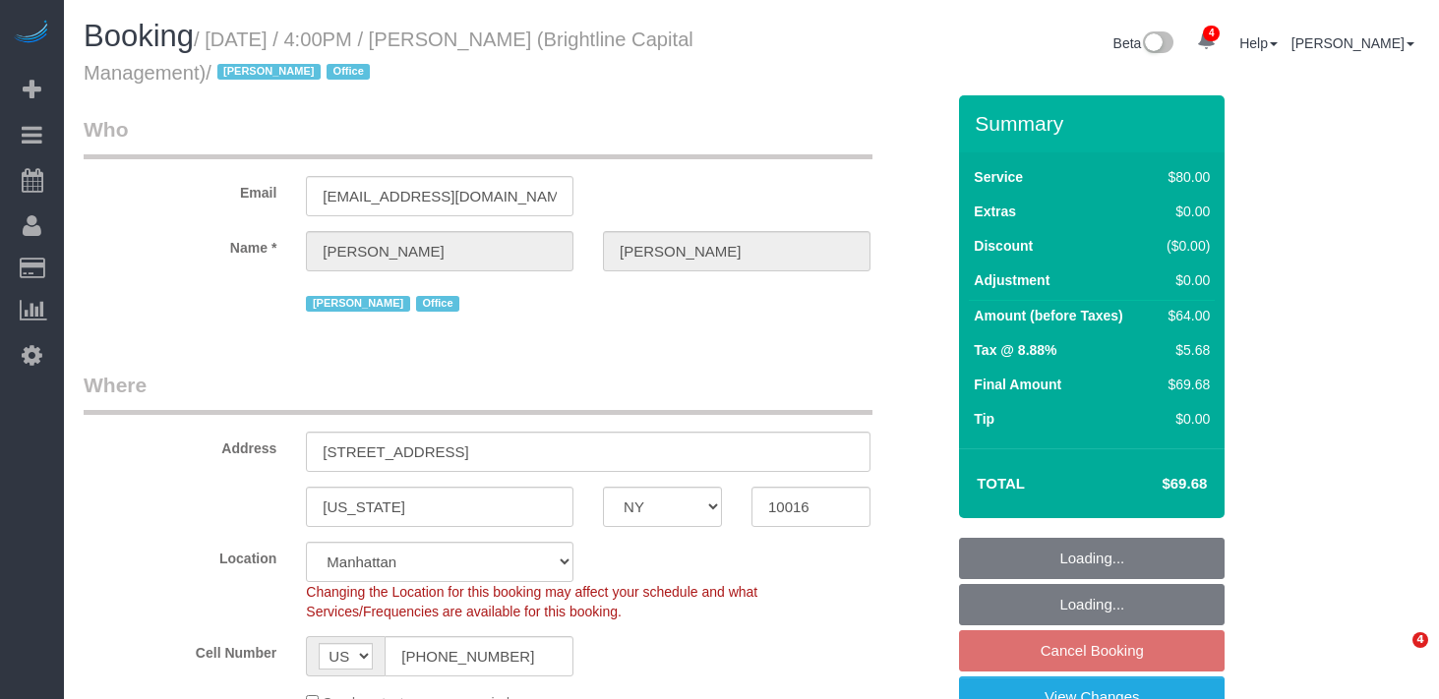
select select "spot9"
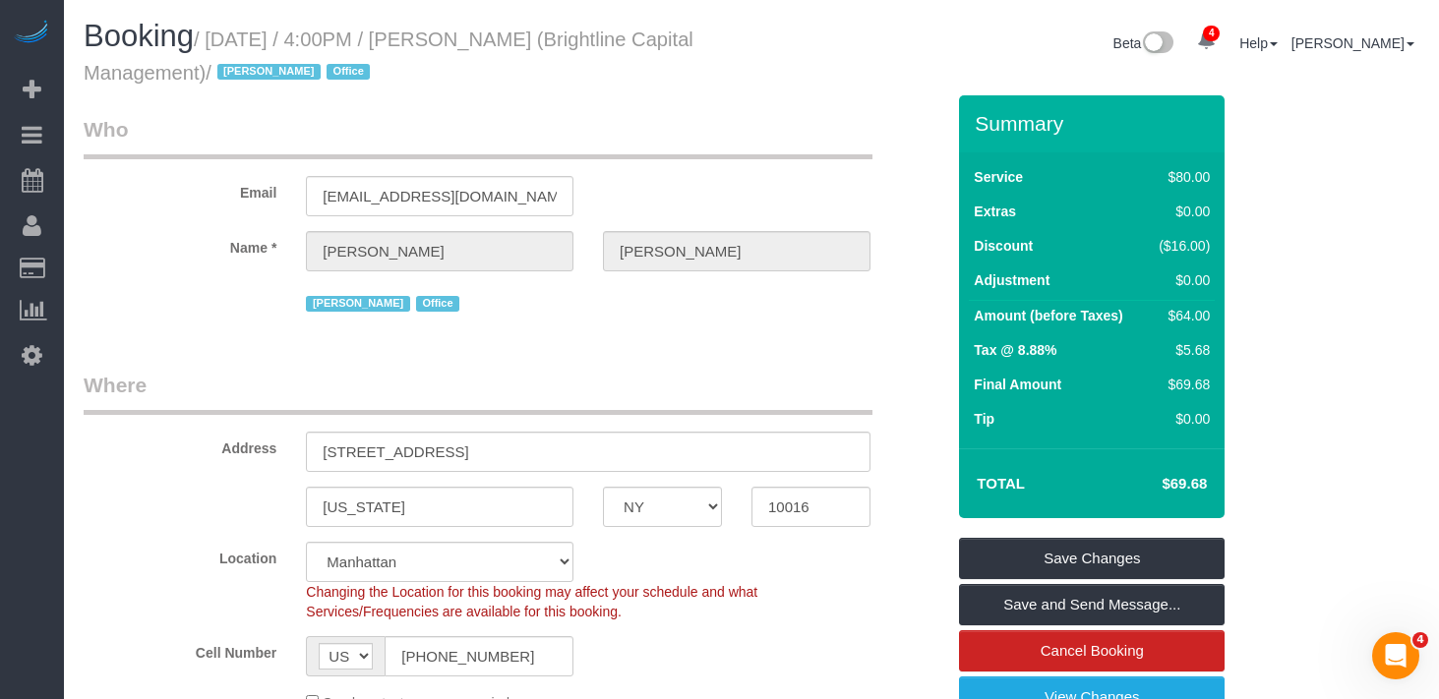
drag, startPoint x: 792, startPoint y: 112, endPoint x: 769, endPoint y: 107, distance: 23.1
drag, startPoint x: 276, startPoint y: 73, endPoint x: 224, endPoint y: 45, distance: 58.9
click at [224, 45] on small "/ [DATE] / 4:00PM / [PERSON_NAME] (Brightline Capital Management) / [PERSON_NAM…" at bounding box center [389, 56] width 610 height 55
copy small "[DATE] / 4:00PM / [PERSON_NAME] (Brightline Capital Management)"
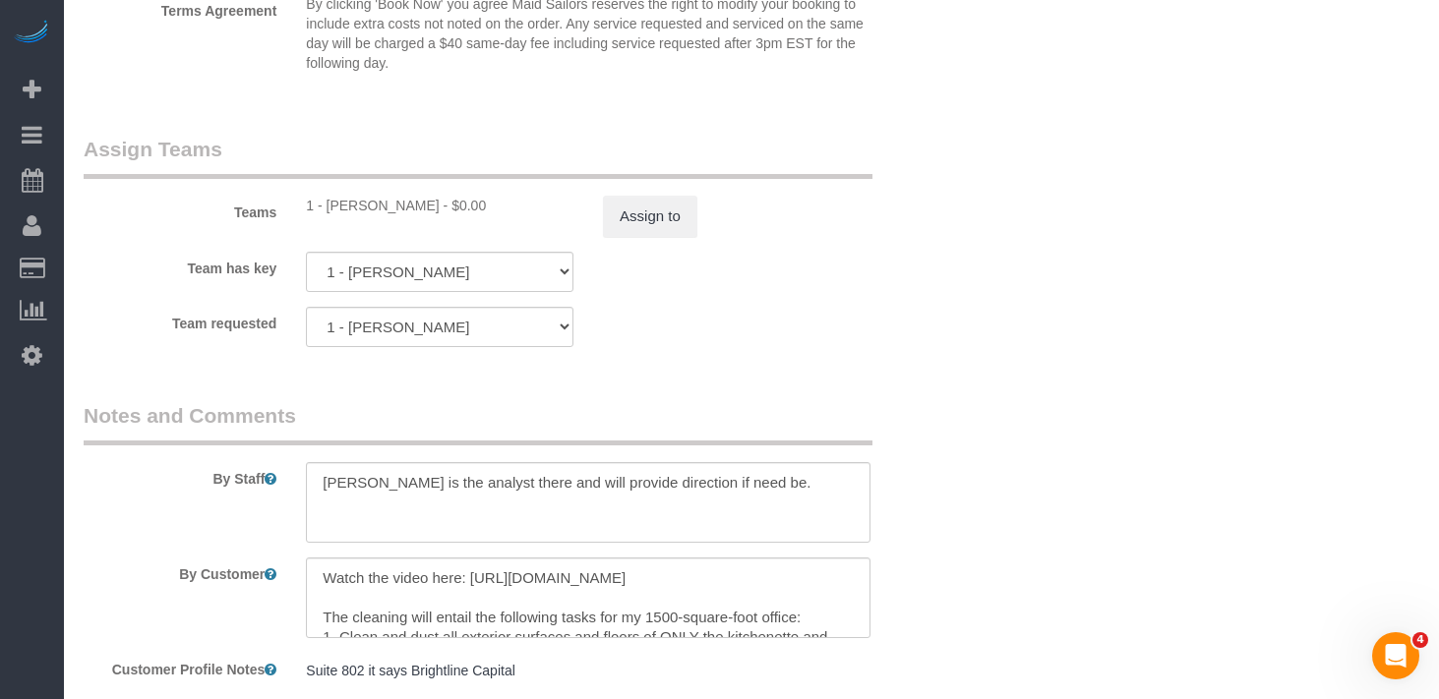
scroll to position [2149, 0]
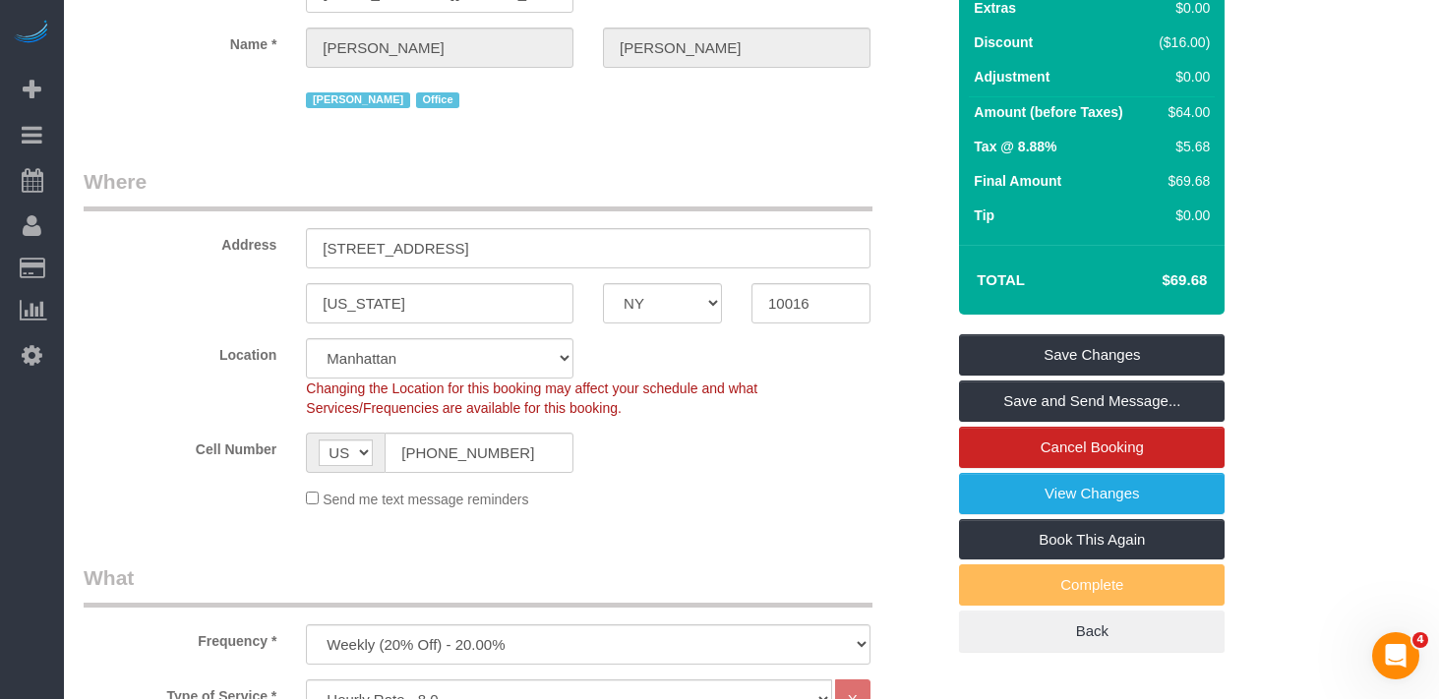
scroll to position [0, 0]
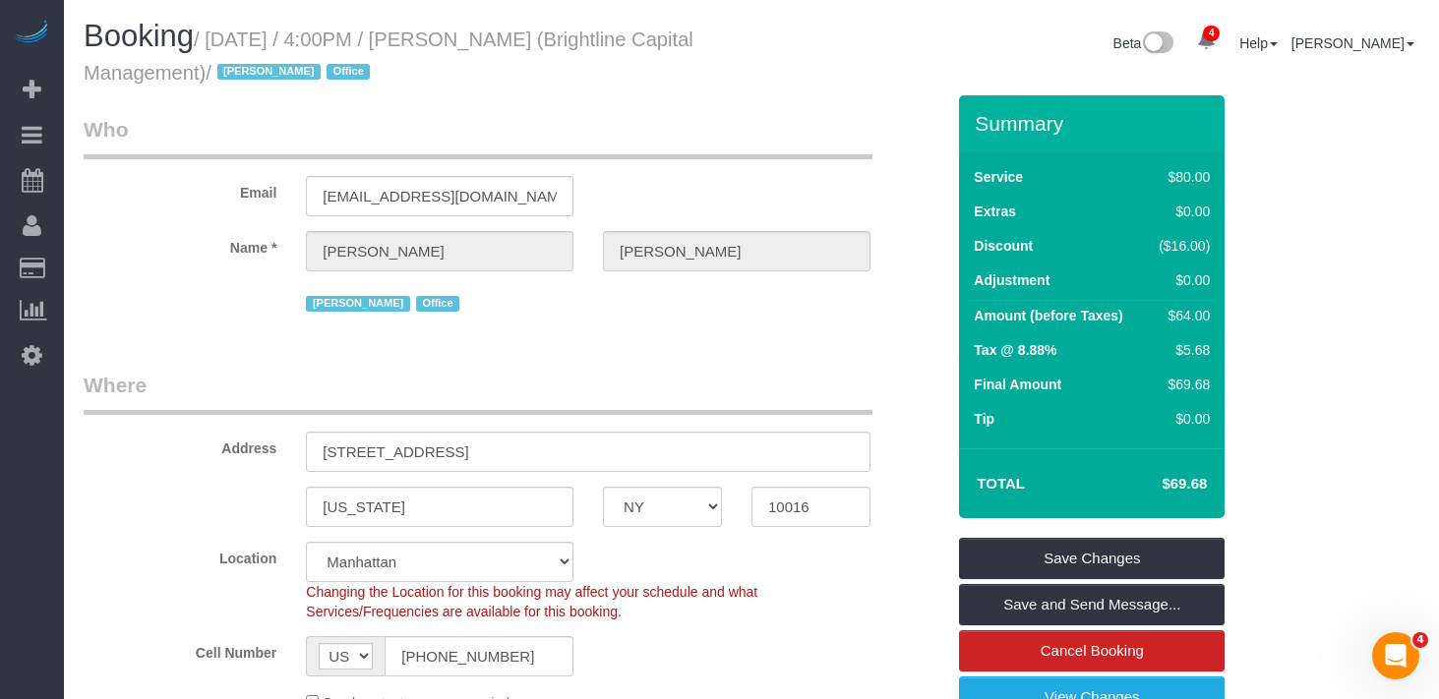
click at [669, 147] on legend "Who" at bounding box center [478, 137] width 789 height 44
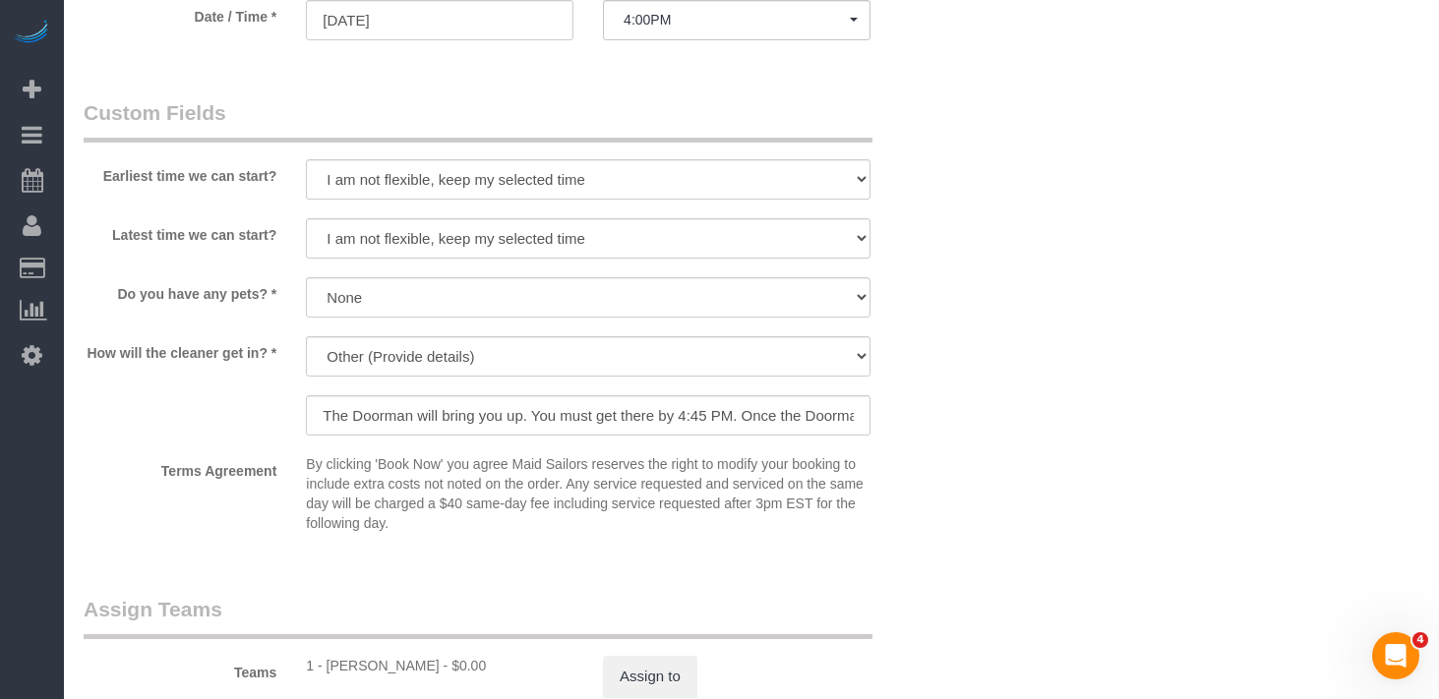
scroll to position [1701, 0]
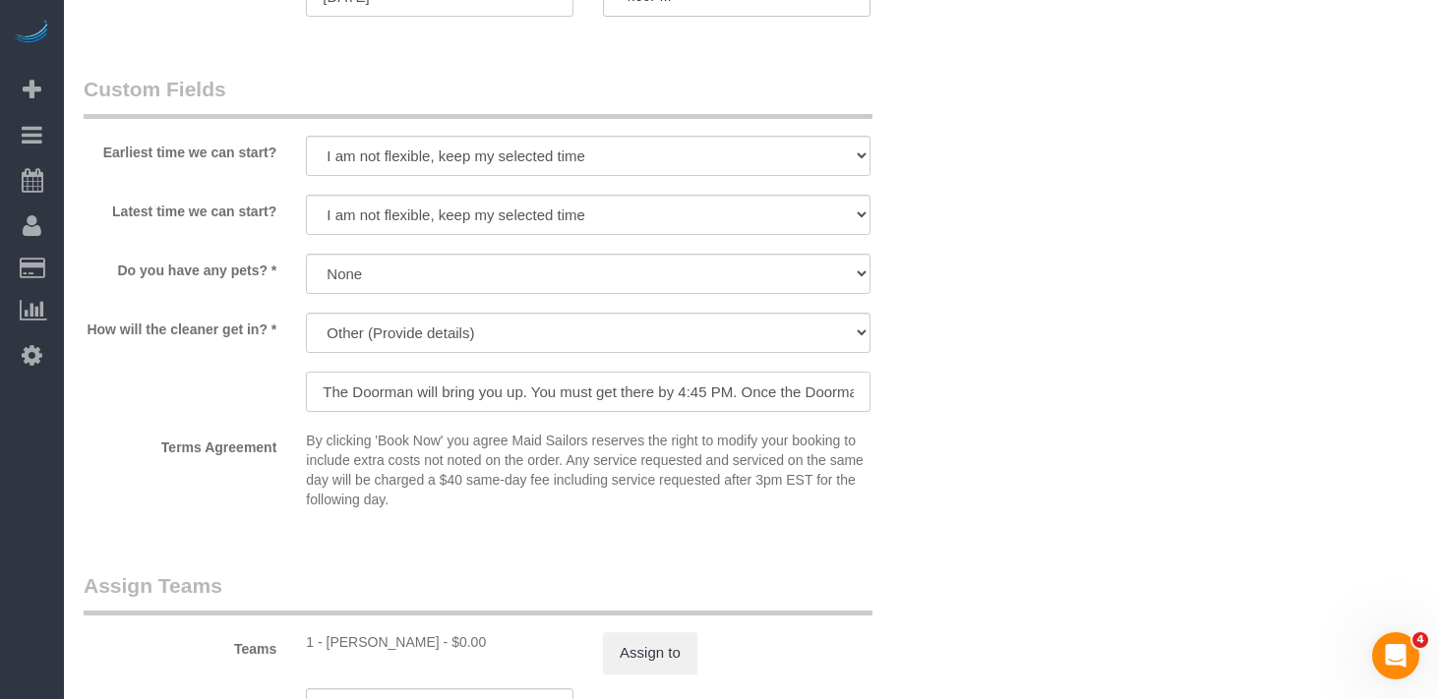
click at [483, 395] on input "The Doorman will bring you up. You must get there by 4:45 PM. Once the Doorman …" at bounding box center [588, 392] width 564 height 40
click at [625, 401] on input "The Doorman will bring you up. You must get there by 4:45 PM. Once the Doorman …" at bounding box center [588, 392] width 564 height 40
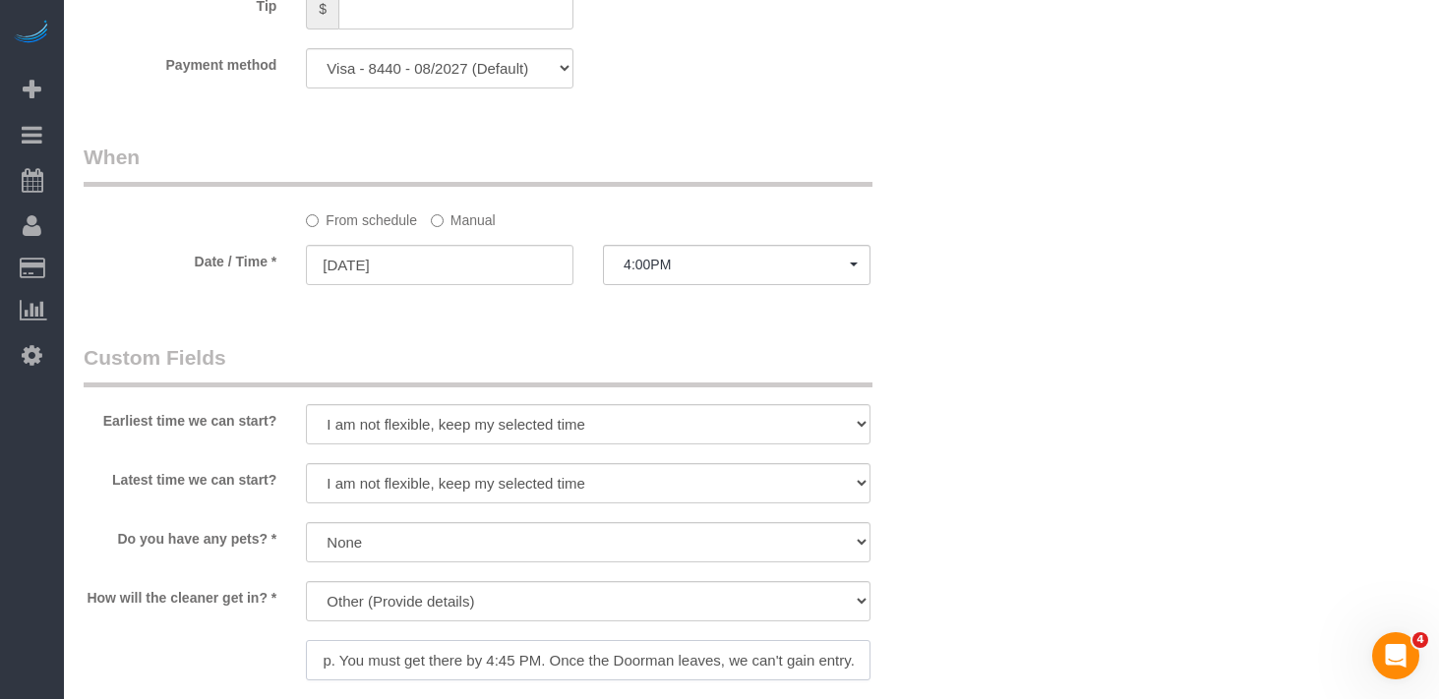
scroll to position [1407, 0]
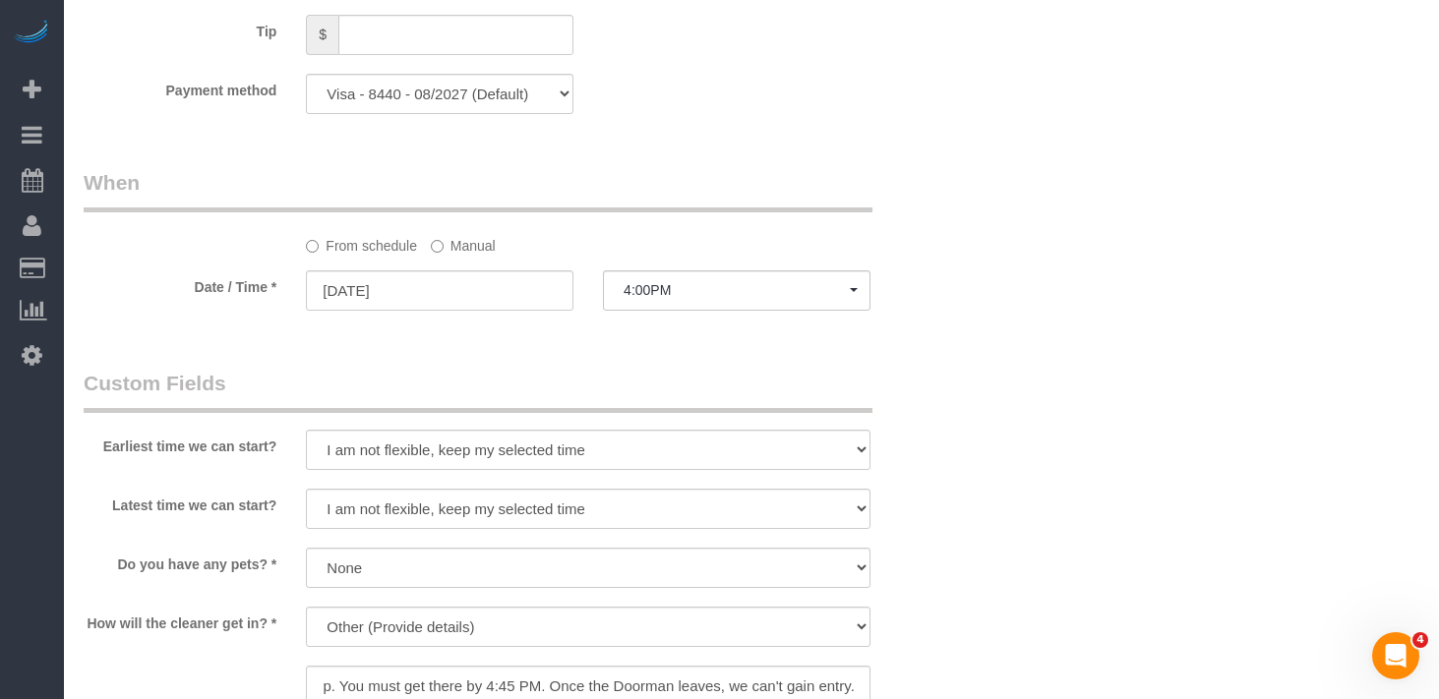
click at [468, 253] on label "Manual" at bounding box center [463, 242] width 65 height 27
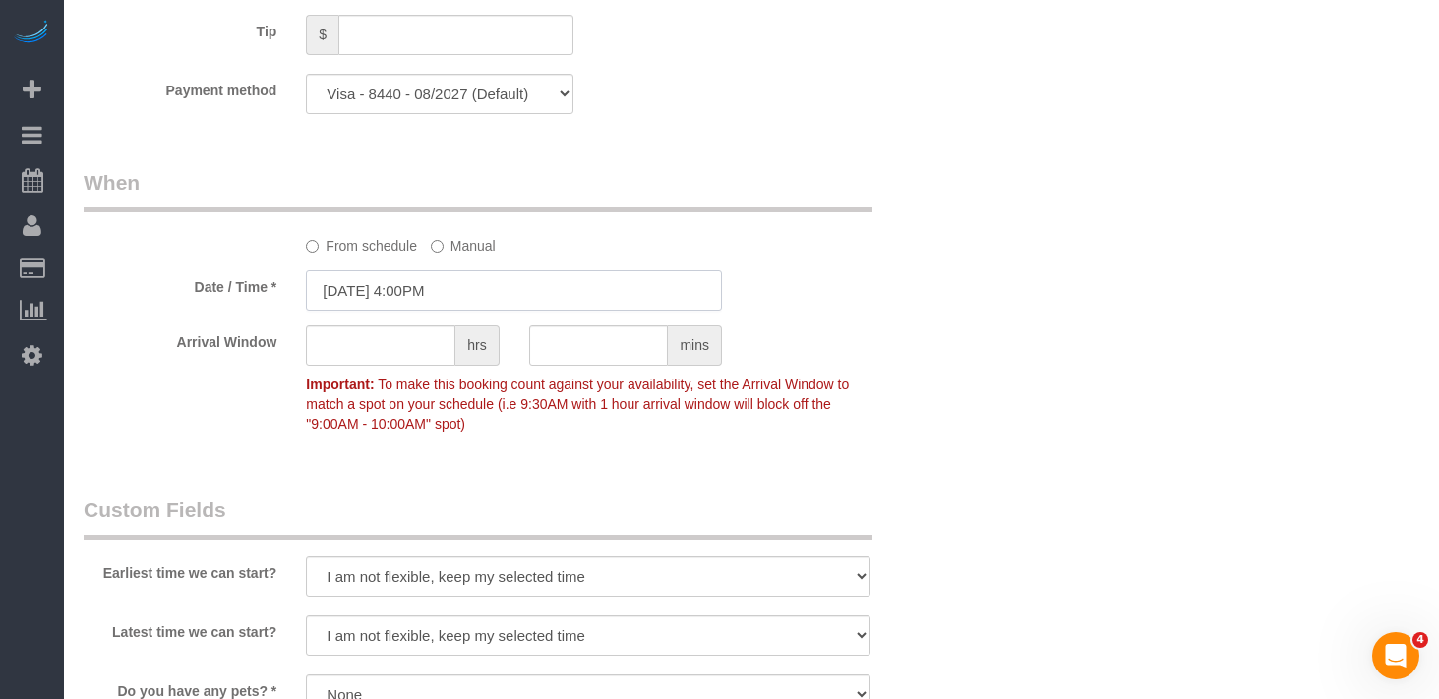
click at [455, 293] on input "08/29/2025 4:00PM" at bounding box center [514, 290] width 416 height 40
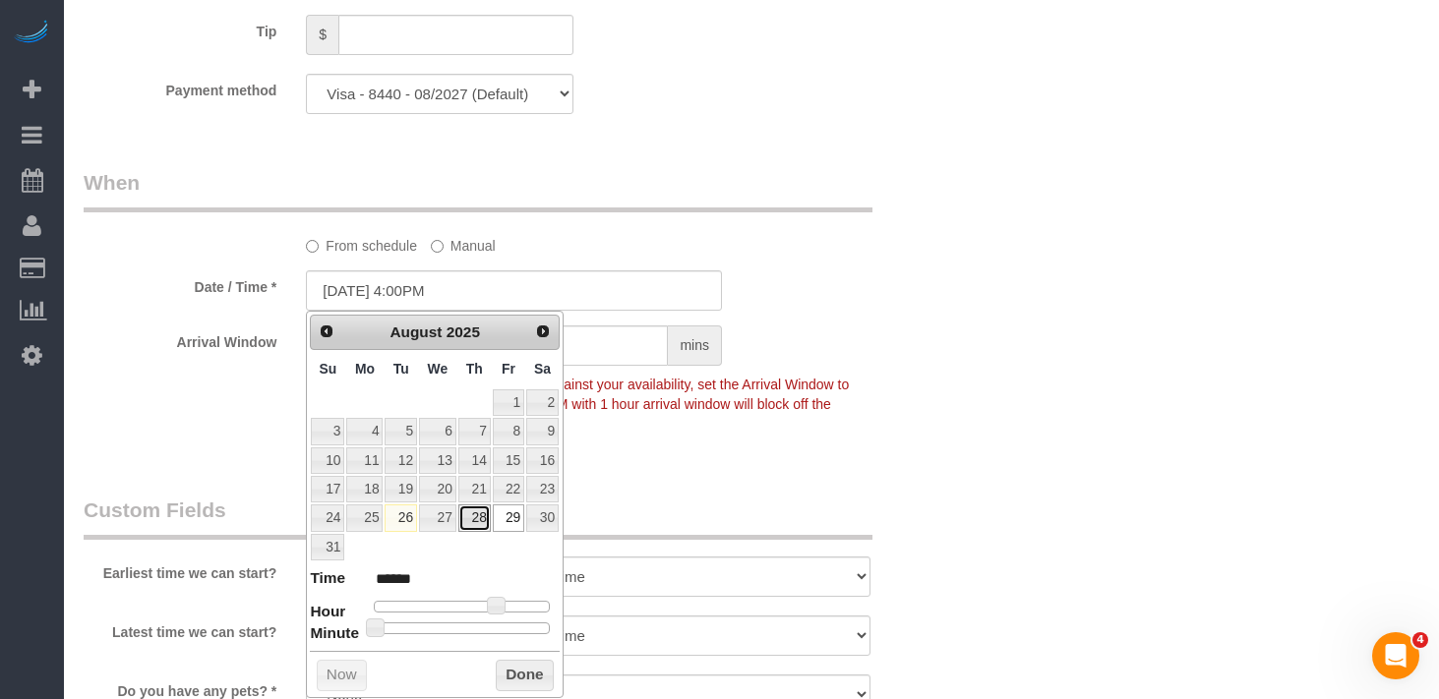
click at [471, 513] on link "28" at bounding box center [474, 517] width 32 height 27
type input "08/28/2025 4:00PM"
click at [788, 442] on fieldset "When From schedule Manual Date / Time * 08/28/2025 4:00PM Arrival Window hrs mi…" at bounding box center [514, 312] width 860 height 289
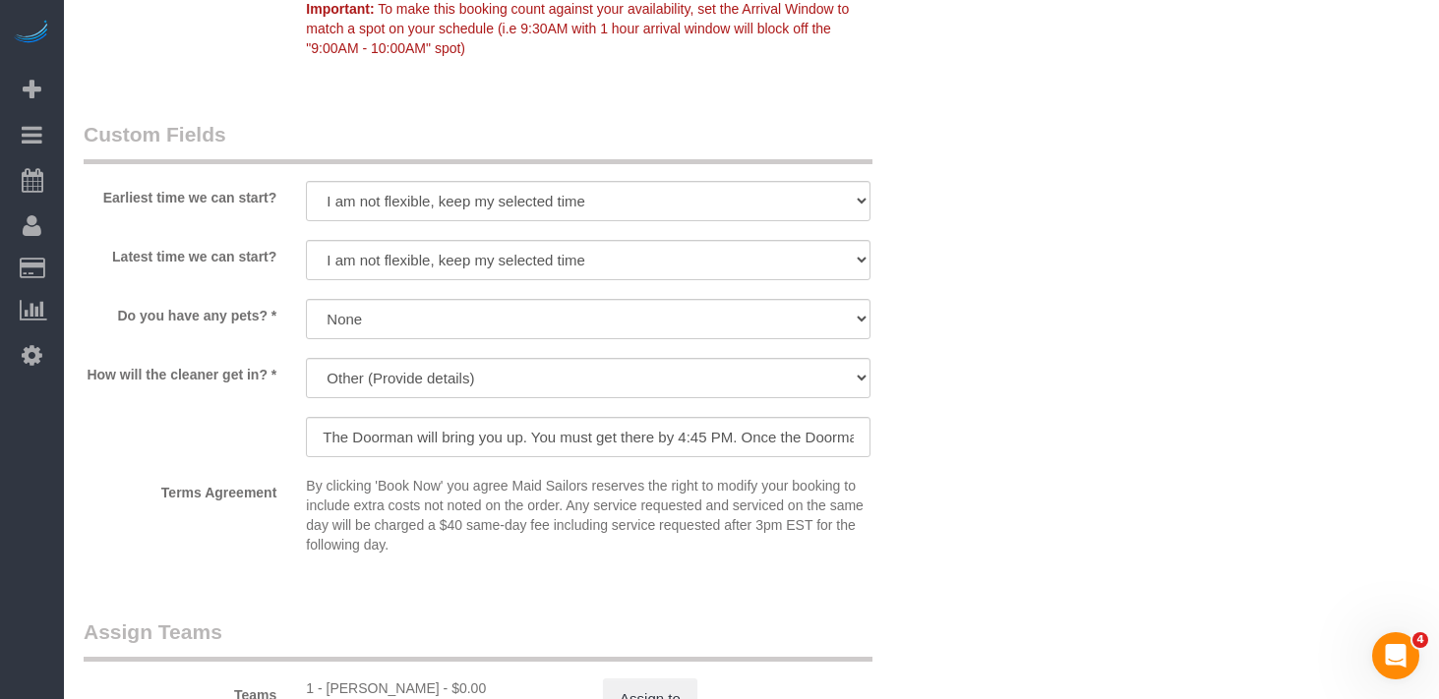
scroll to position [1345, 0]
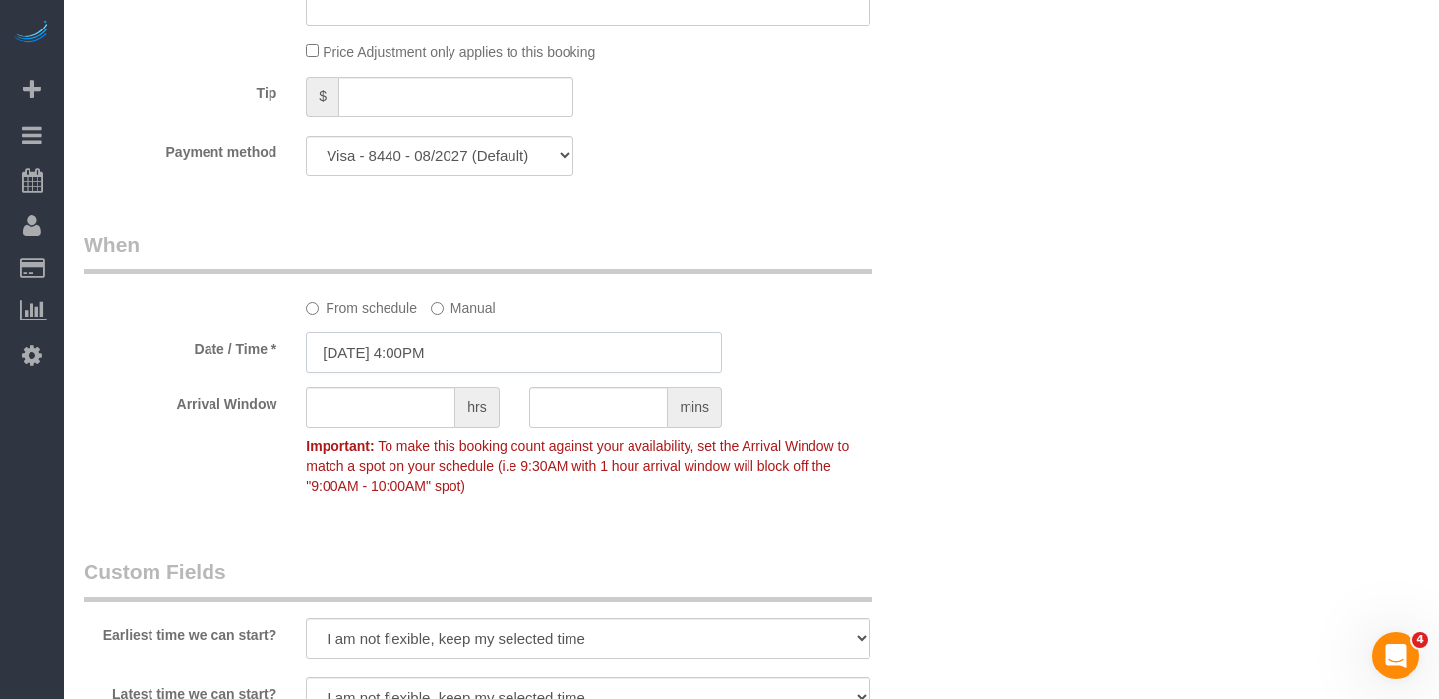
click at [392, 354] on input "08/28/2025 4:00PM" at bounding box center [514, 352] width 416 height 40
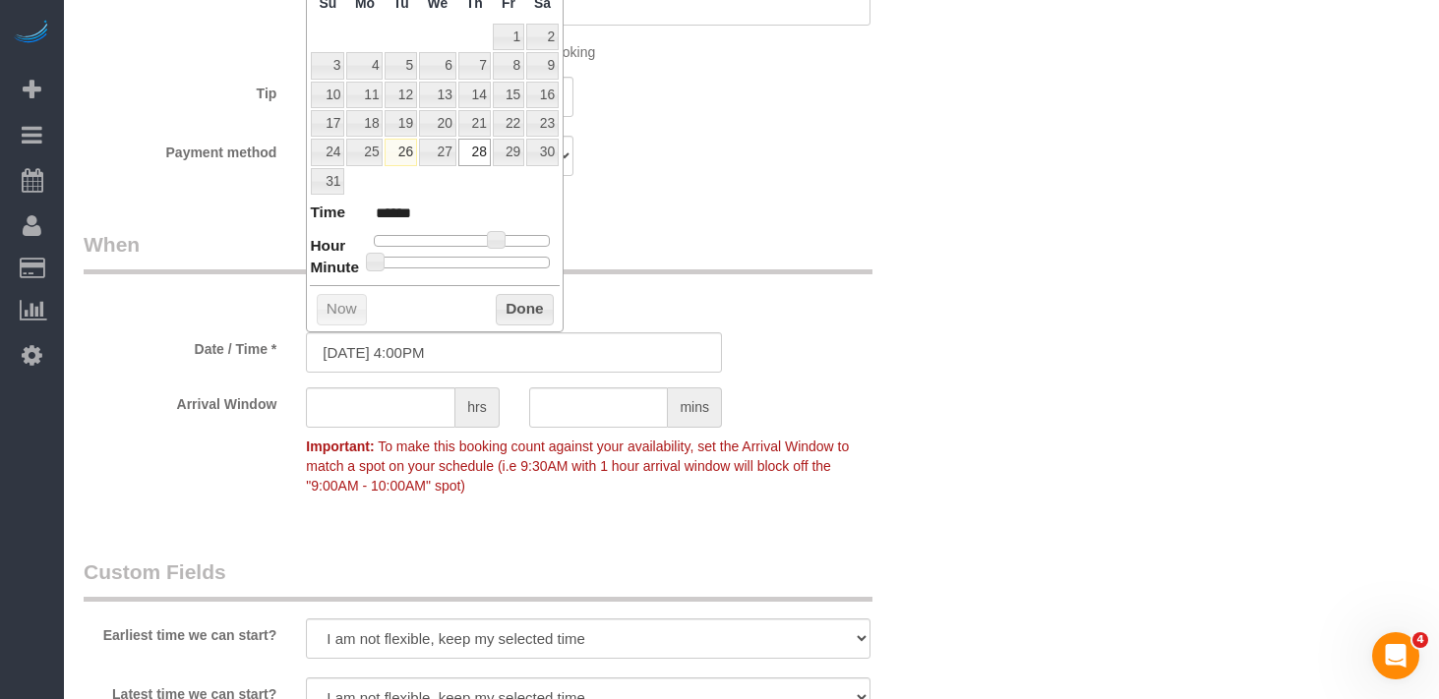
click at [734, 198] on div "Who Email nsteiner@brightlinecap.com Name * Natalie Steiner Jacky Xu Office Whe…" at bounding box center [514, 270] width 890 height 3041
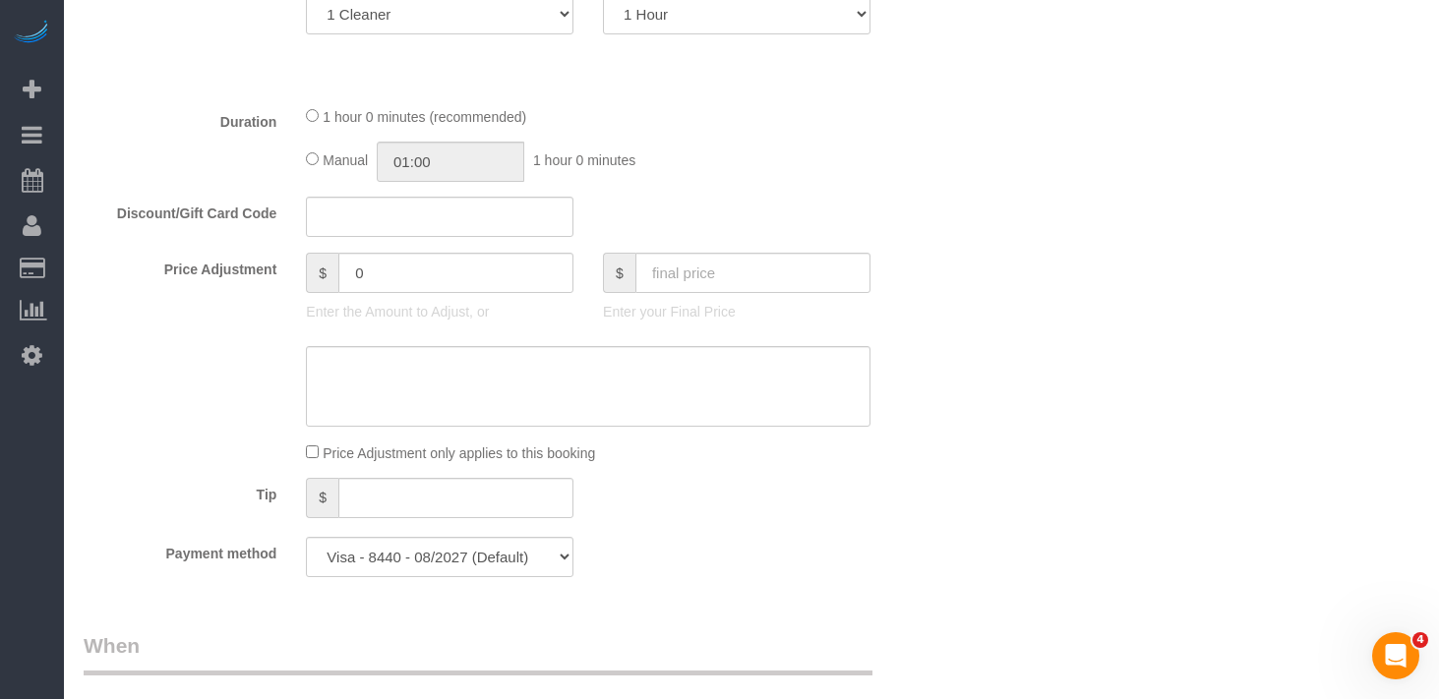
scroll to position [221, 0]
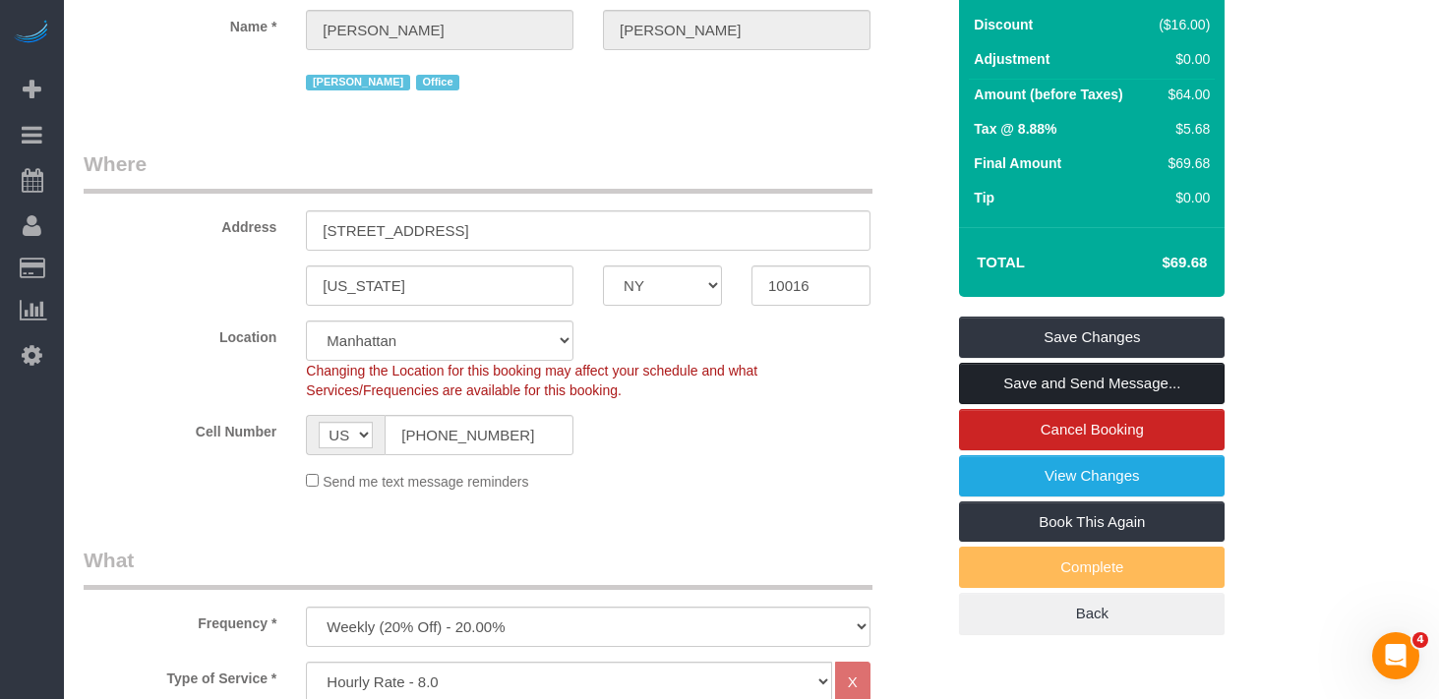
click at [1108, 391] on link "Save and Send Message..." at bounding box center [1091, 383] width 265 height 41
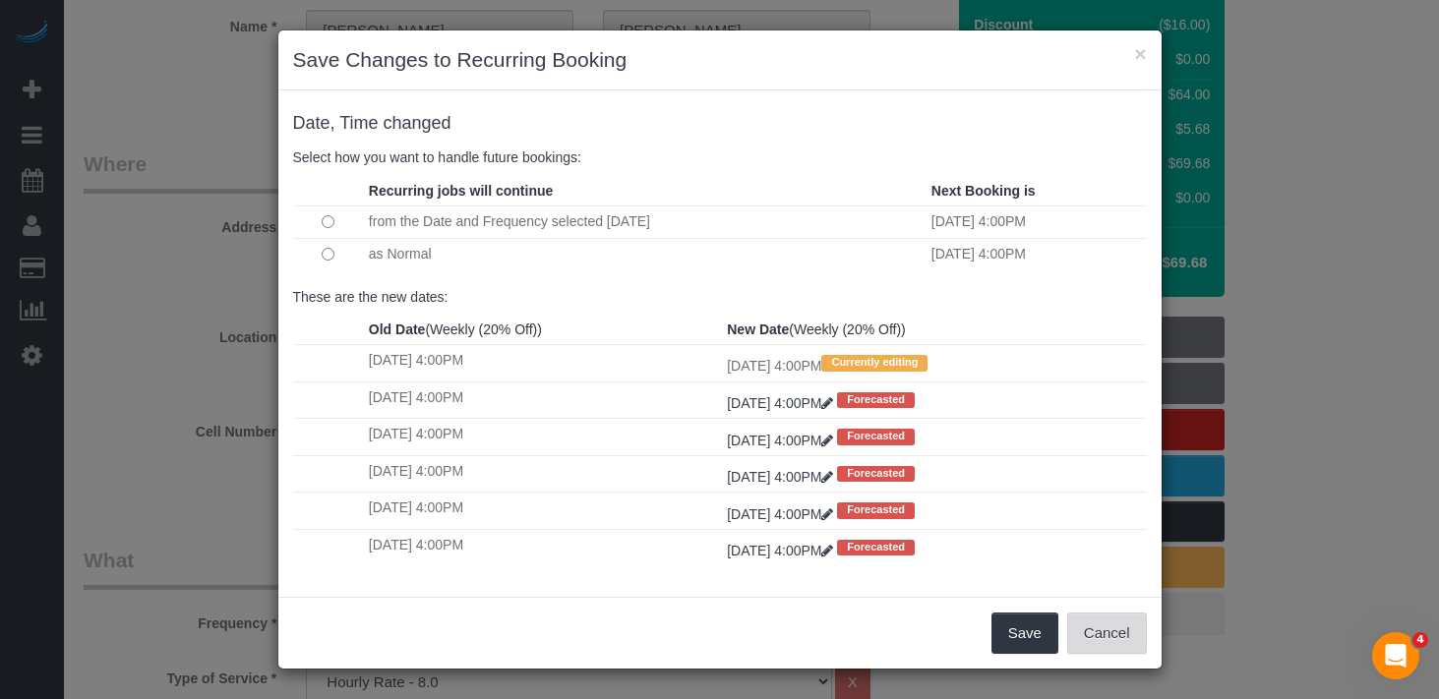
click at [1114, 644] on button "Cancel" at bounding box center [1107, 633] width 80 height 41
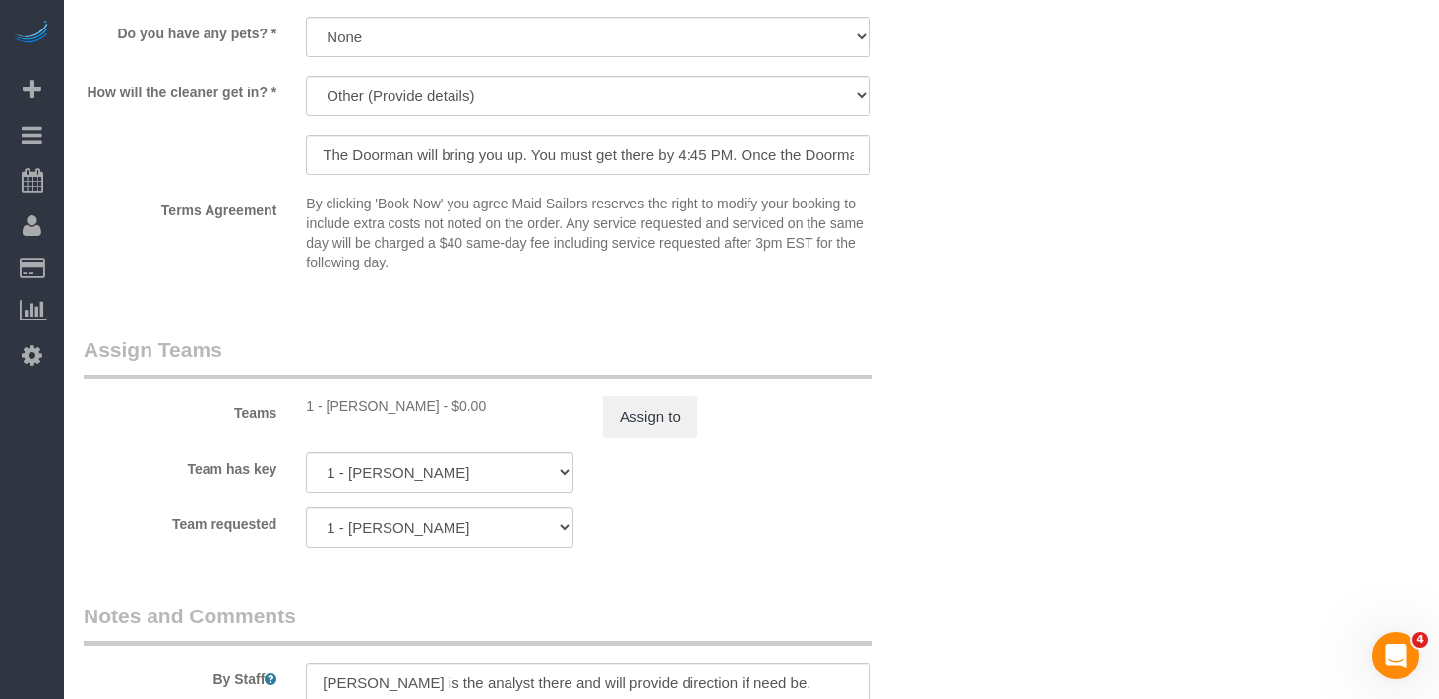
scroll to position [2261, 0]
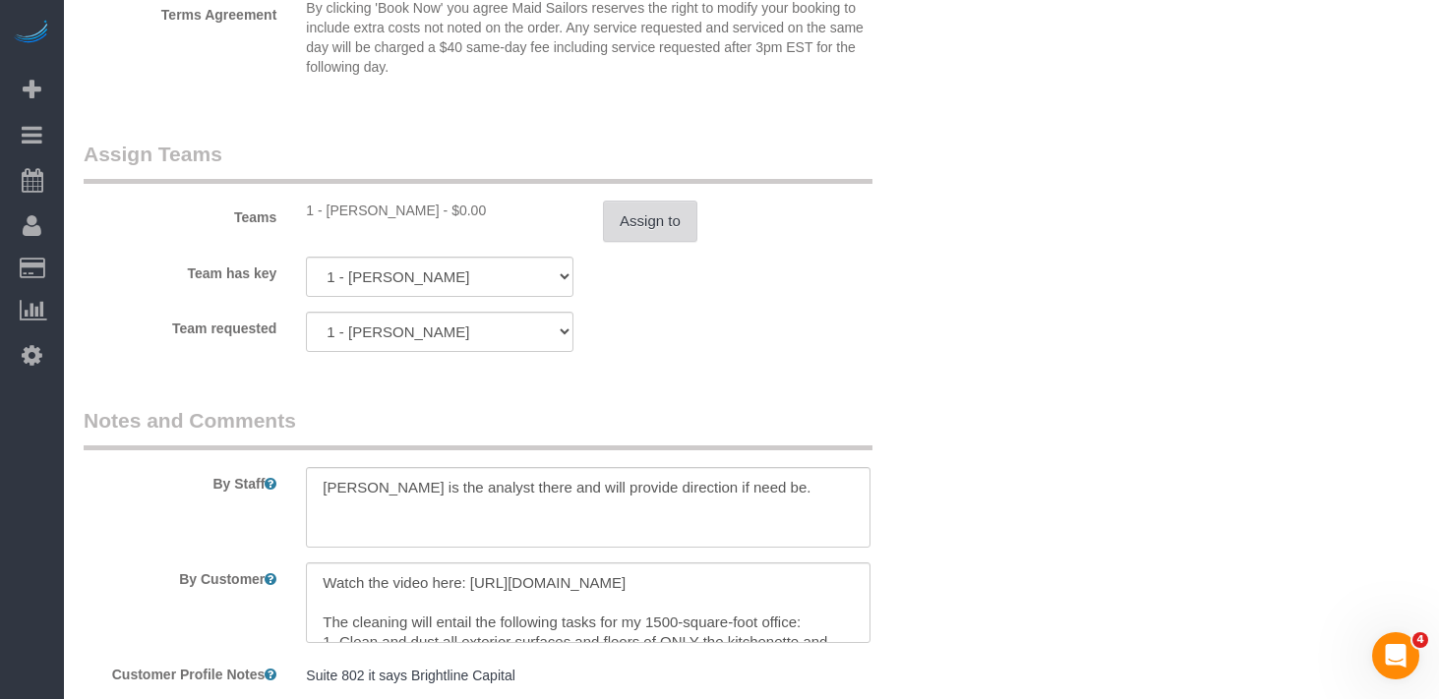
click at [645, 206] on button "Assign to" at bounding box center [650, 221] width 94 height 41
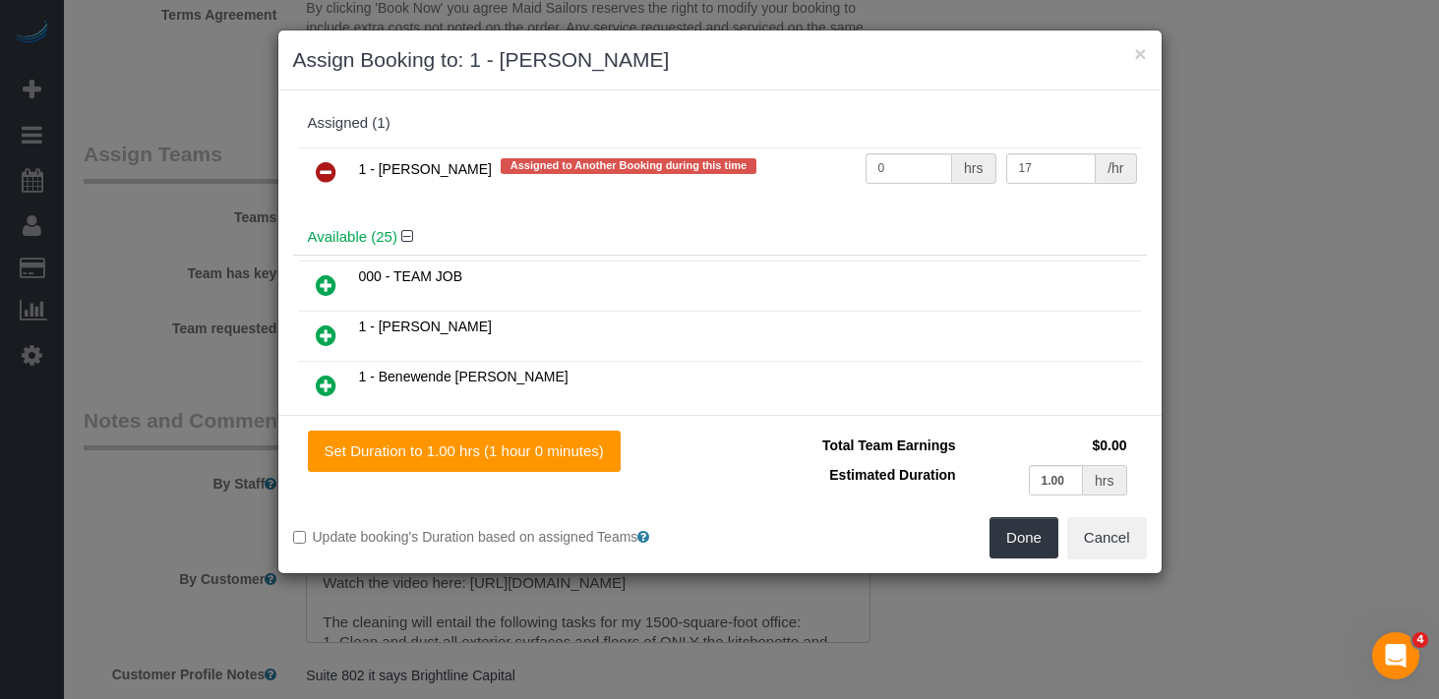
click at [316, 168] on icon at bounding box center [326, 172] width 21 height 24
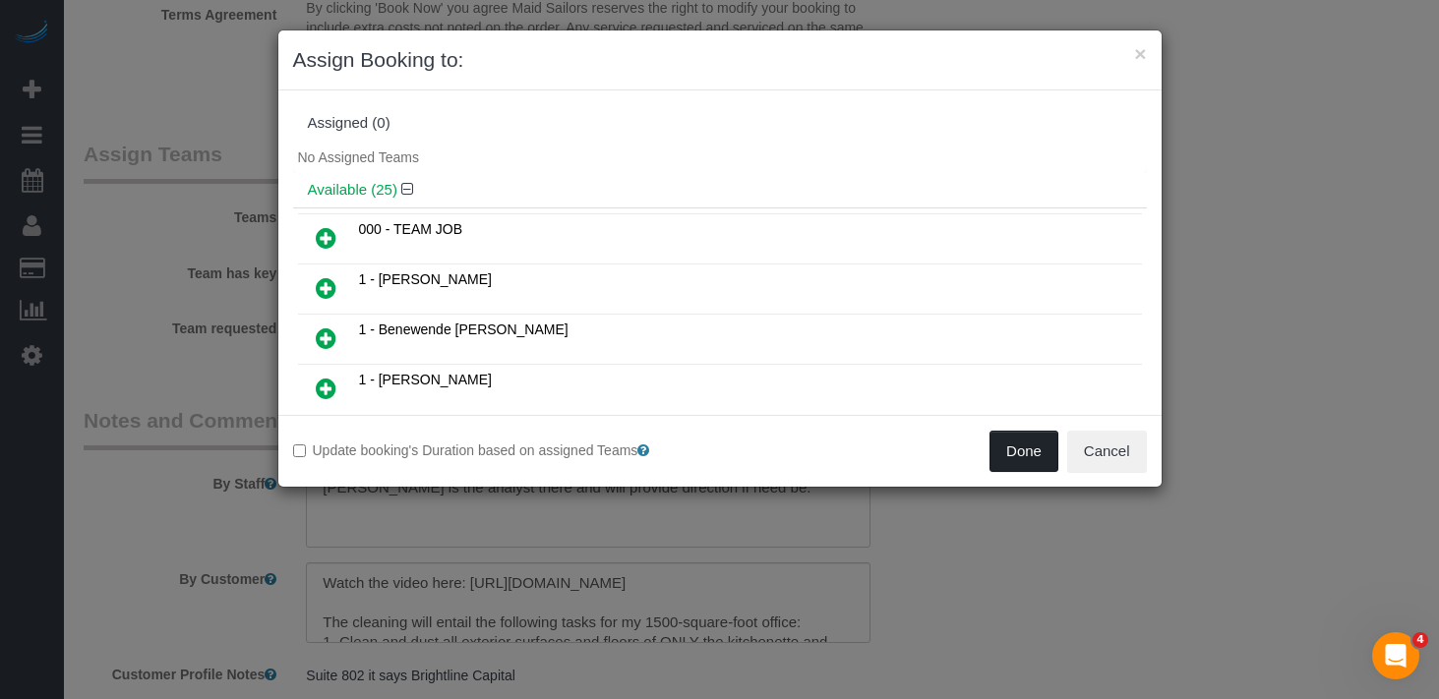
click at [997, 442] on button "Done" at bounding box center [1023, 451] width 69 height 41
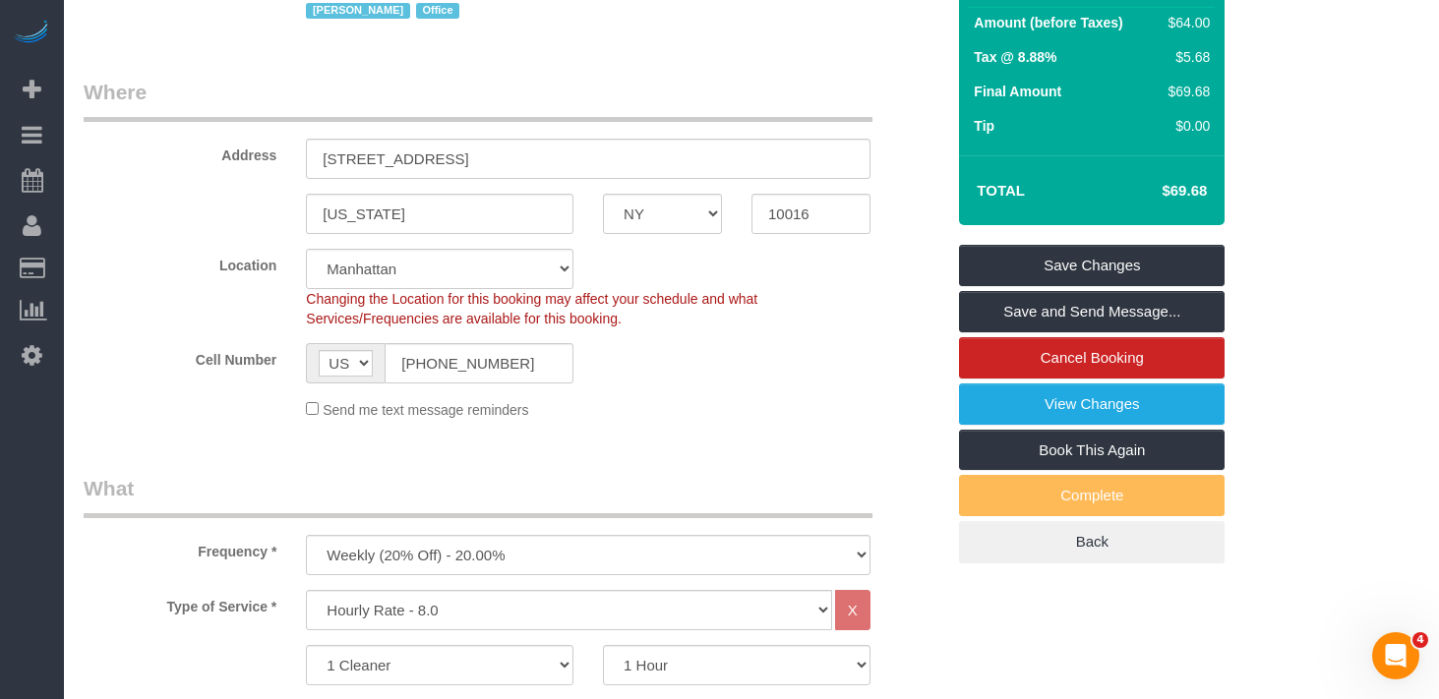
scroll to position [139, 0]
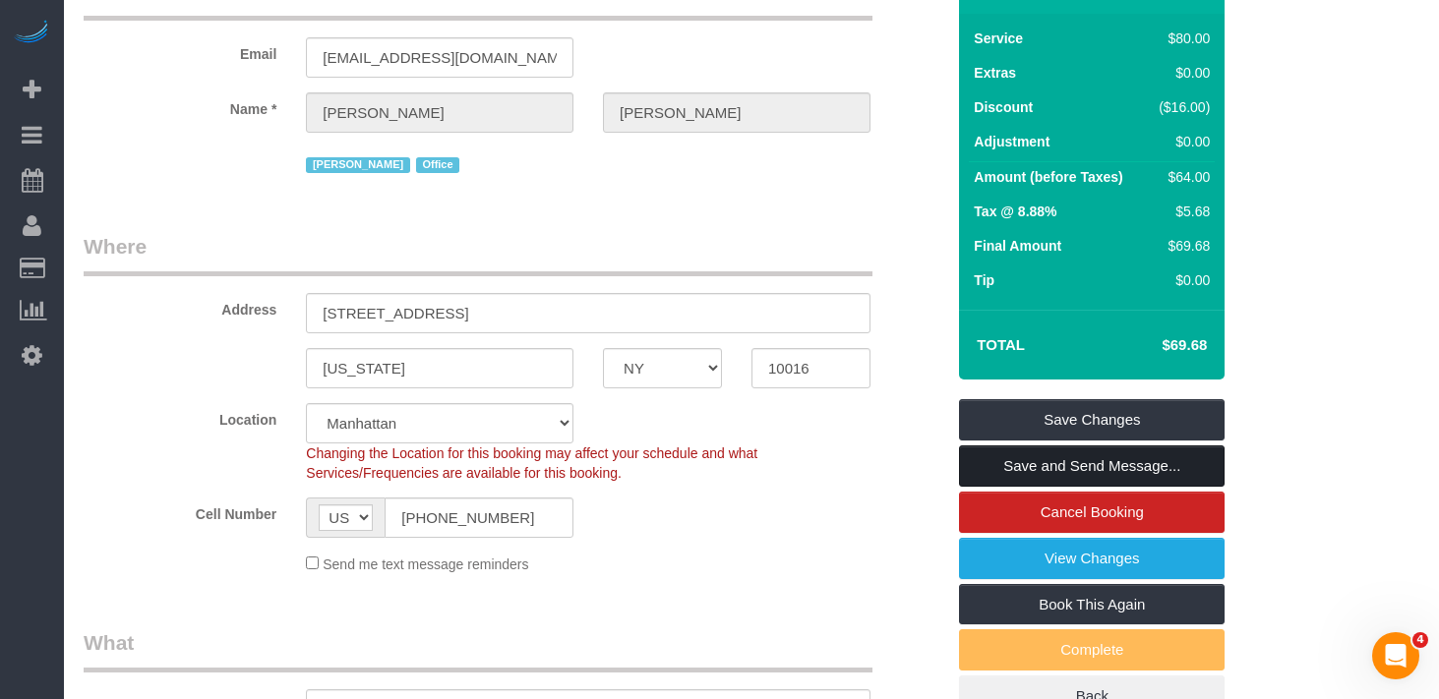
click at [978, 461] on link "Save and Send Message..." at bounding box center [1091, 465] width 265 height 41
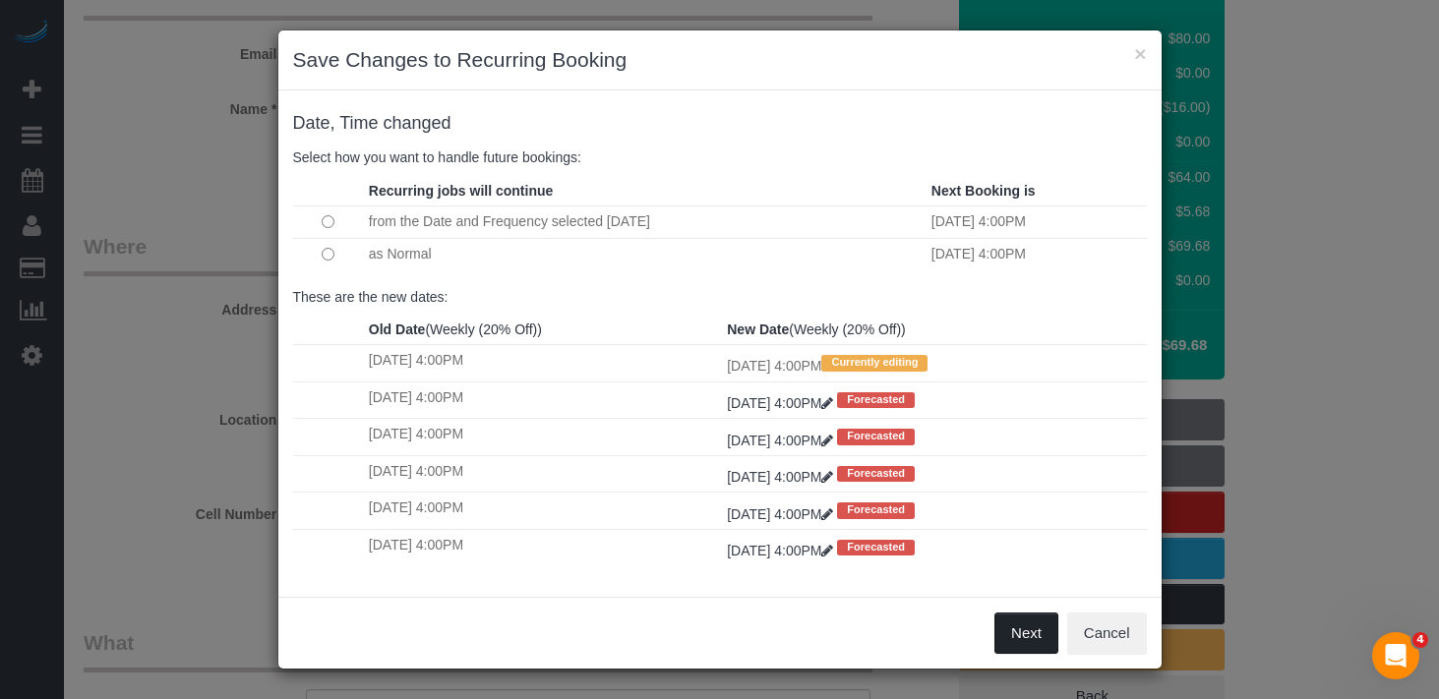
click at [1009, 621] on button "Next" at bounding box center [1026, 633] width 64 height 41
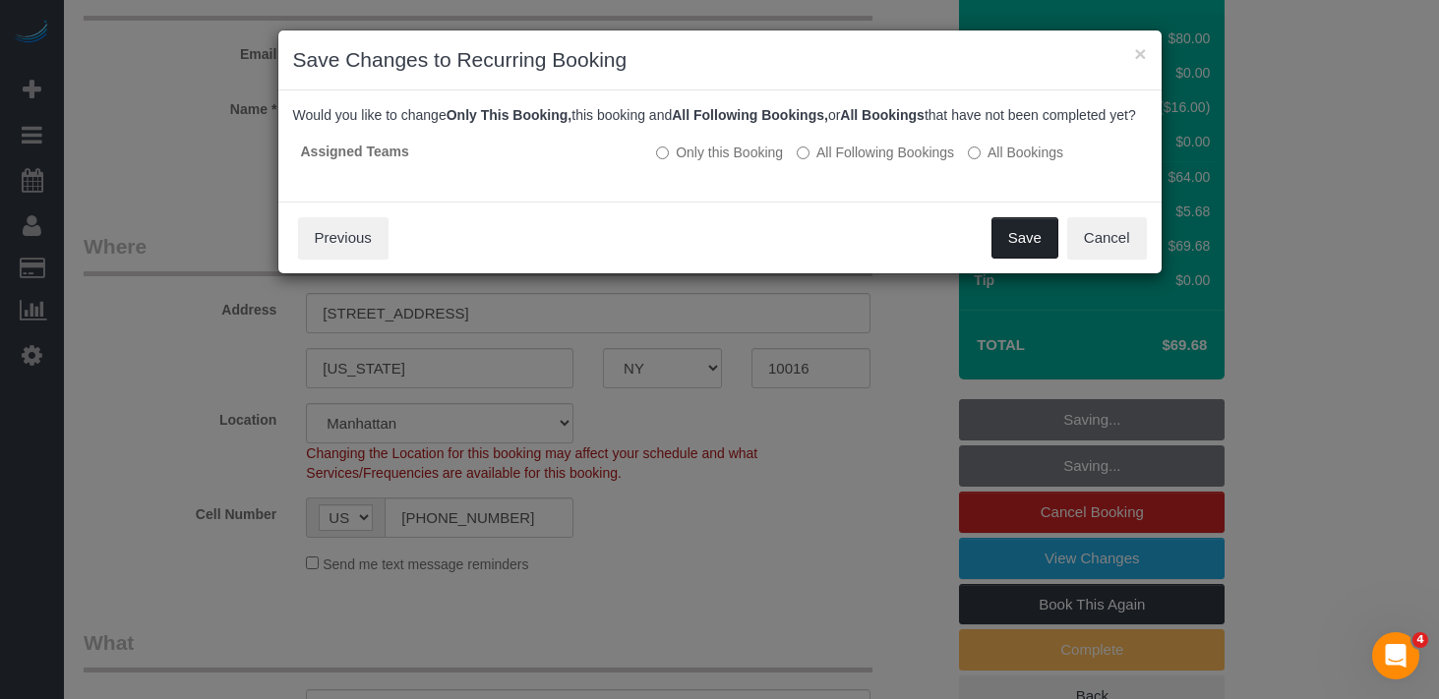
click at [1029, 252] on button "Save" at bounding box center [1024, 237] width 67 height 41
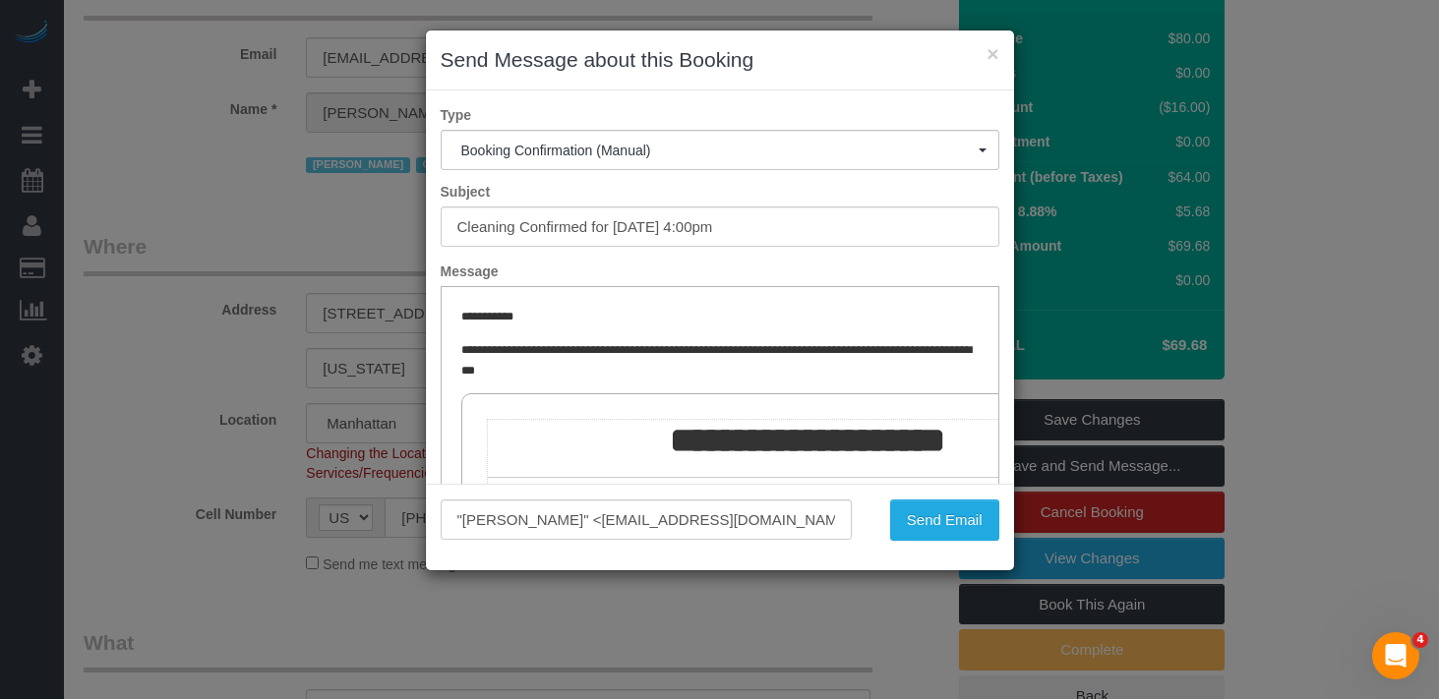
scroll to position [0, 0]
click at [950, 513] on button "Send Email" at bounding box center [944, 519] width 109 height 41
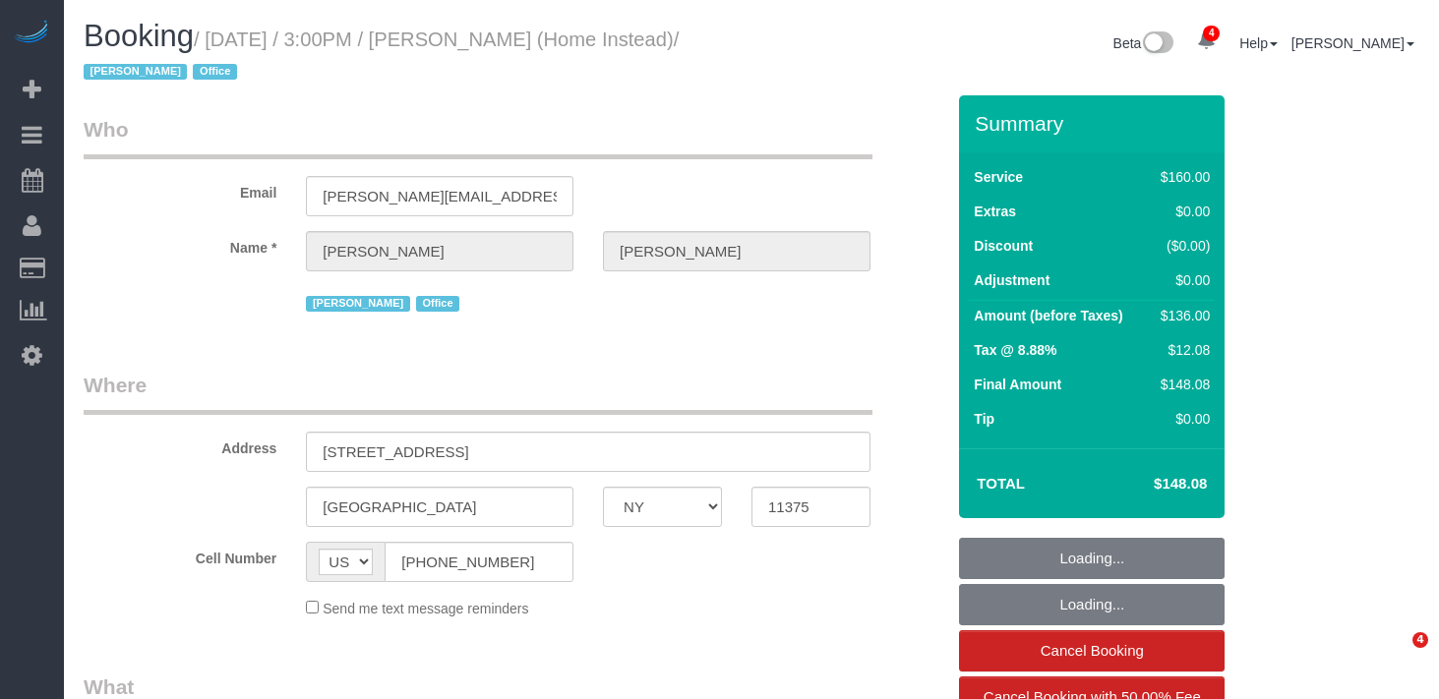
select select "NY"
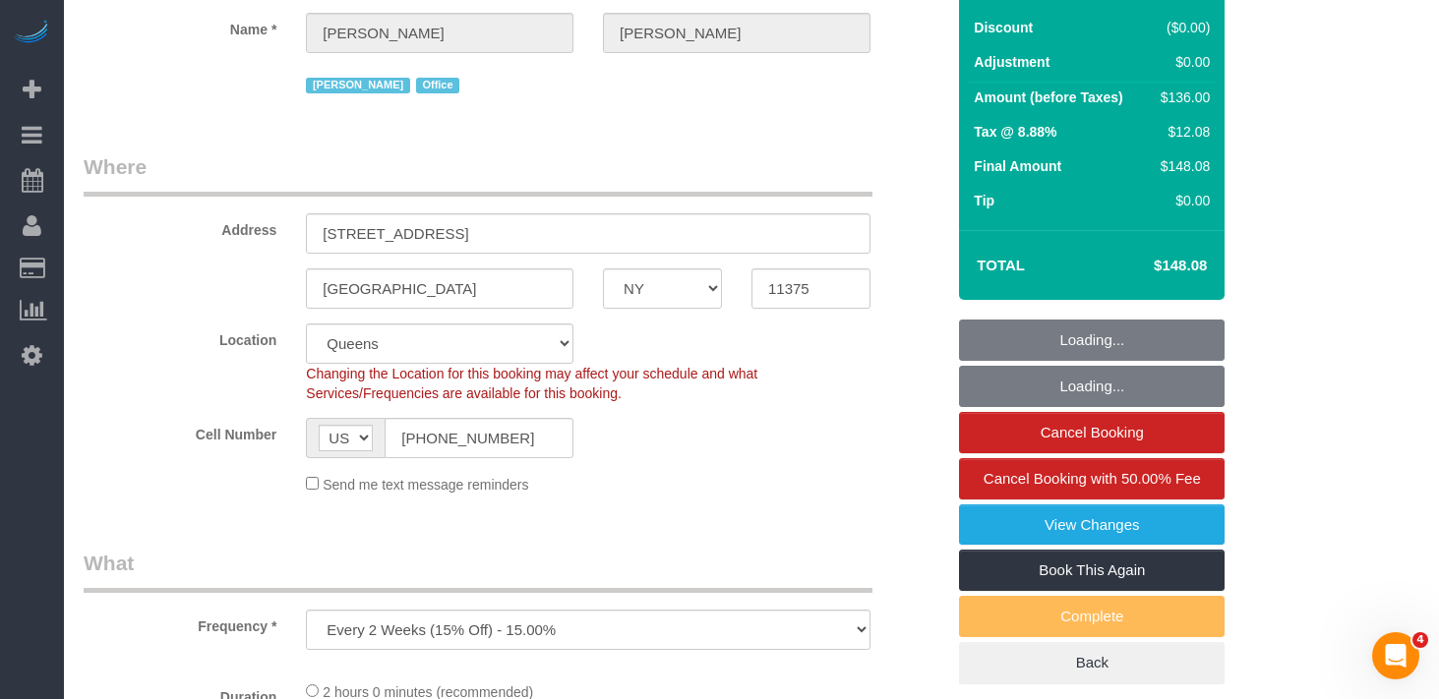
select select "object:670"
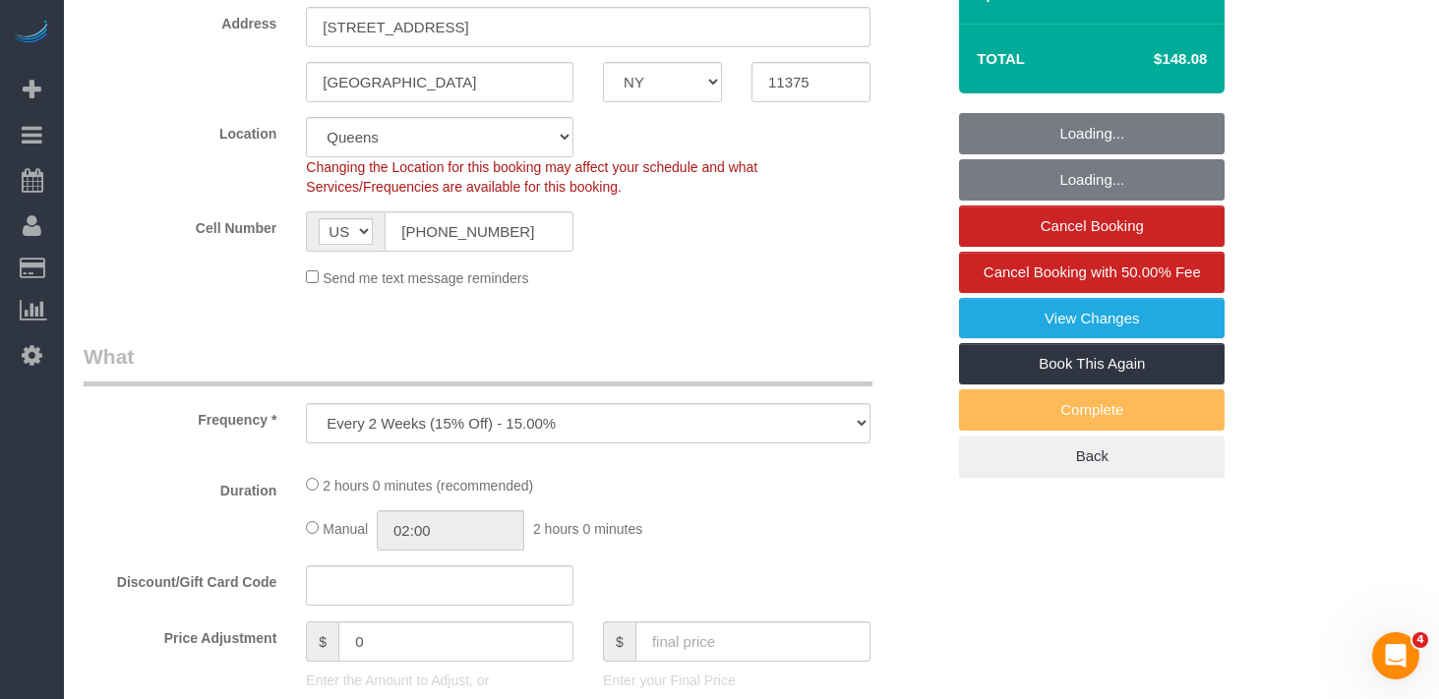
select select "string:stripe-pm_1MsCYp4VGloSiKo7HvRLklkV"
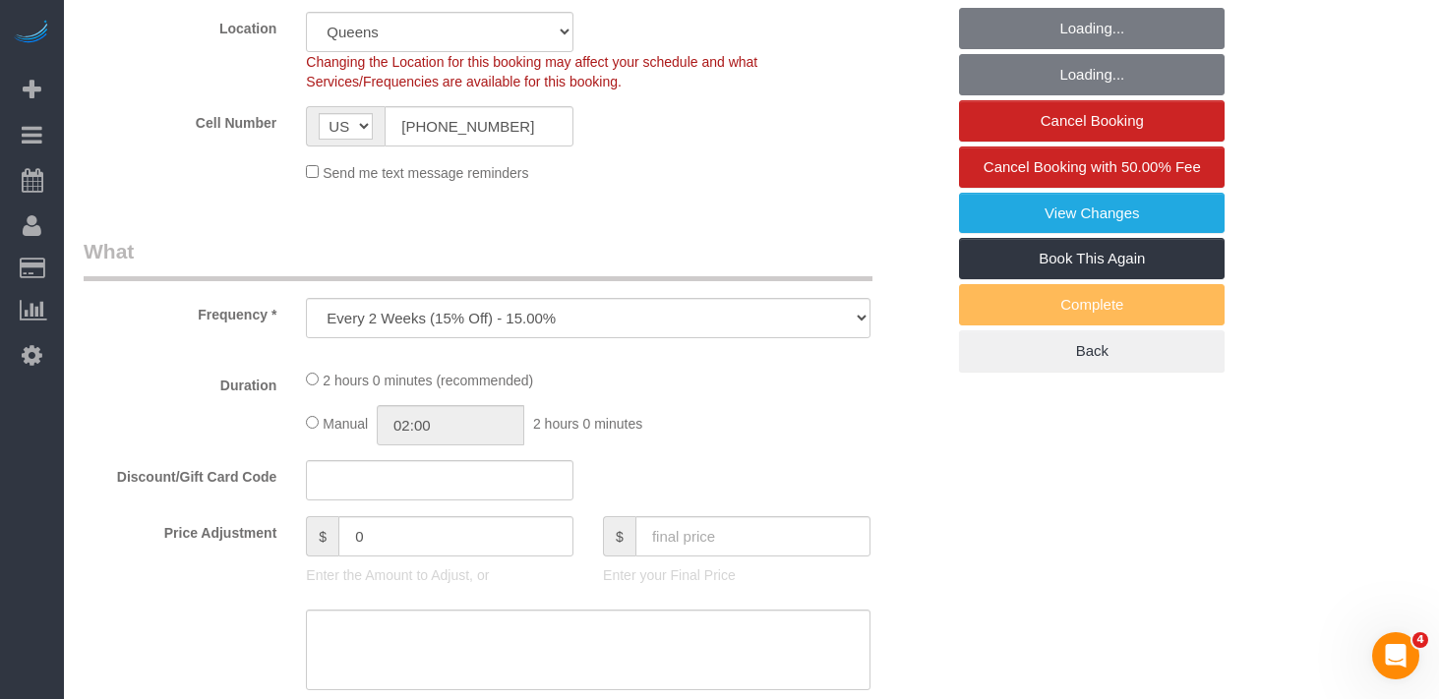
select select "spot1"
select select "number:61"
select select "number:76"
select select "number:15"
select select "number:7"
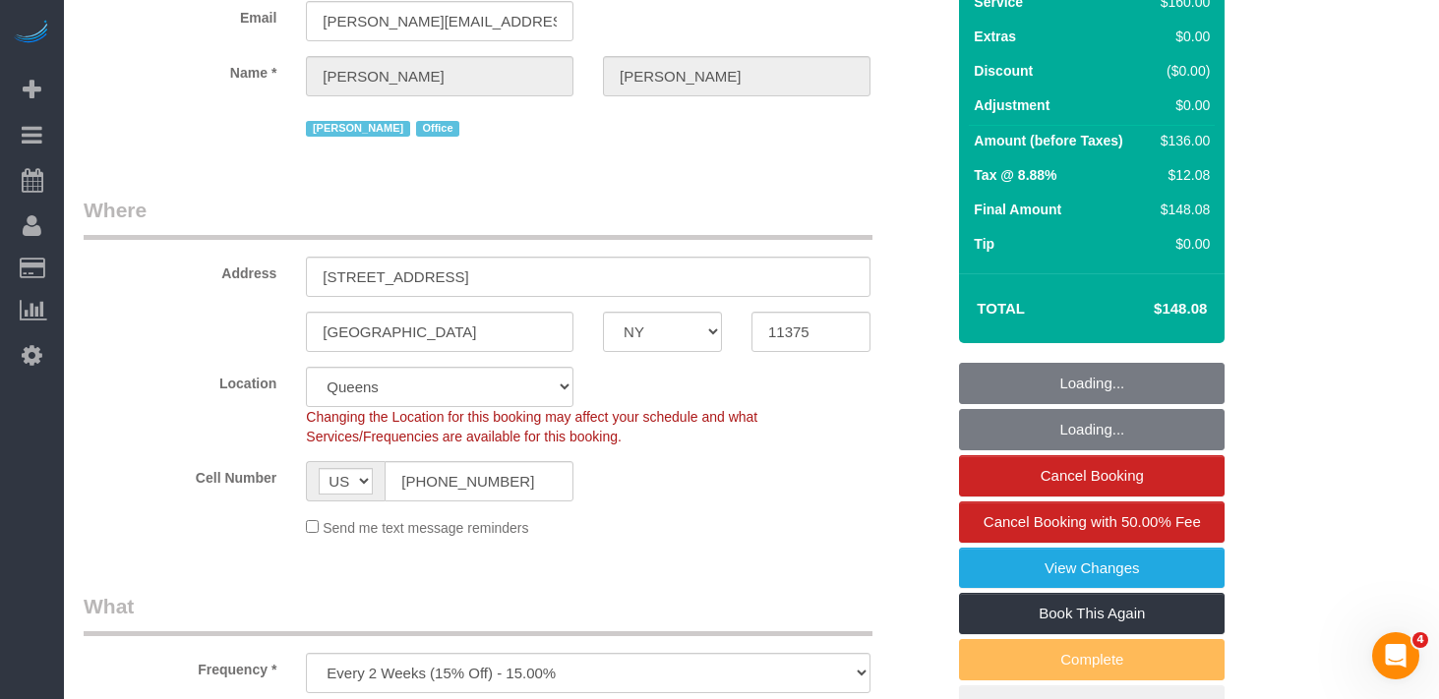
scroll to position [0, 0]
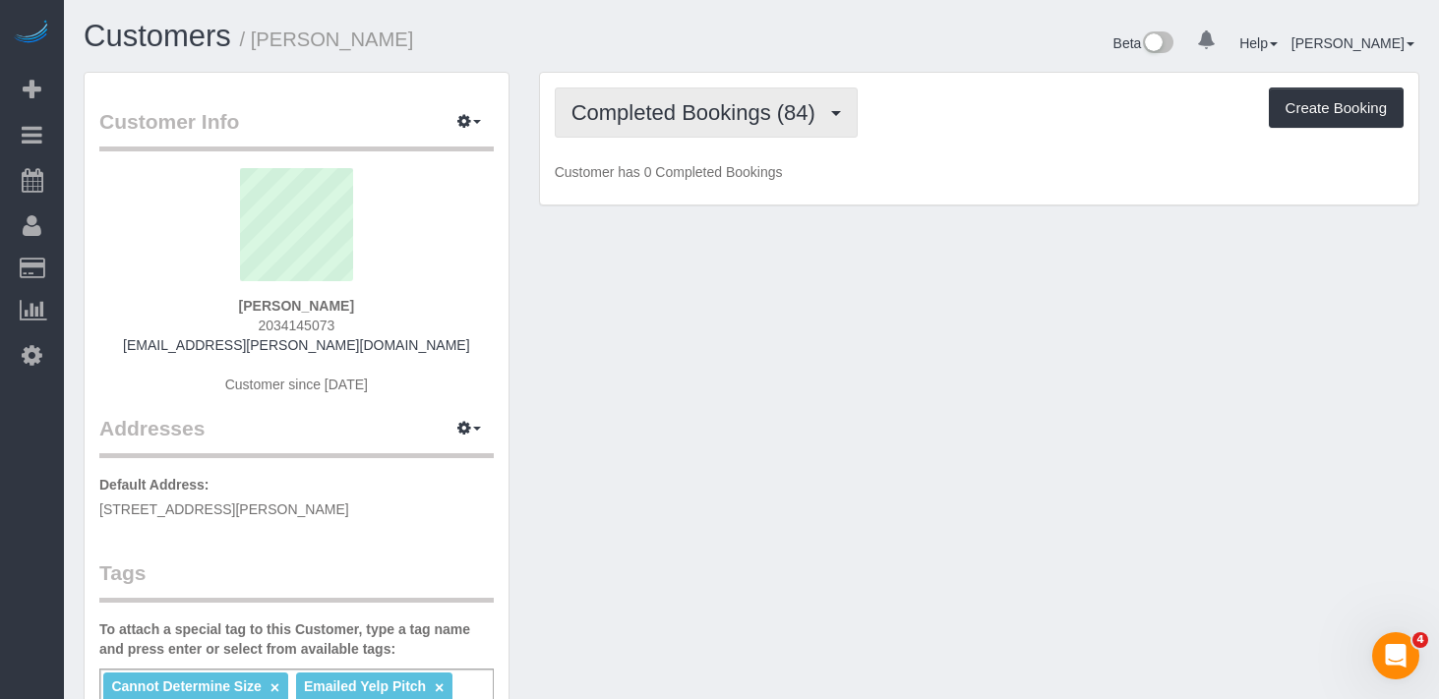
click at [690, 106] on span "Completed Bookings (84)" at bounding box center [698, 112] width 254 height 25
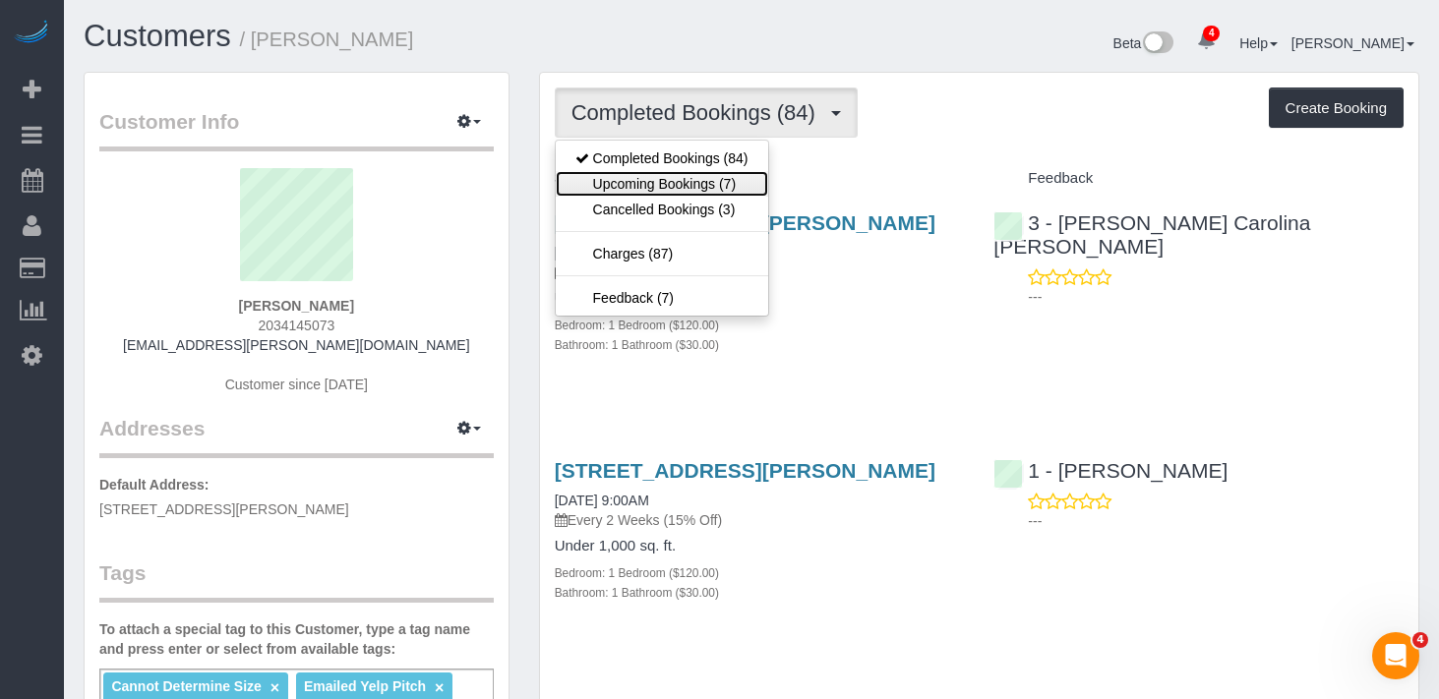
click at [682, 177] on link "Upcoming Bookings (7)" at bounding box center [662, 184] width 212 height 26
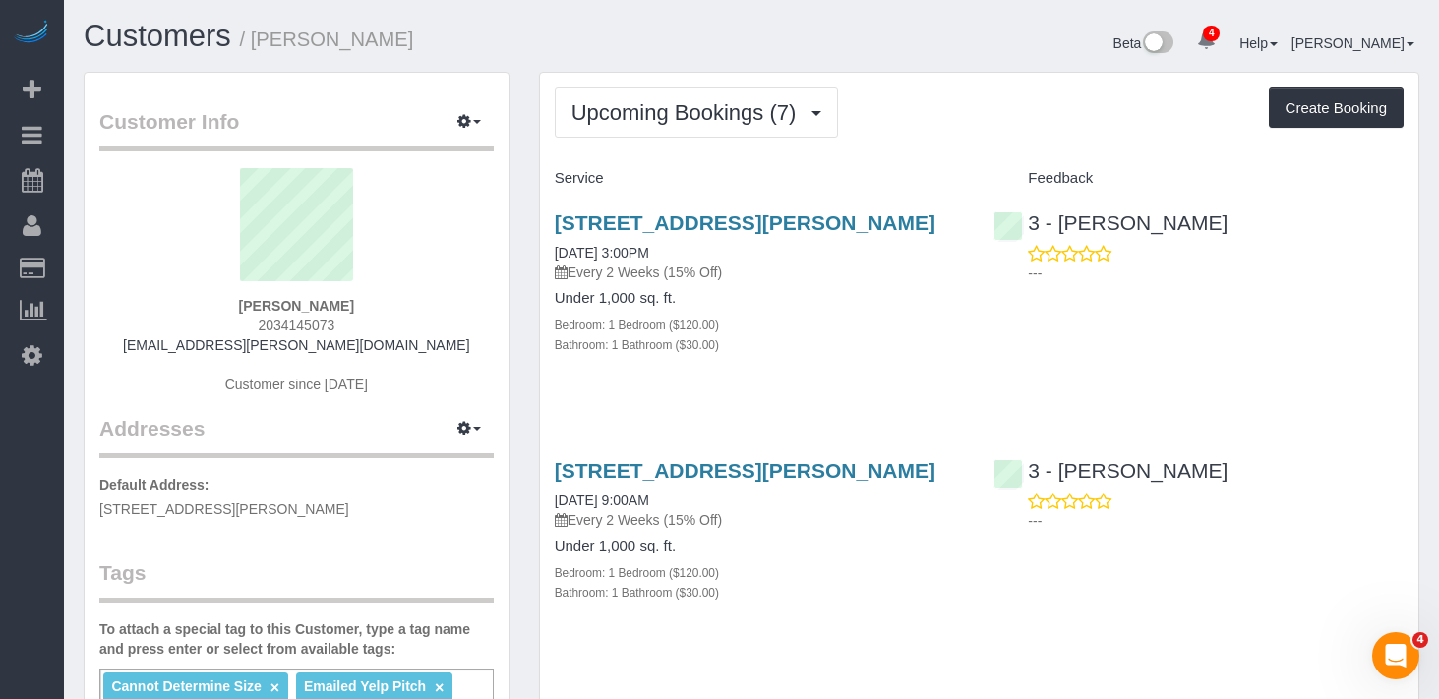
click at [948, 118] on div "Upcoming Bookings (7) Completed Bookings (84) Upcoming Bookings (7) Cancelled B…" at bounding box center [979, 113] width 849 height 50
click at [607, 217] on link "[STREET_ADDRESS][PERSON_NAME]" at bounding box center [745, 222] width 381 height 23
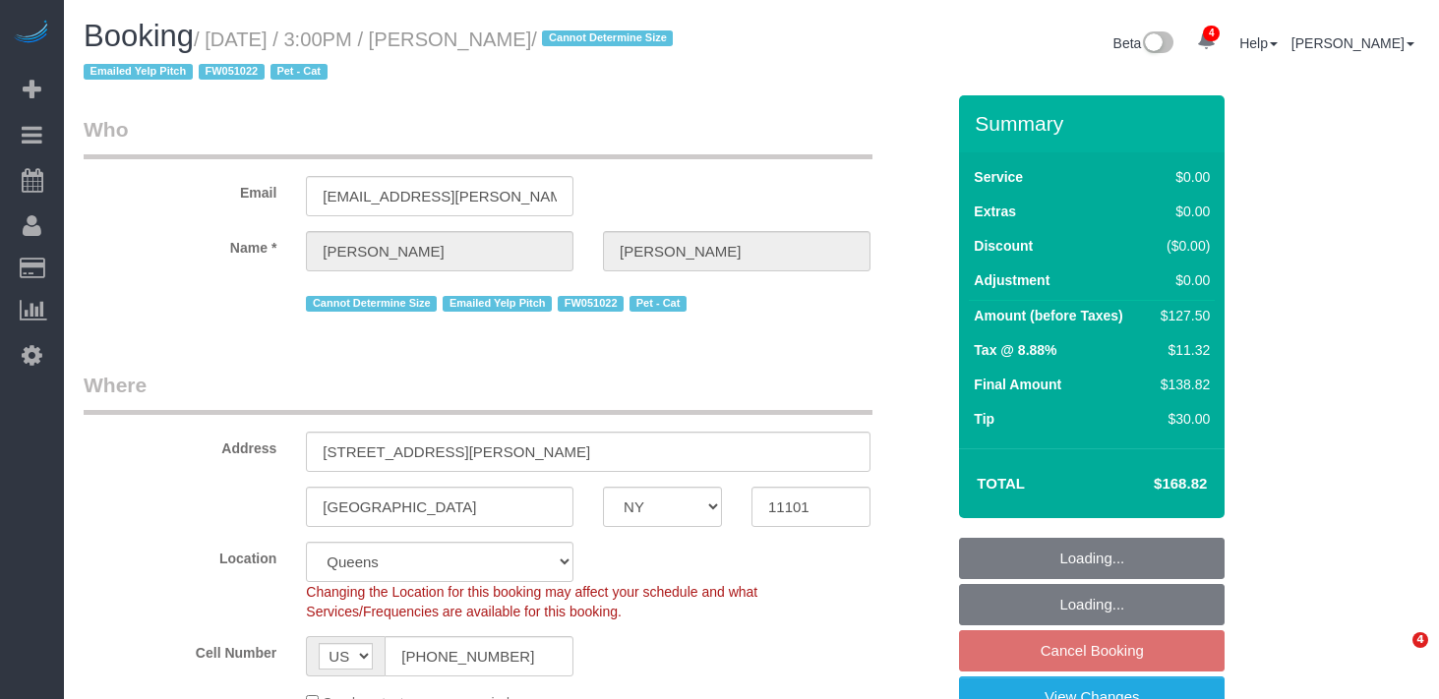
select select "NY"
select select "spot6"
select select "number:89"
select select "number:90"
select select "number:14"
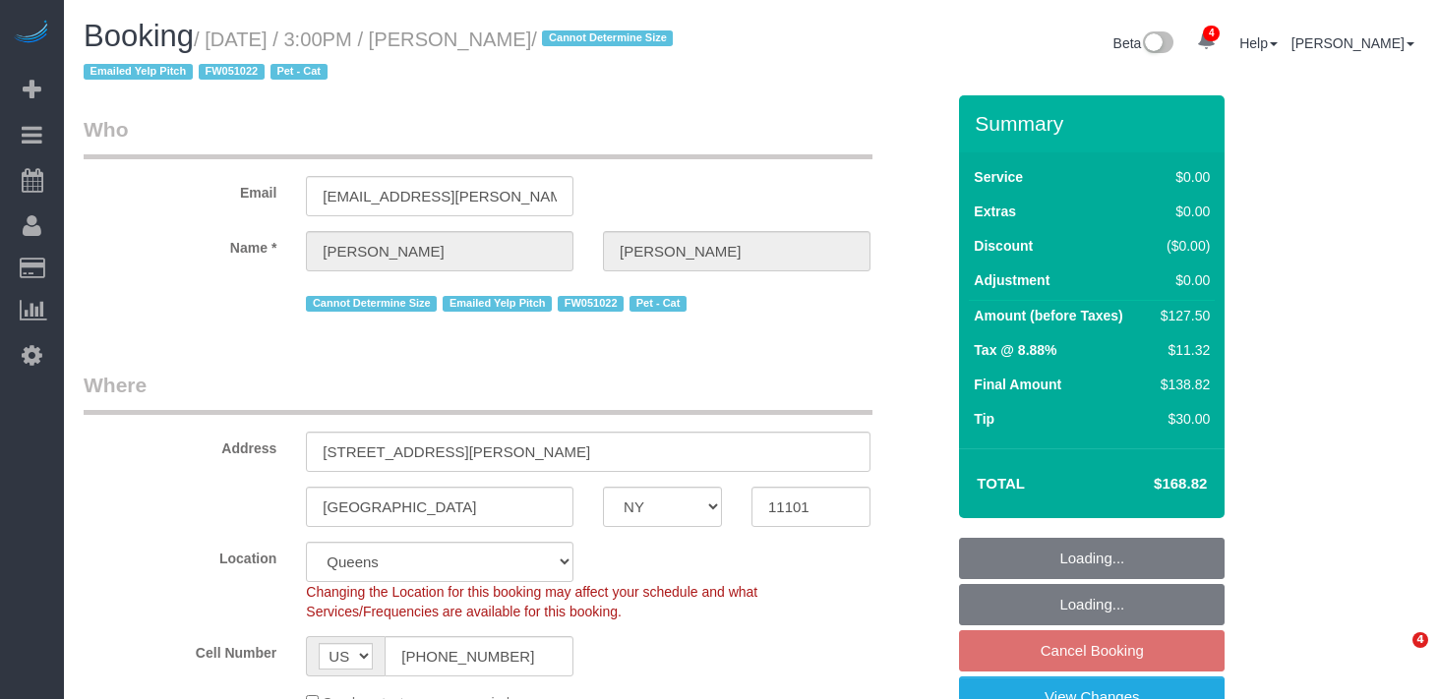
select select "number:6"
select select "1"
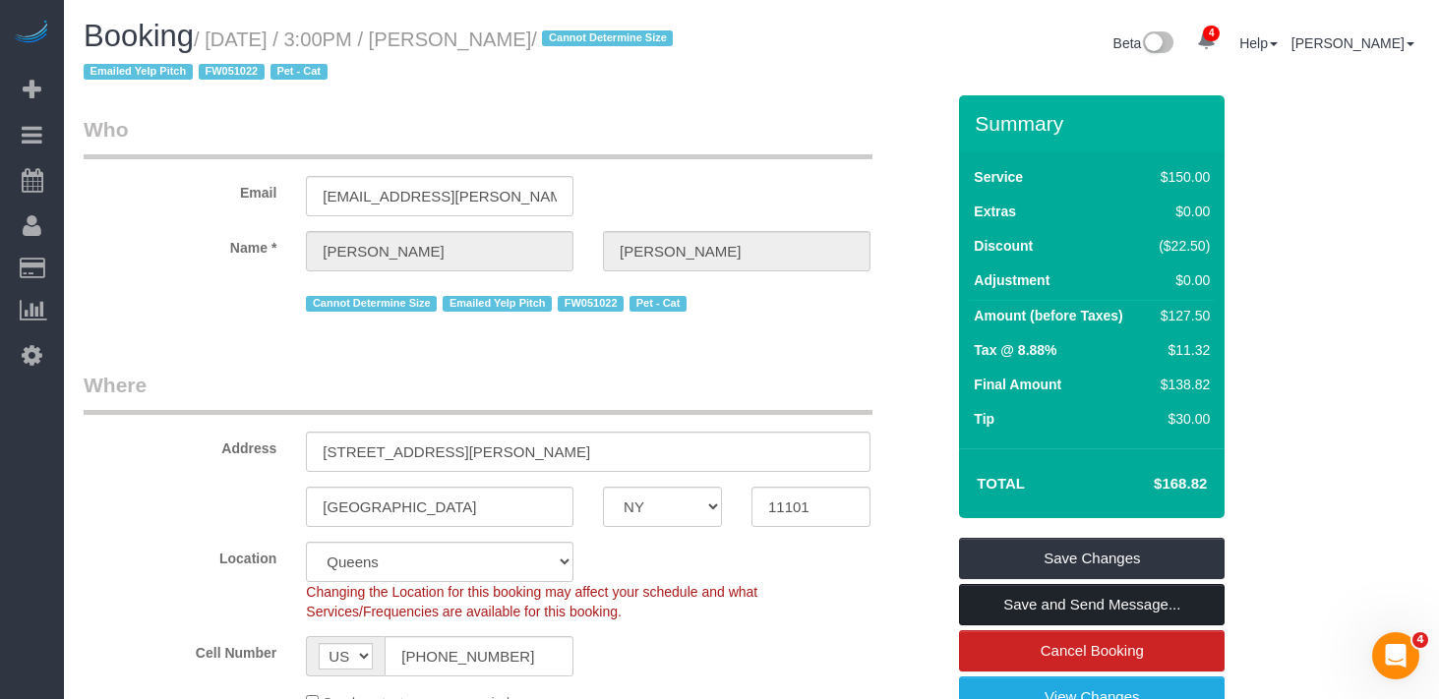
click at [1080, 596] on link "Save and Send Message..." at bounding box center [1091, 604] width 265 height 41
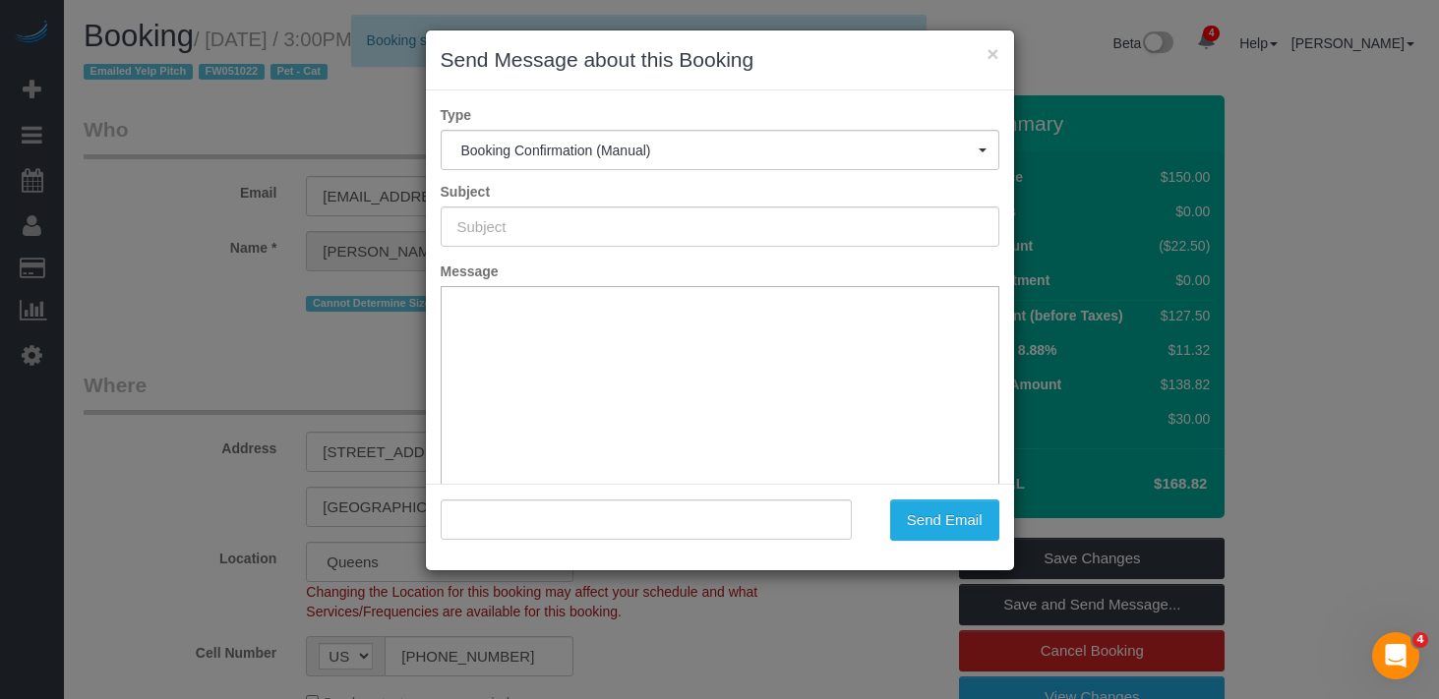
type input "Cleaning Confirmed for [DATE] 3:00pm"
type input ""[PERSON_NAME]" <[EMAIL_ADDRESS][PERSON_NAME][DOMAIN_NAME]>"
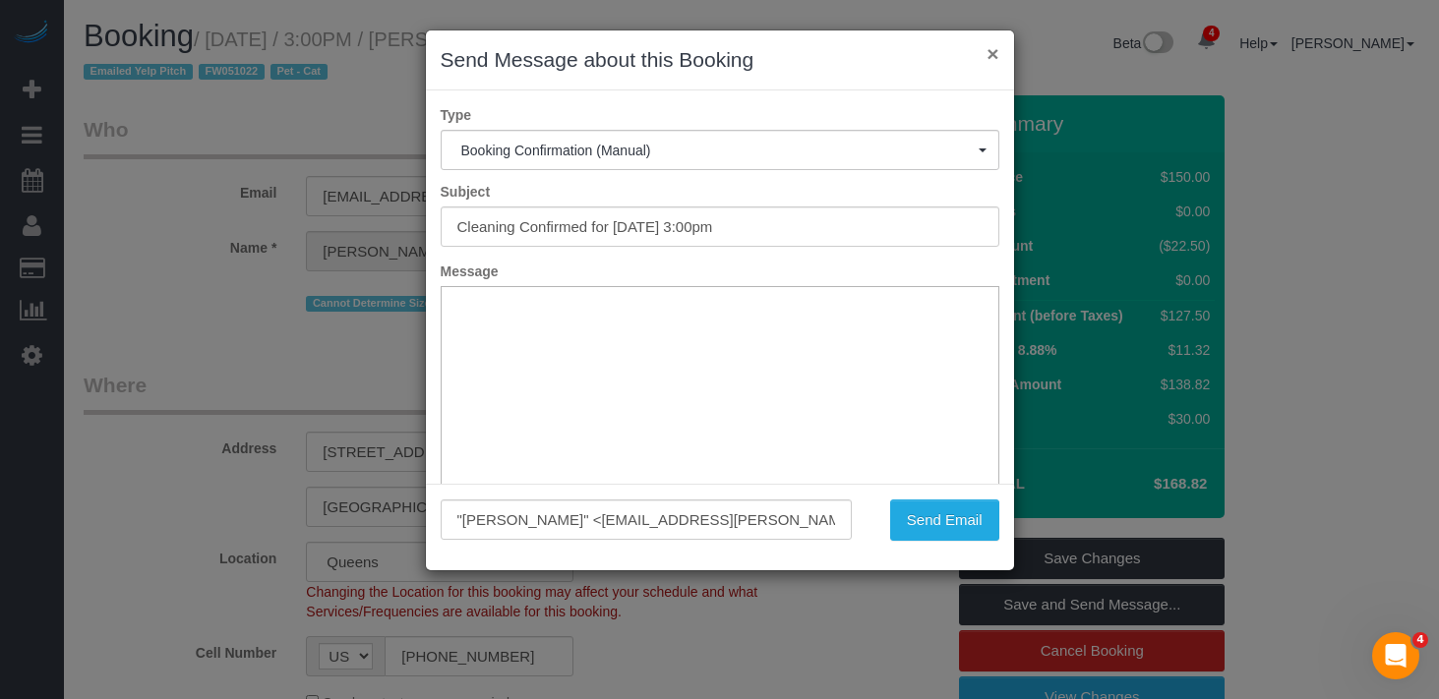
click at [990, 54] on button "×" at bounding box center [992, 53] width 12 height 21
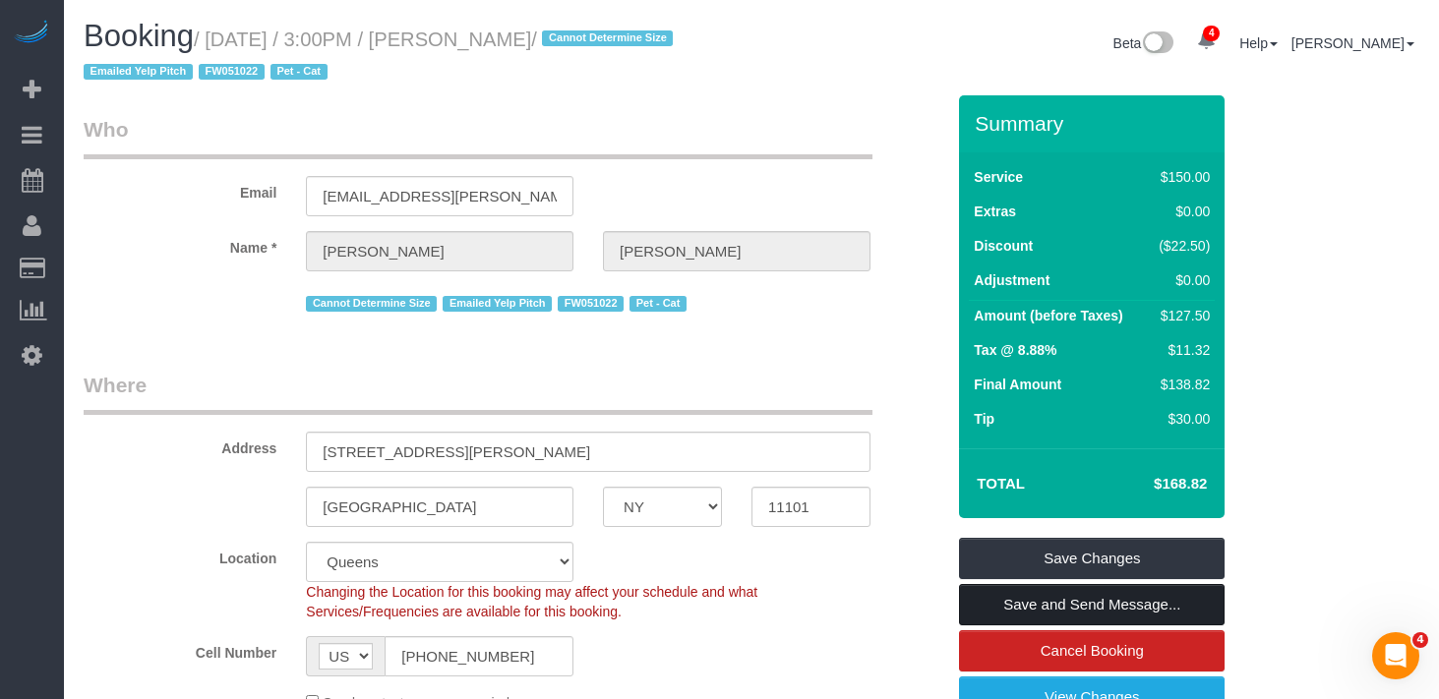
click at [1154, 600] on link "Save and Send Message..." at bounding box center [1091, 604] width 265 height 41
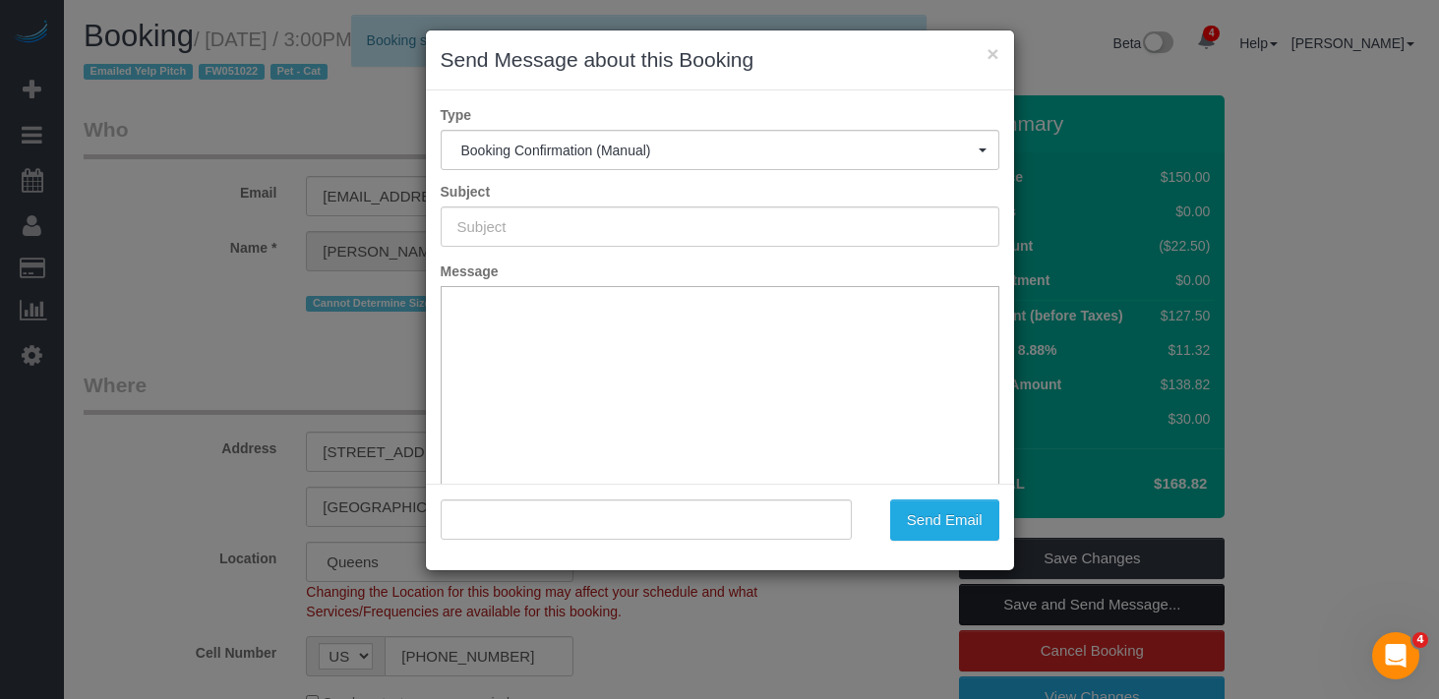
type input "Cleaning Confirmed for 08/27/2025 at 3:00pm"
type input ""Sara Carlini" <sv.carlini@gmail.com>"
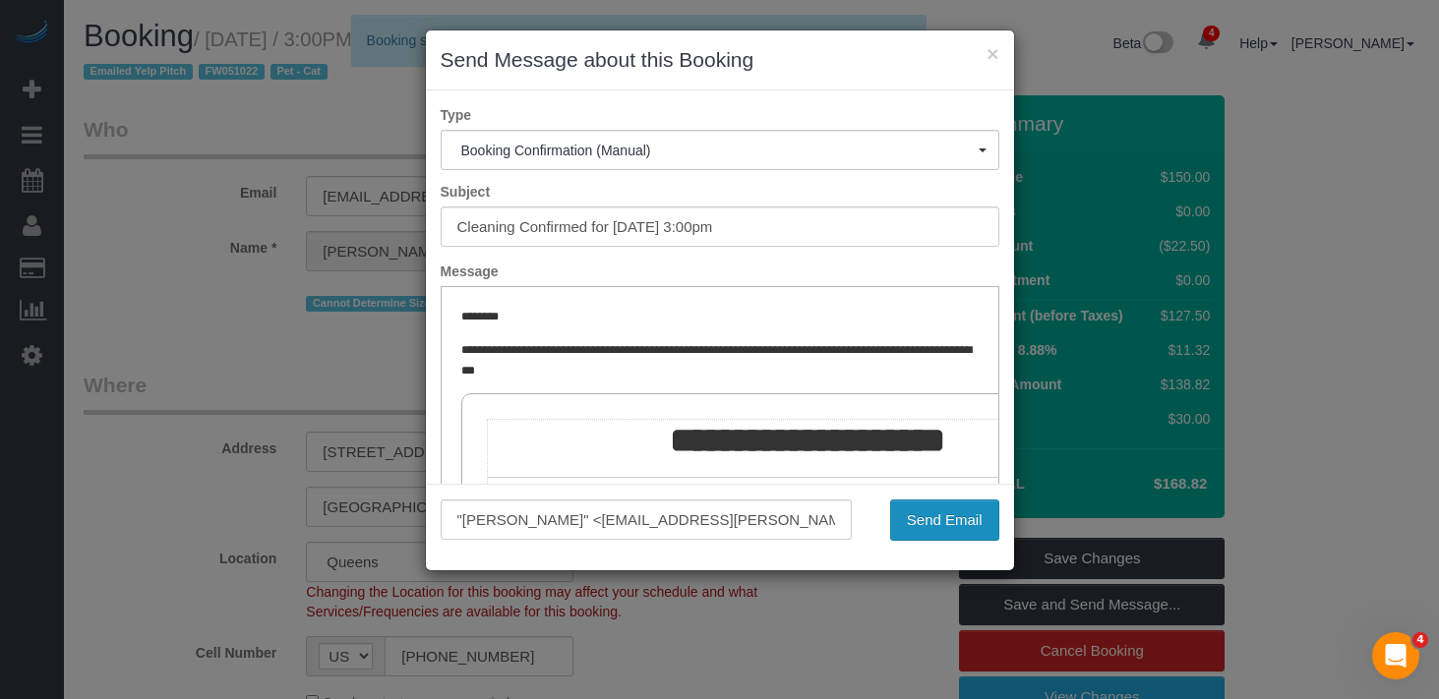
click at [939, 524] on button "Send Email" at bounding box center [944, 519] width 109 height 41
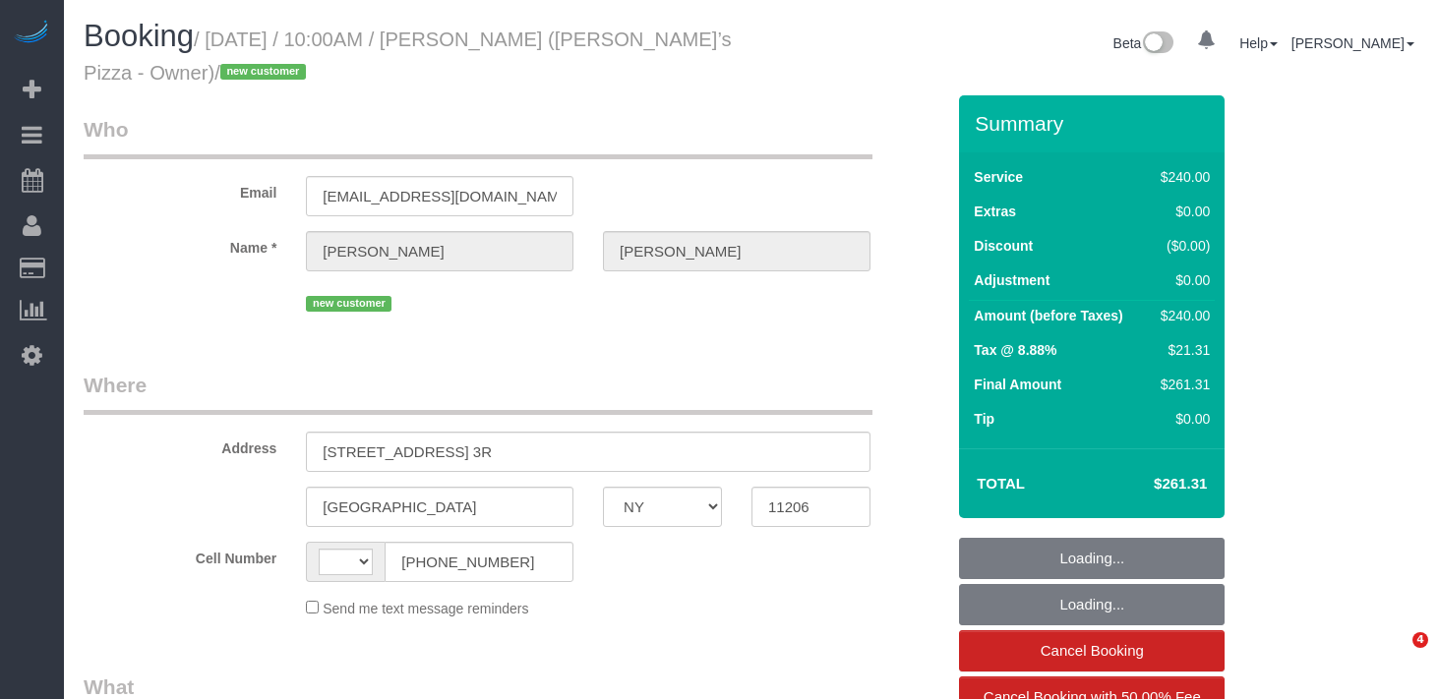
select select "NY"
select select "object:405"
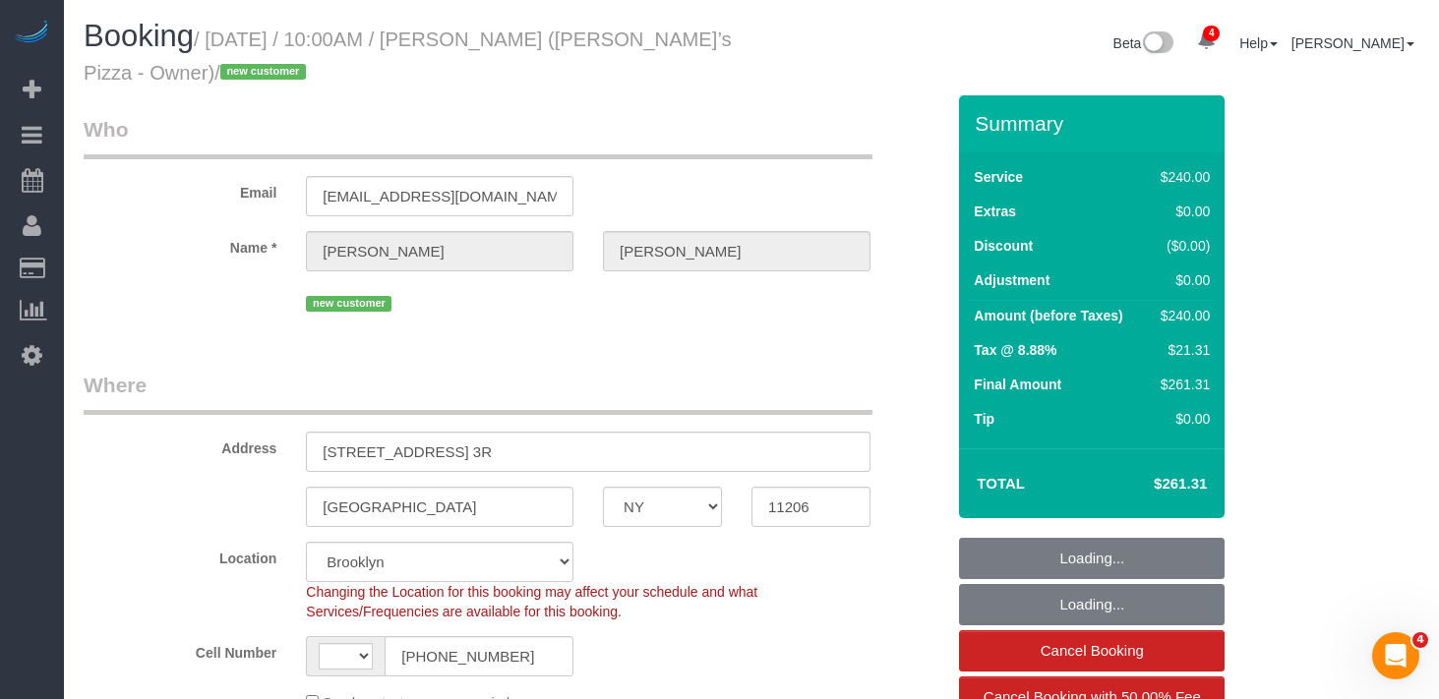
select select "string:[GEOGRAPHIC_DATA]"
select select "string:stripe-pm_1S04C14VGloSiKo7gWa8diP8"
select select "2"
select select "120"
select select "spot1"
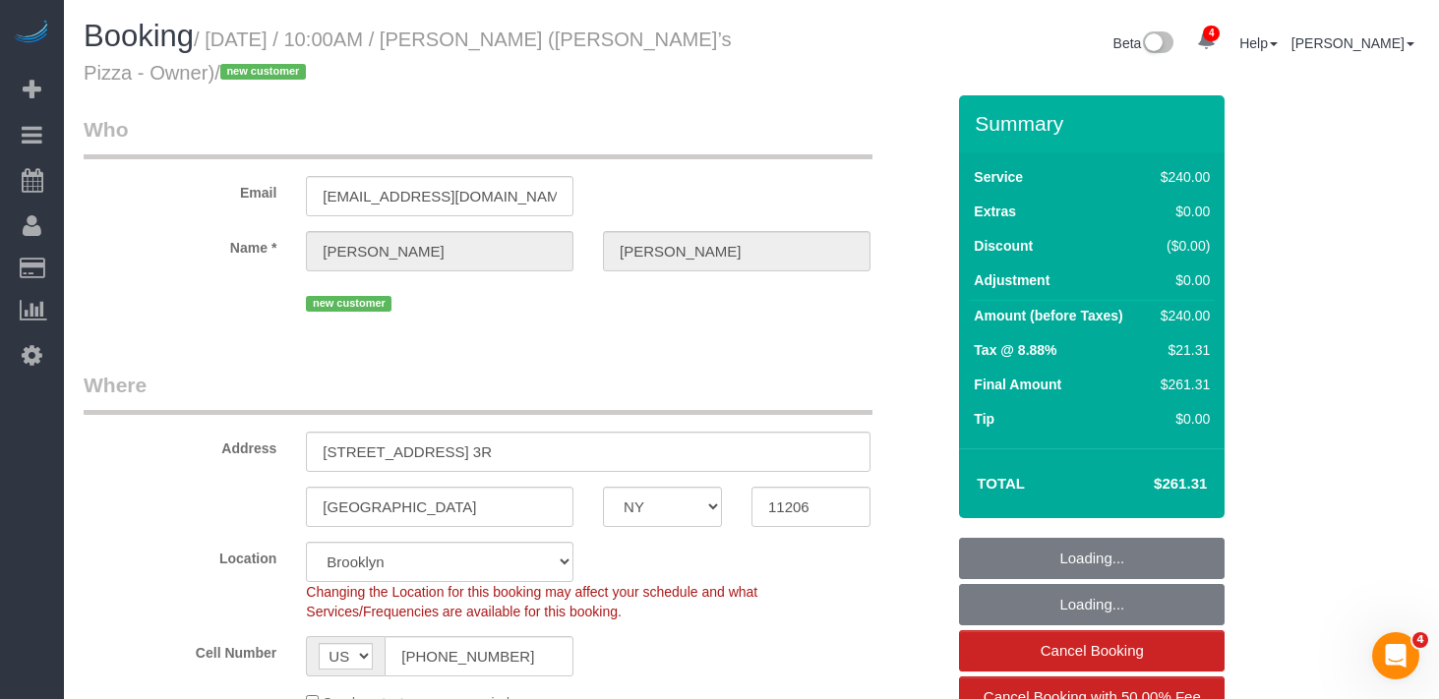
select select "number:89"
select select "number:90"
select select "number:15"
select select "number:7"
select select "object:1362"
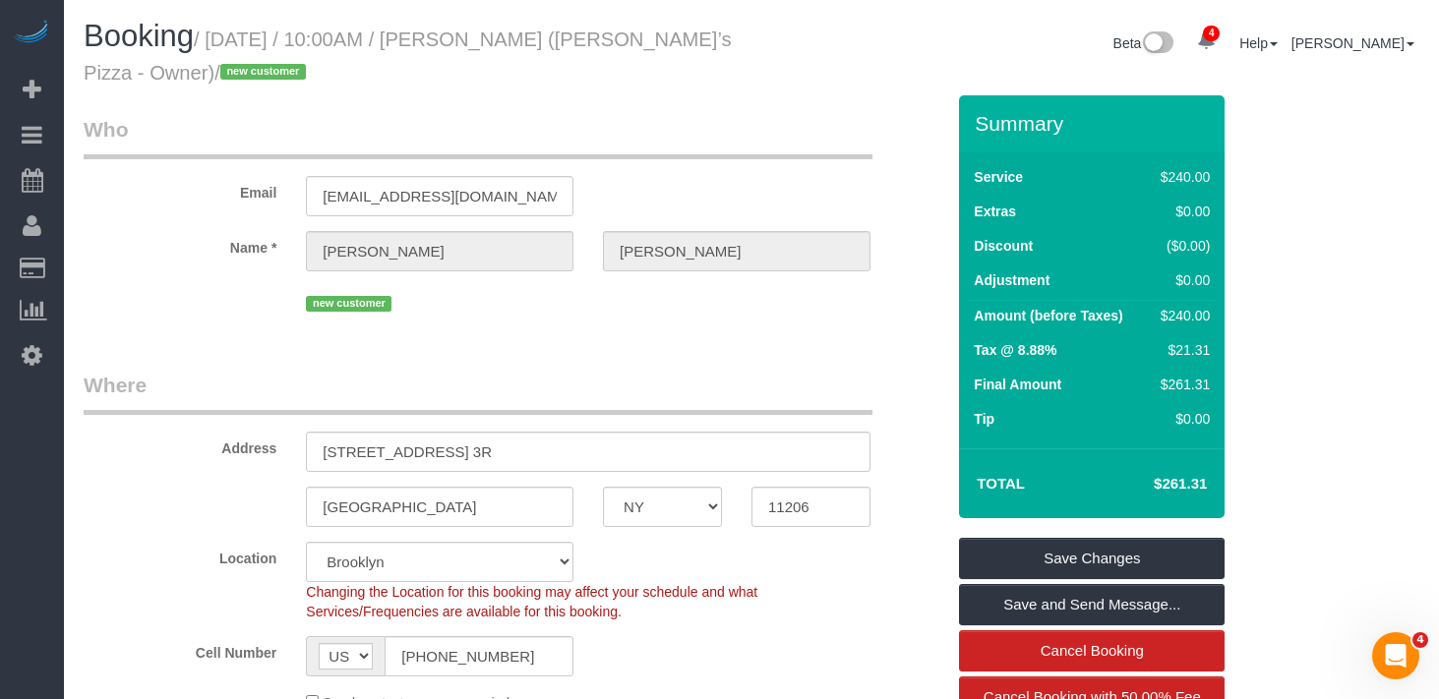
drag, startPoint x: 211, startPoint y: 72, endPoint x: 223, endPoint y: 37, distance: 36.4
click at [223, 37] on small "/ [DATE] / 10:00AM / [PERSON_NAME] ([PERSON_NAME]’s Pizza - Owner) / new custom…" at bounding box center [408, 56] width 648 height 55
copy small "[DATE] / 10:00AM / [PERSON_NAME] ([PERSON_NAME]’s Pizza - Owner)"
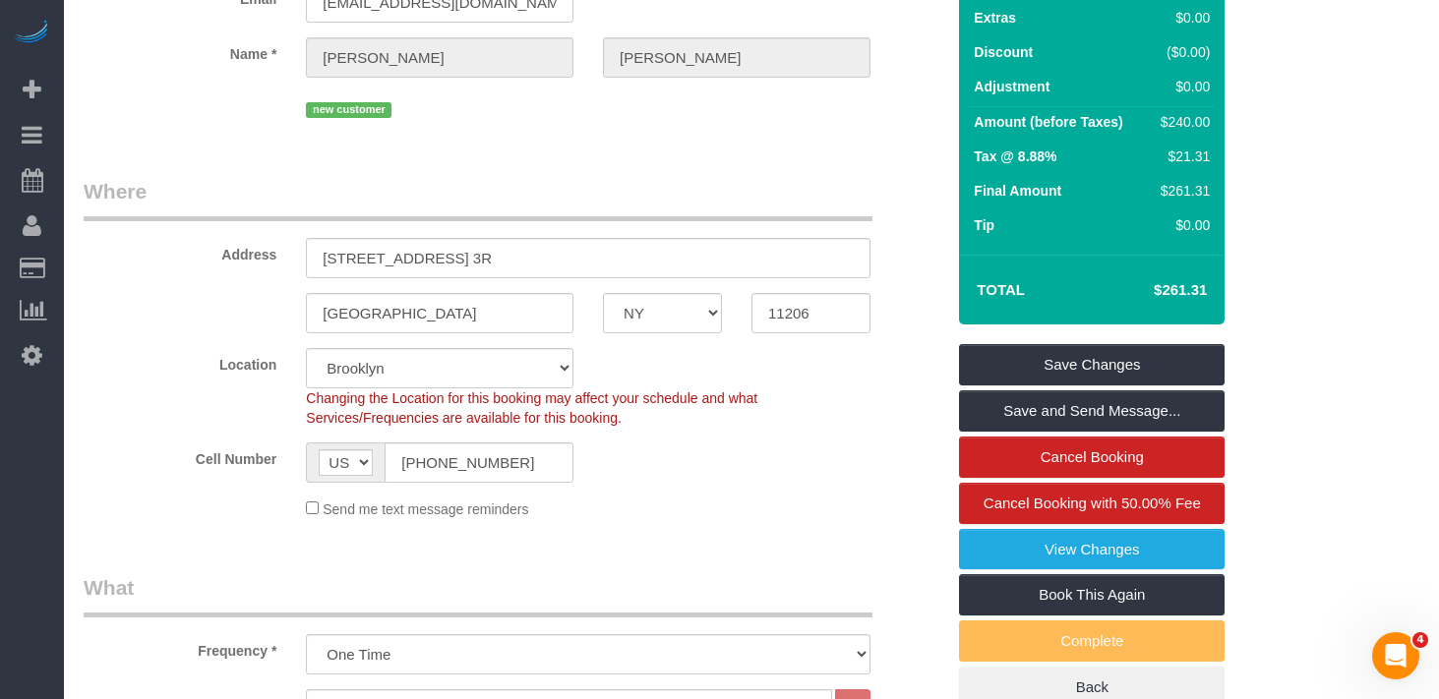
scroll to position [261, 0]
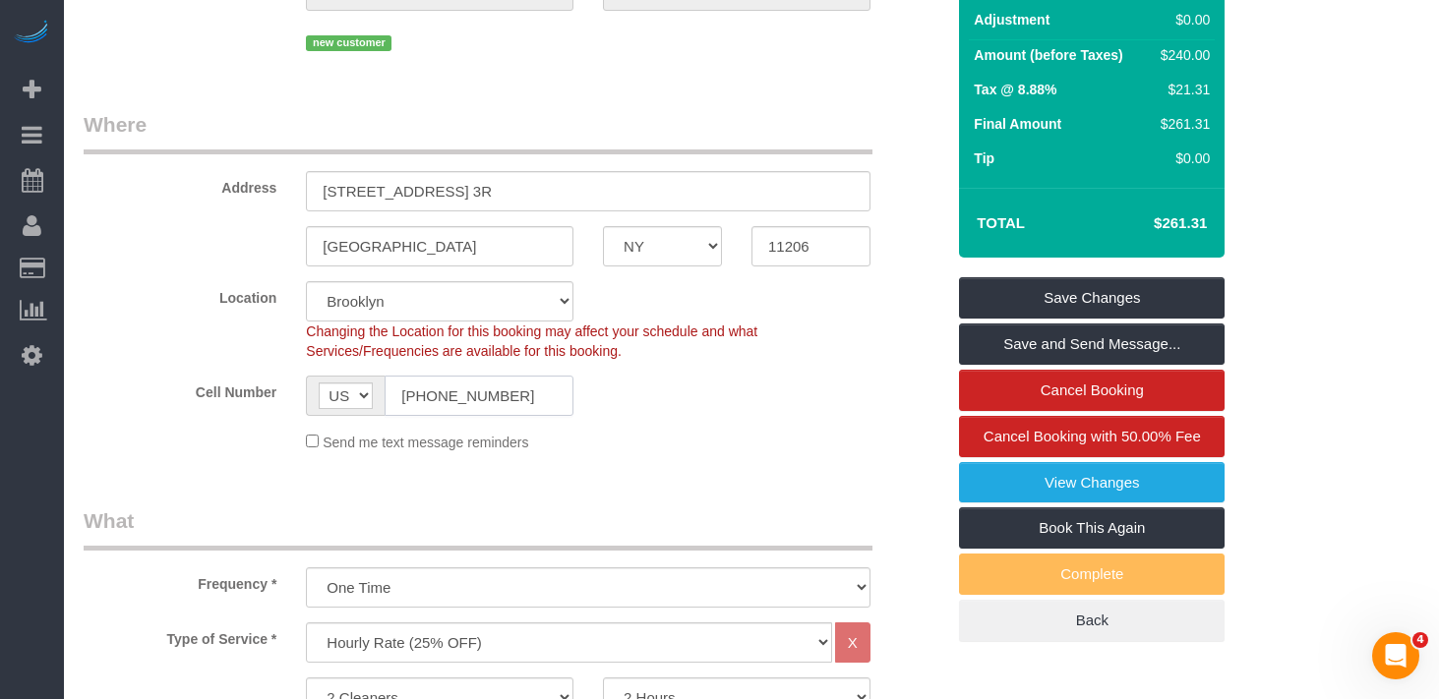
click at [468, 402] on input "(516) 395-5112" at bounding box center [478, 396] width 189 height 40
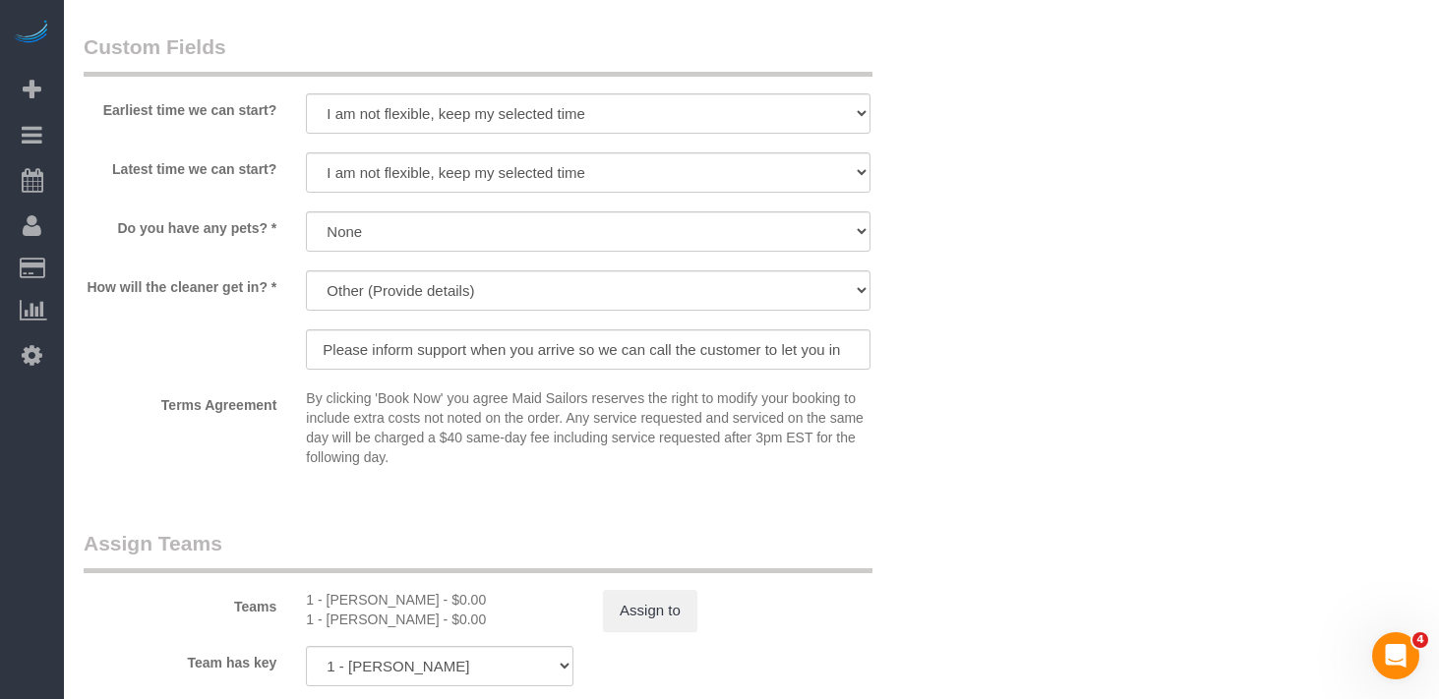
scroll to position [1750, 0]
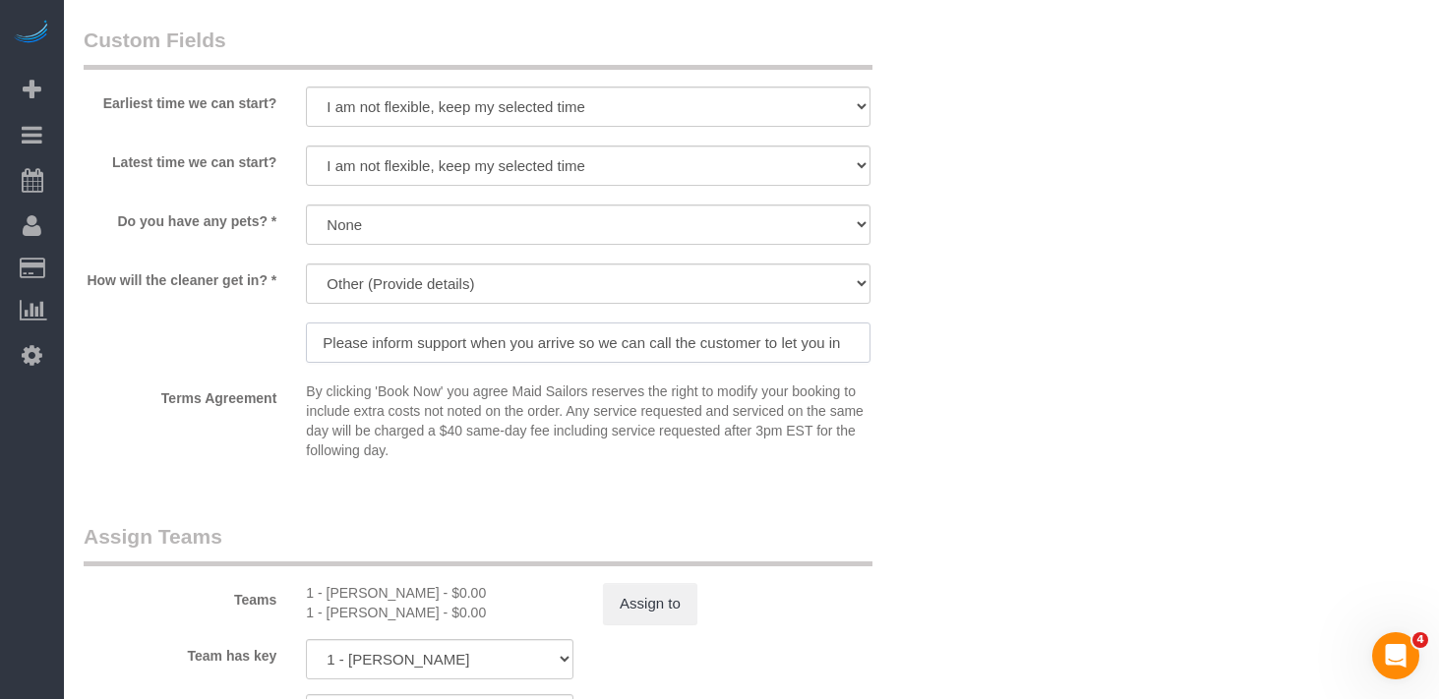
click at [452, 360] on input "Please inform support when you arrive so we can call the customer to let you in" at bounding box center [588, 343] width 564 height 40
click at [451, 351] on input "Please inform support when you arrive so we can call the customer to let you in" at bounding box center [588, 343] width 564 height 40
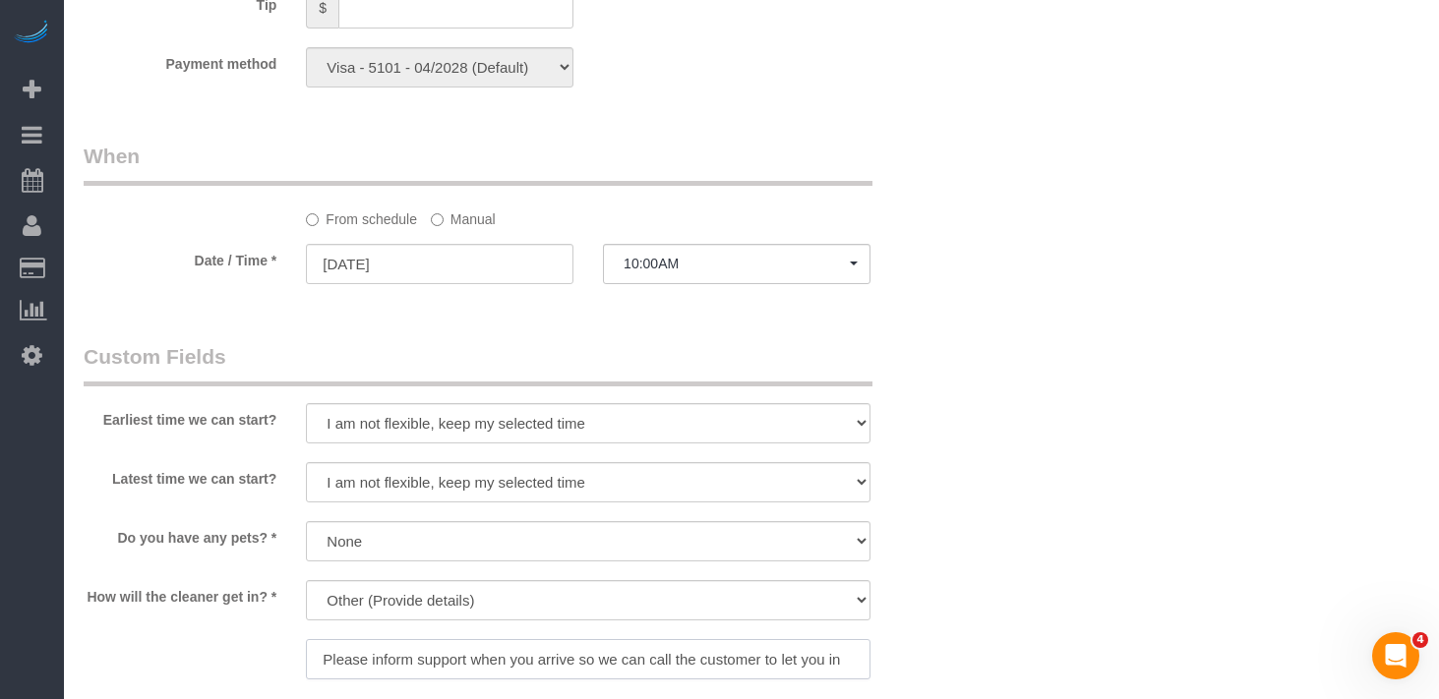
scroll to position [1440, 0]
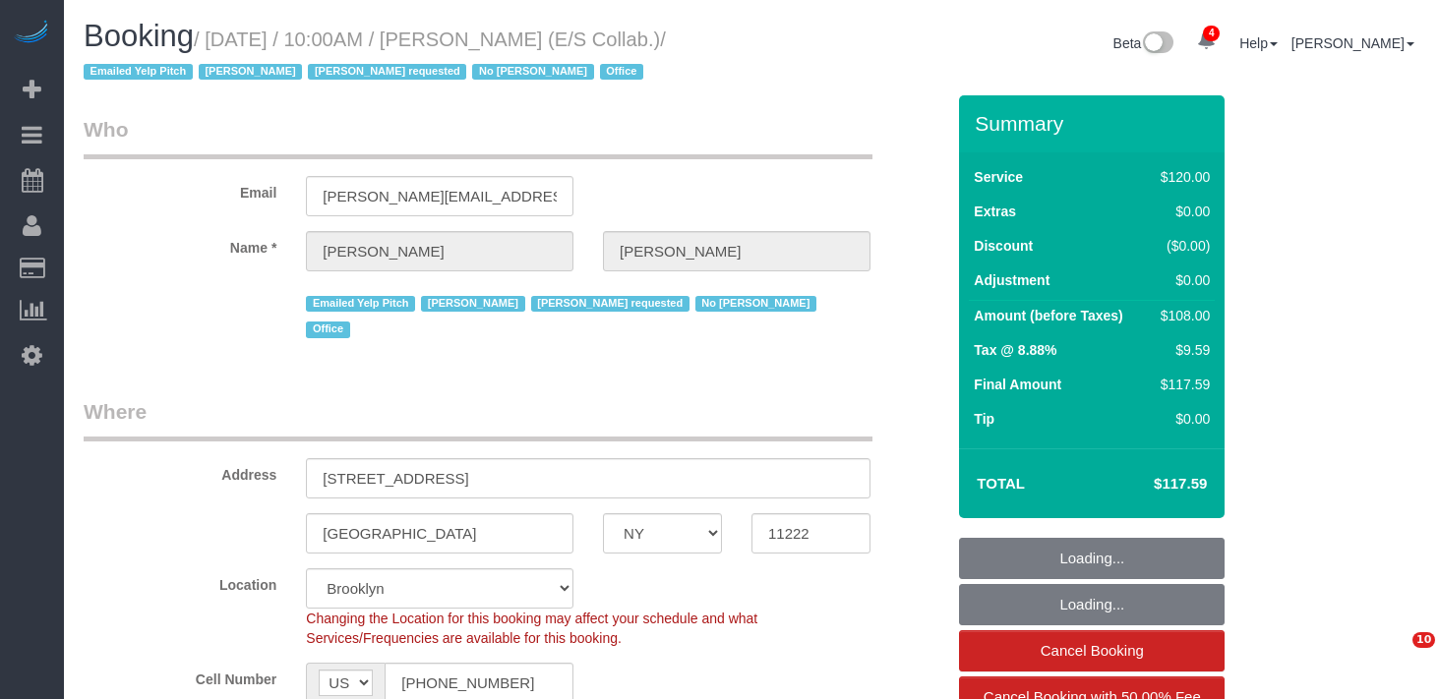
select select "NY"
select select "90"
select select "spot1"
select select "number:89"
select select "number:90"
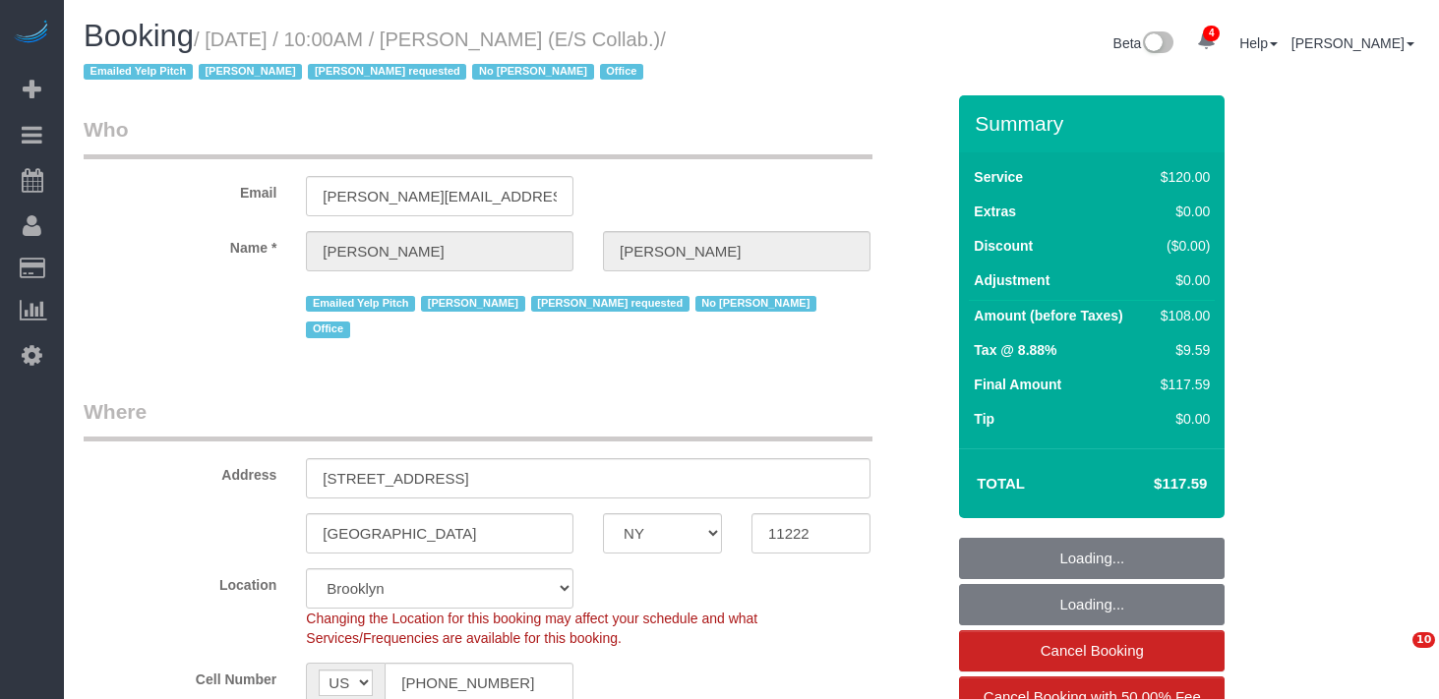
select select "number:15"
select select "number:7"
select select "33972"
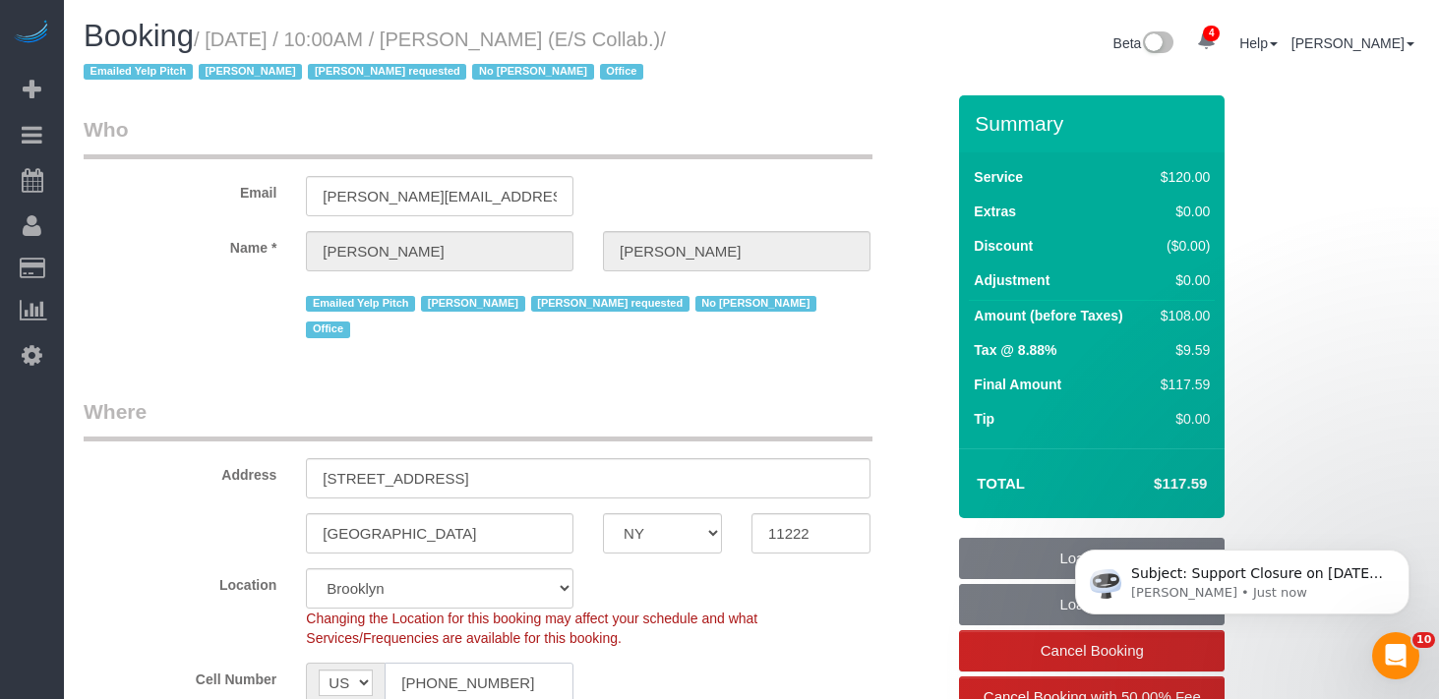
click at [502, 663] on input "[PHONE_NUMBER]" at bounding box center [478, 683] width 189 height 40
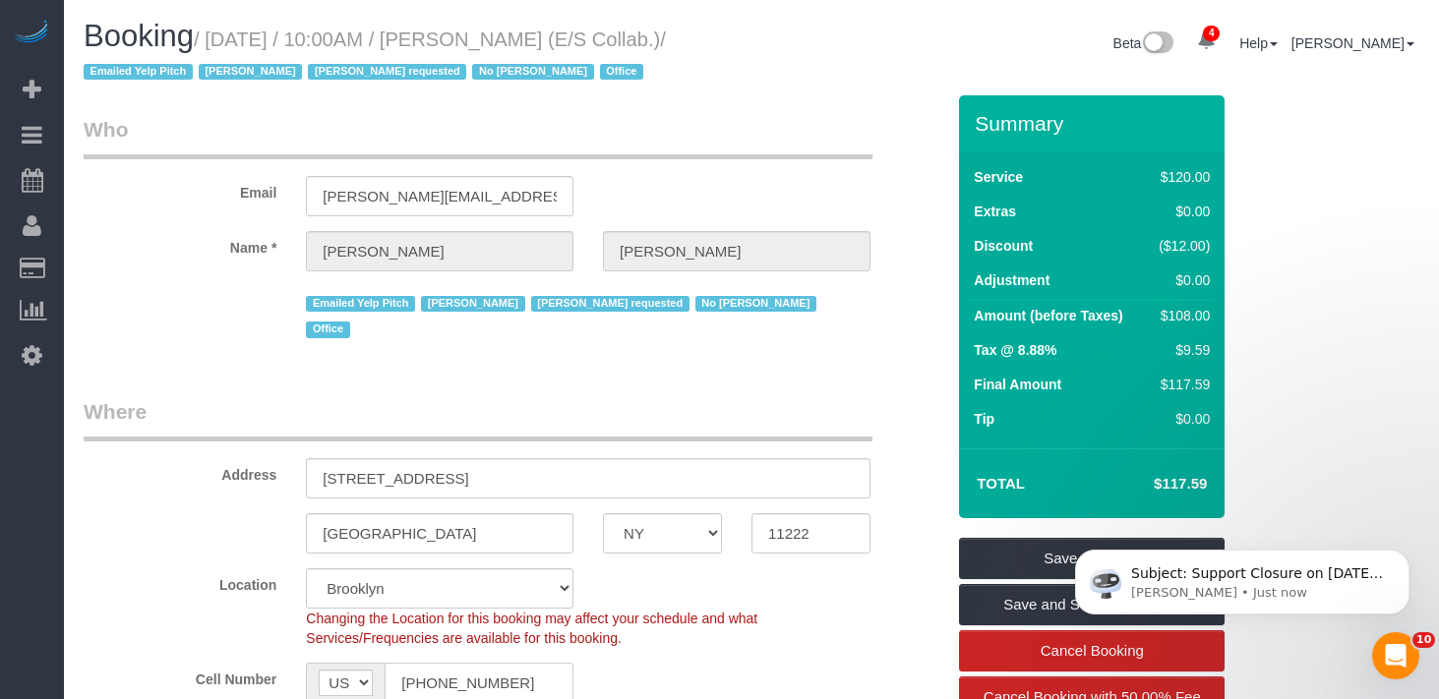
click at [502, 663] on input "[PHONE_NUMBER]" at bounding box center [478, 683] width 189 height 40
click at [679, 147] on legend "Who" at bounding box center [478, 137] width 789 height 44
drag, startPoint x: 693, startPoint y: 31, endPoint x: 226, endPoint y: 44, distance: 467.2
click at [220, 40] on div "Booking / [DATE] / 10:00AM / [PERSON_NAME] (E/S Collab.) / Emailed Yelp Pitch […" at bounding box center [410, 58] width 682 height 76
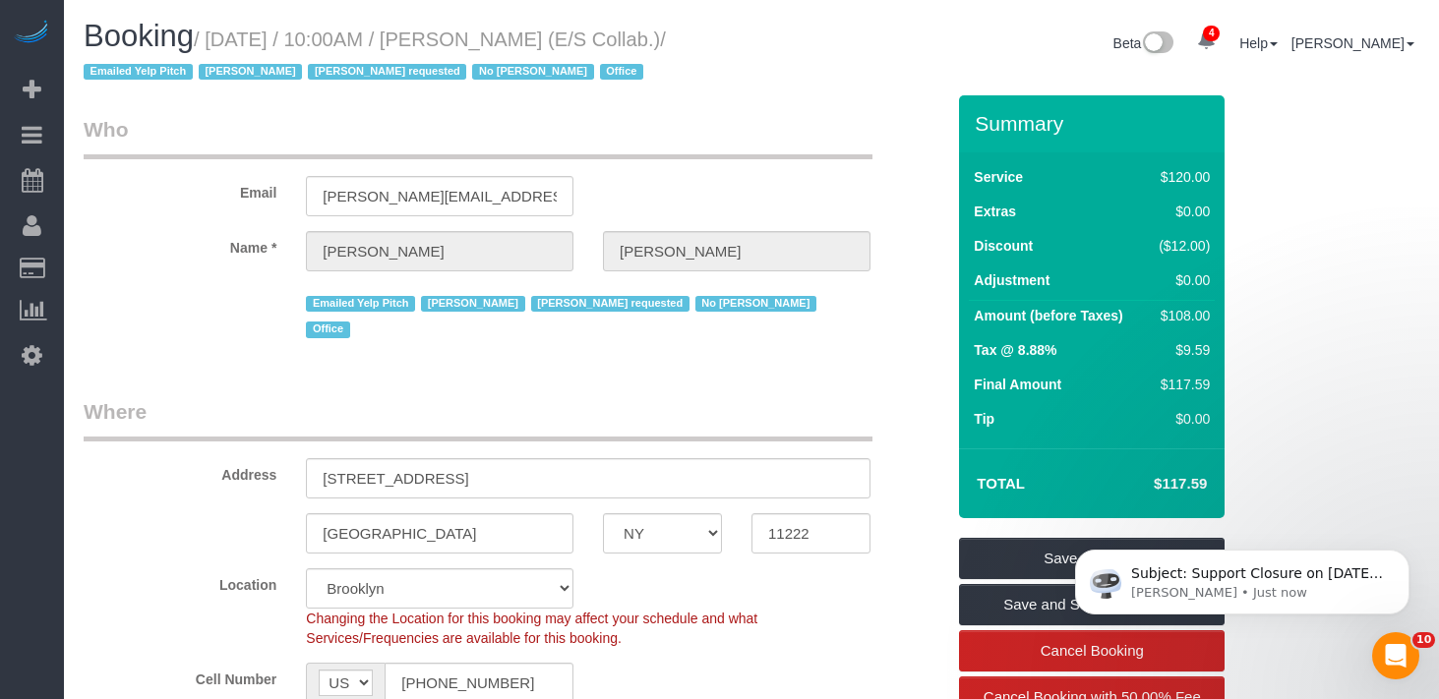
copy small "[DATE] / 10:00AM / [PERSON_NAME] (E/S Collab.)"
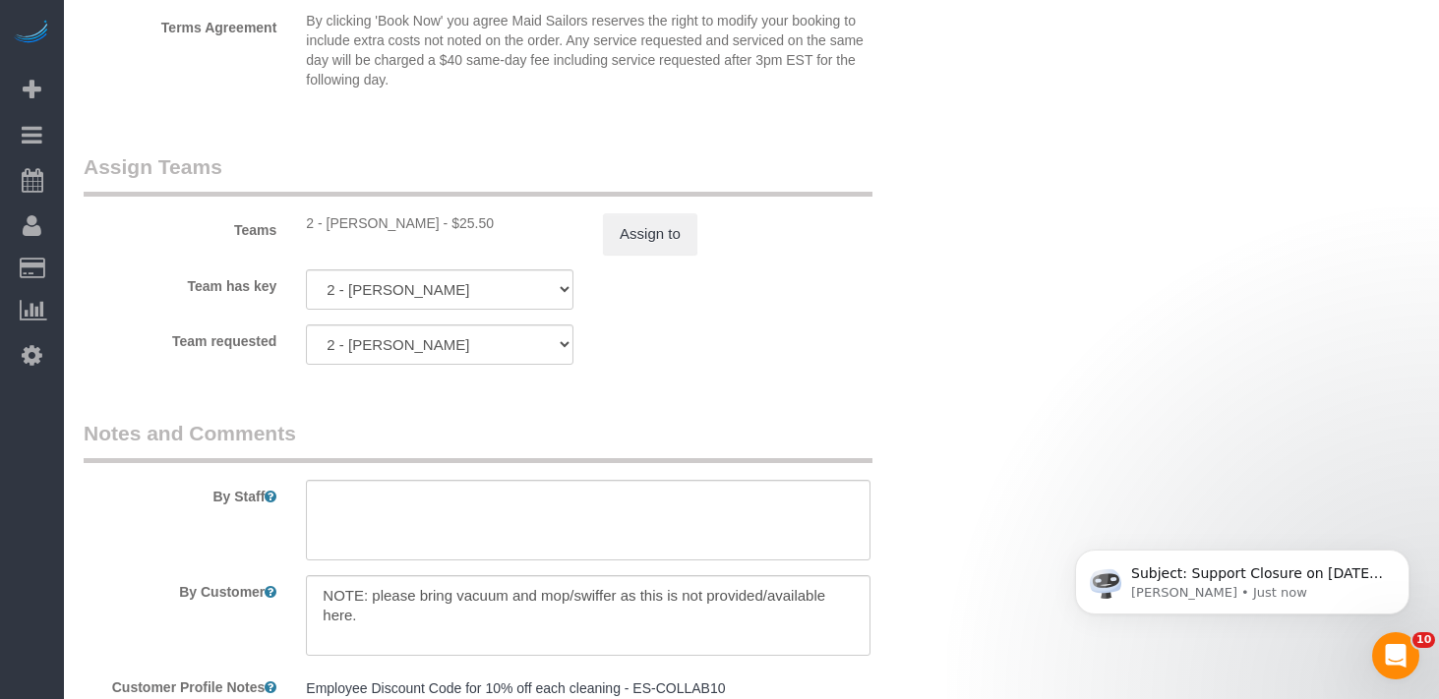
scroll to position [1912, 0]
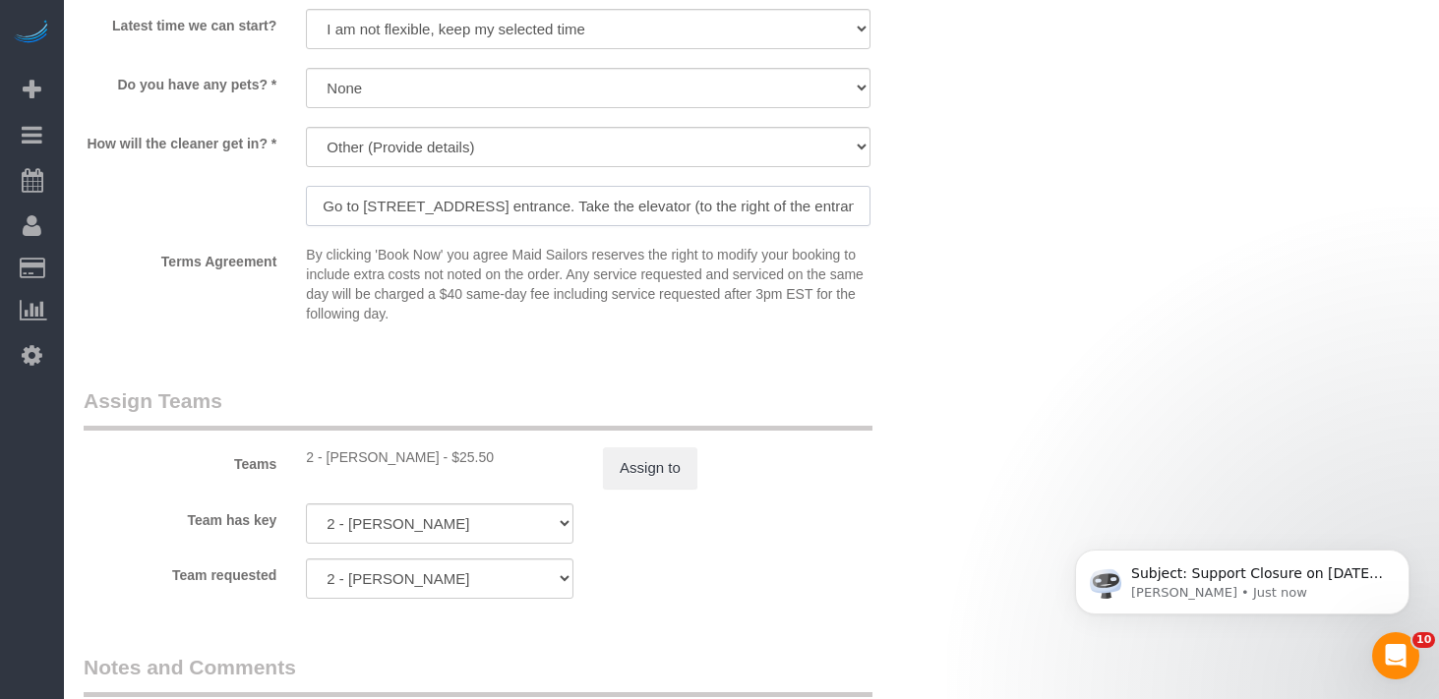
click at [542, 186] on input "Go to [STREET_ADDRESS] entrance. Take the elevator (to the right of the entranc…" at bounding box center [588, 206] width 564 height 40
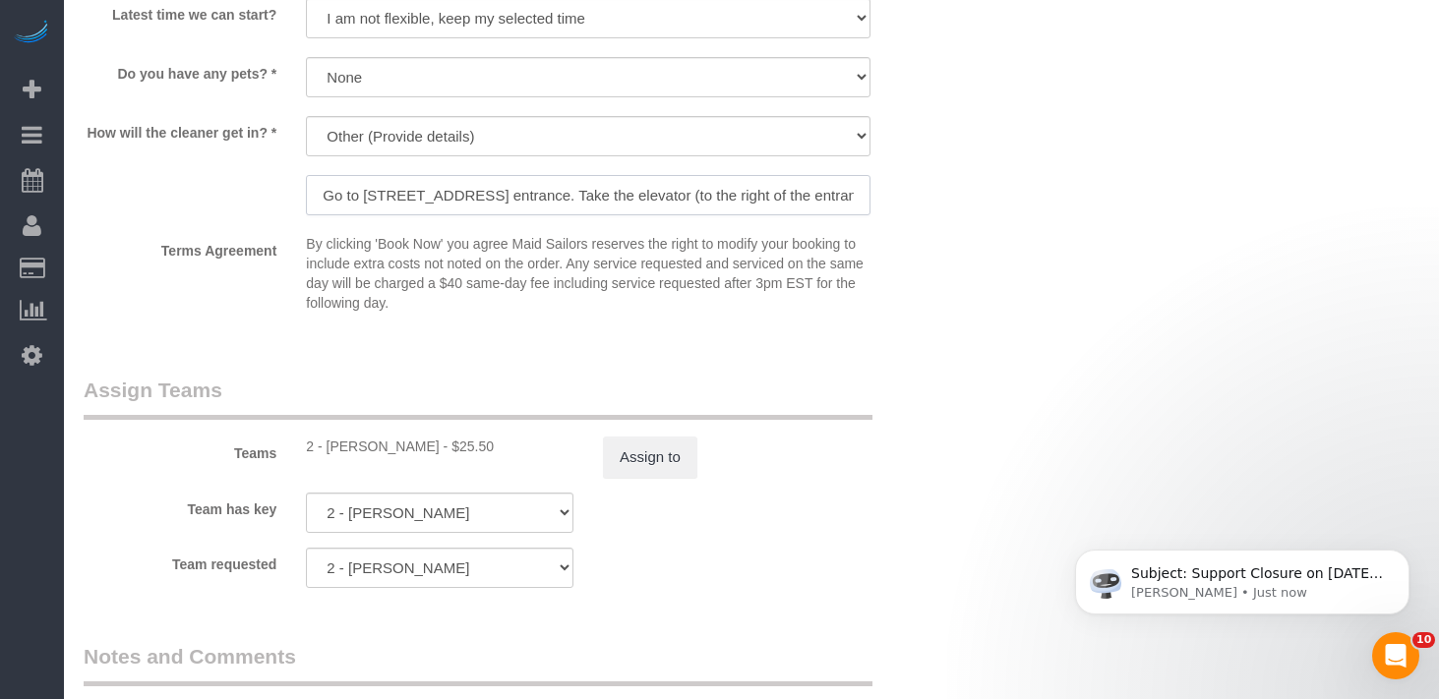
scroll to position [1866, 0]
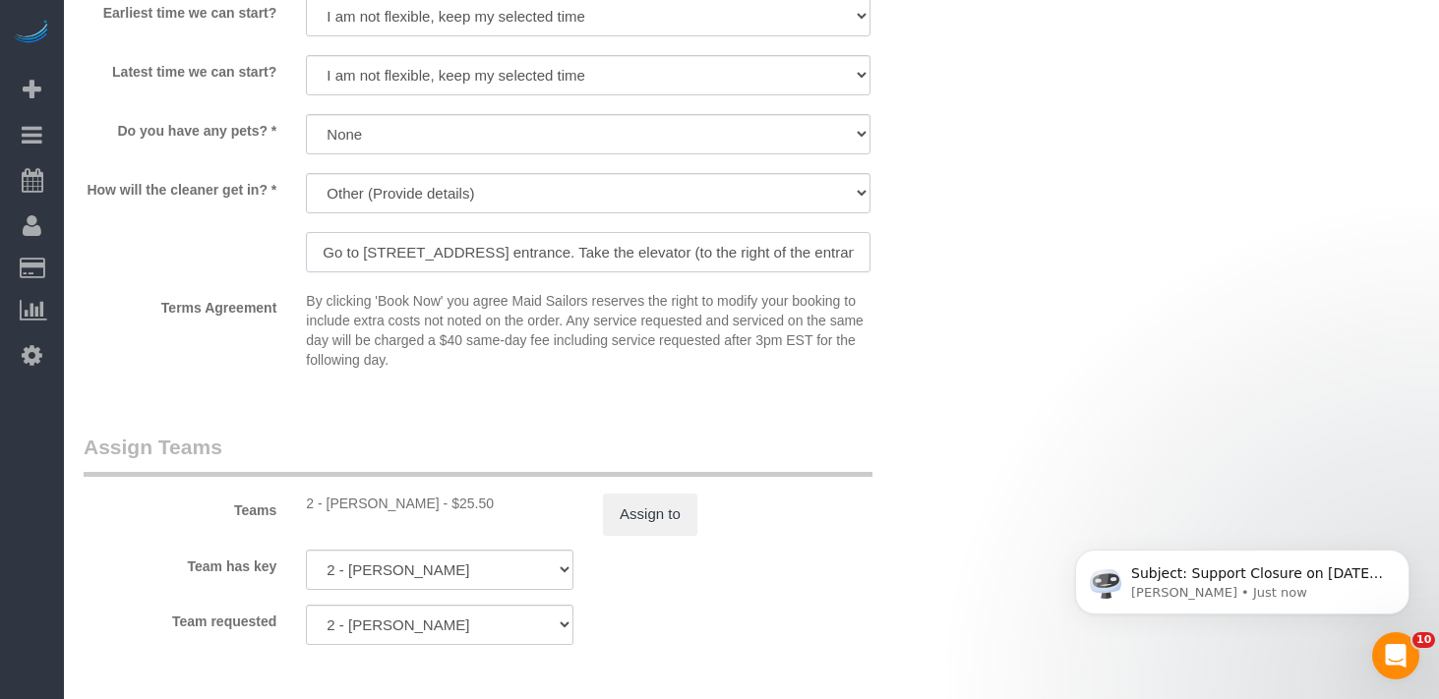
click at [708, 232] on input "Go to [STREET_ADDRESS] entrance. Take the elevator (to the right of the entranc…" at bounding box center [588, 252] width 564 height 40
click at [779, 232] on input "Go to [STREET_ADDRESS] entrance. Take the elevator (to the right of the entranc…" at bounding box center [588, 252] width 564 height 40
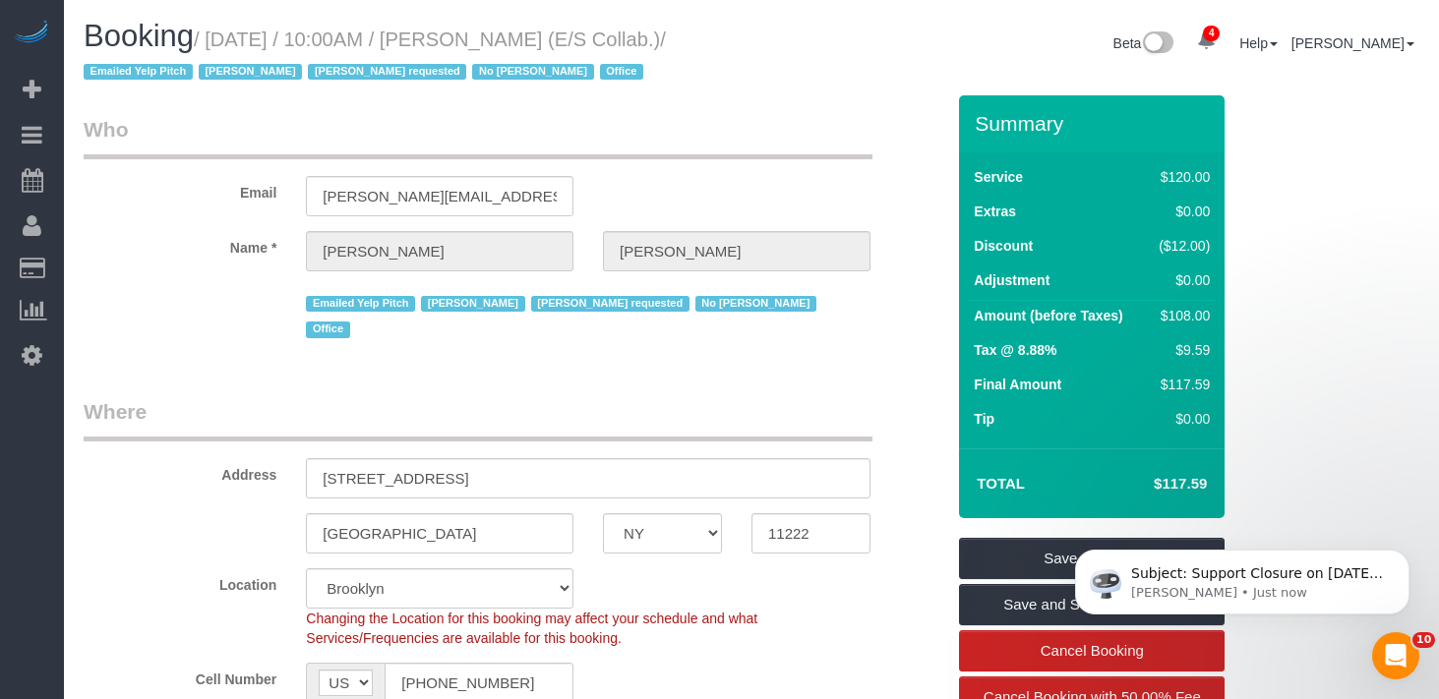
click at [582, 67] on h1 "Booking / [DATE] / 10:00AM / [PERSON_NAME] (E/S Collab.) / Emailed Yelp Pitch […" at bounding box center [410, 53] width 653 height 67
click at [774, 36] on div "Beta 4 Your Notifications You have 0 alerts × You have 3 to charge for [DATE] ×…" at bounding box center [1092, 46] width 682 height 52
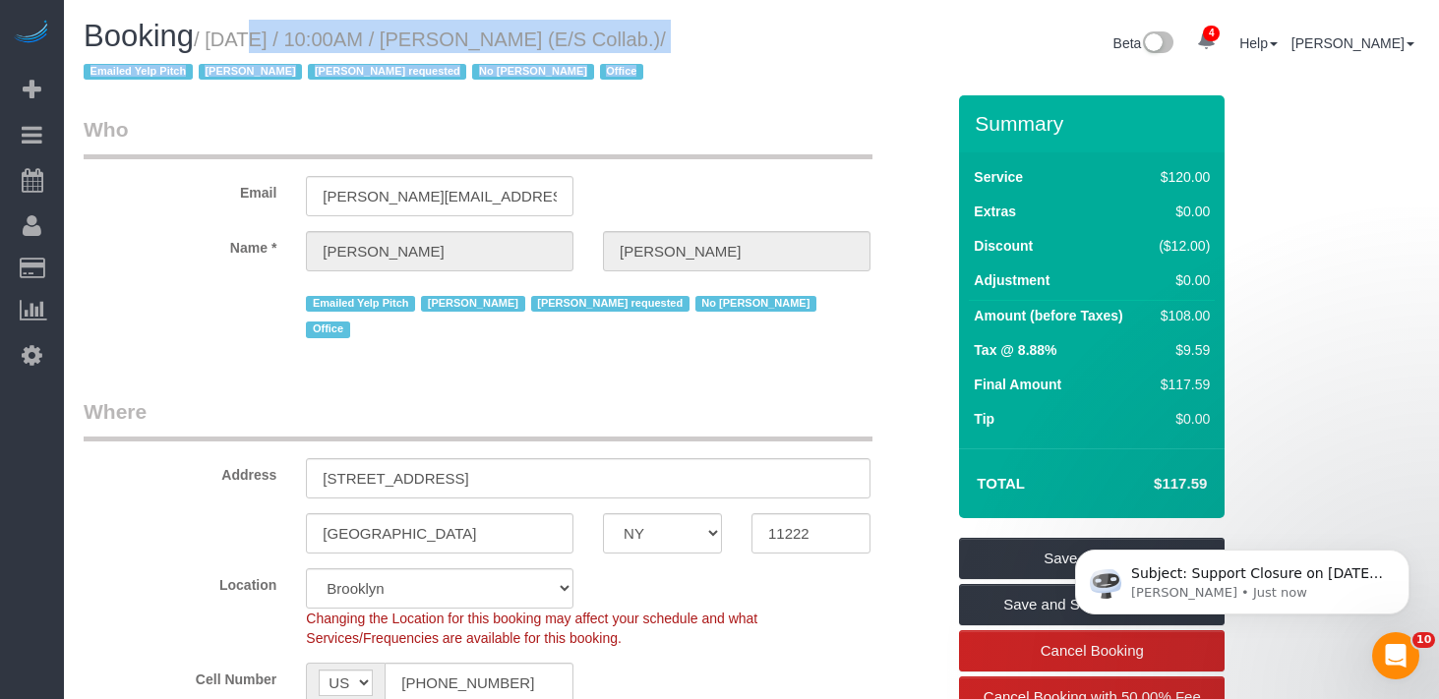
drag, startPoint x: 780, startPoint y: 44, endPoint x: 223, endPoint y: 31, distance: 556.7
click at [223, 31] on div "Booking / [DATE] / 10:00AM / [PERSON_NAME] (E/S Collab.) / Emailed Yelp Pitch […" at bounding box center [751, 58] width 1365 height 76
click at [232, 36] on small "/ [DATE] / 10:00AM / [PERSON_NAME] (E/S Collab.) / Emailed Yelp Pitch [PERSON_N…" at bounding box center [375, 56] width 582 height 55
drag, startPoint x: 221, startPoint y: 36, endPoint x: 751, endPoint y: 40, distance: 530.0
click at [751, 40] on div "Booking / [DATE] / 10:00AM / [PERSON_NAME] (E/S Collab.) / Emailed Yelp Pitch […" at bounding box center [751, 58] width 1365 height 76
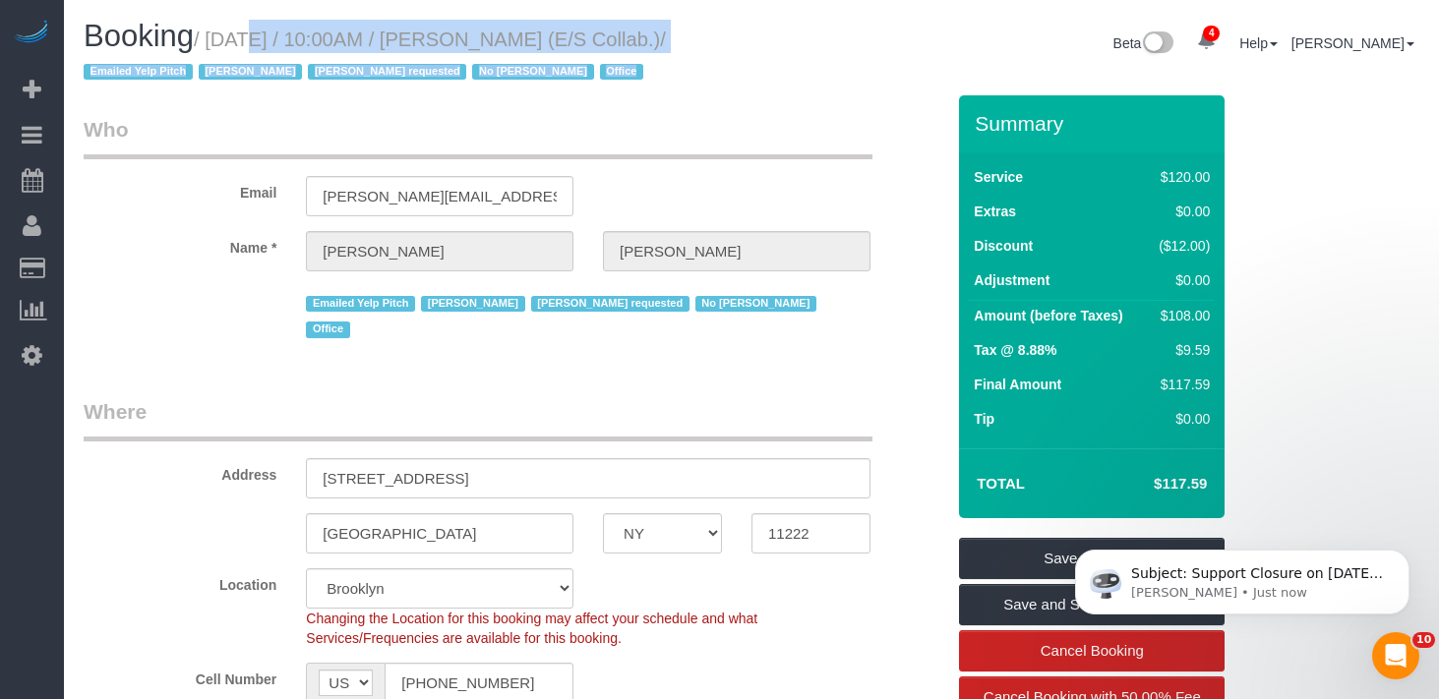
copy div "[DATE] / 10:00AM / [PERSON_NAME] (E/S Collab.) / Emailed Yelp Pitch [PERSON_NAM…"
click at [666, 41] on small "/ [DATE] / 10:00AM / [PERSON_NAME] (E/S Collab.) / Emailed Yelp Pitch [PERSON_N…" at bounding box center [375, 56] width 582 height 55
drag, startPoint x: 675, startPoint y: 39, endPoint x: 224, endPoint y: 49, distance: 450.4
click at [224, 49] on div "Booking / [DATE] / 10:00AM / [PERSON_NAME] (E/S Collab.) / Emailed Yelp Pitch […" at bounding box center [410, 58] width 682 height 76
copy small "[DATE] / 10:00AM / [PERSON_NAME] (E/S Collab.)"
